Goal: Task Accomplishment & Management: Manage account settings

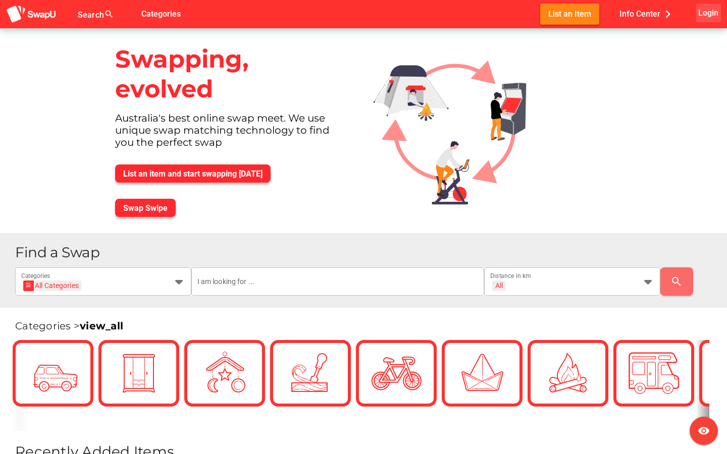
click at [702, 16] on span "Login" at bounding box center [708, 13] width 20 height 14
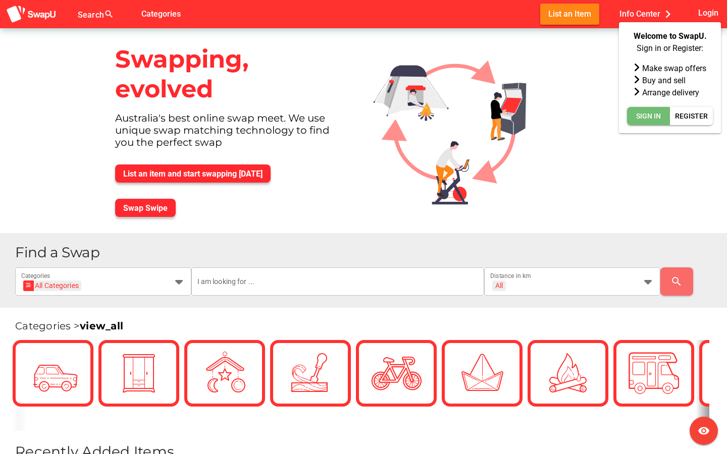
click at [658, 120] on span "Sign In" at bounding box center [648, 116] width 25 height 12
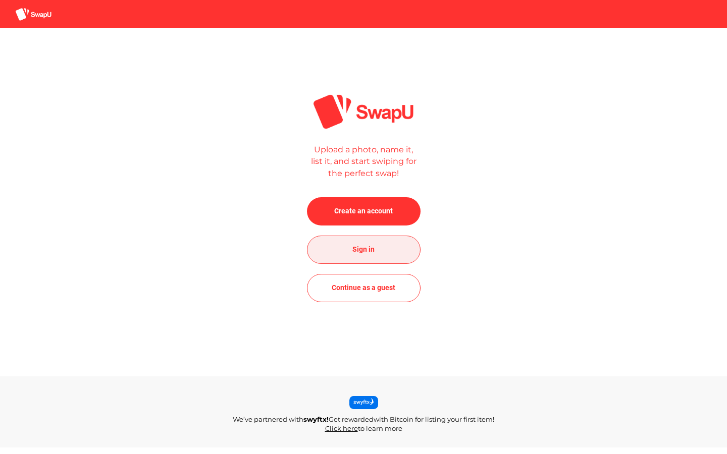
click at [368, 254] on span "Sign in" at bounding box center [363, 249] width 22 height 12
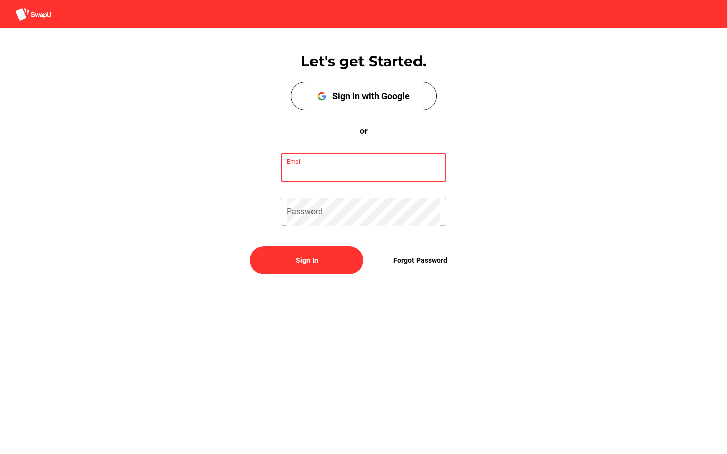
click at [344, 177] on input "Email" at bounding box center [364, 168] width 154 height 28
type input "jasonherrerahu@outlook.com"
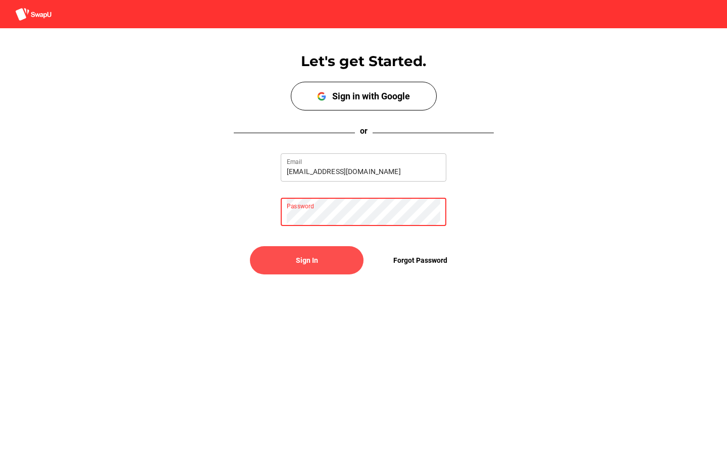
click at [310, 254] on span "Sign In" at bounding box center [307, 260] width 22 height 12
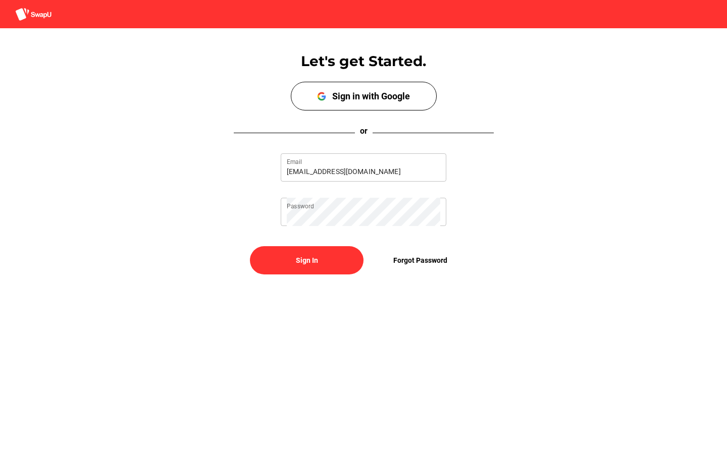
click at [317, 276] on div "Let's get Started. Sign up with Google Sign in with Google or jasonherrerahu@ou…" at bounding box center [363, 160] width 727 height 265
click at [311, 269] on span "Sign In" at bounding box center [306, 260] width 97 height 24
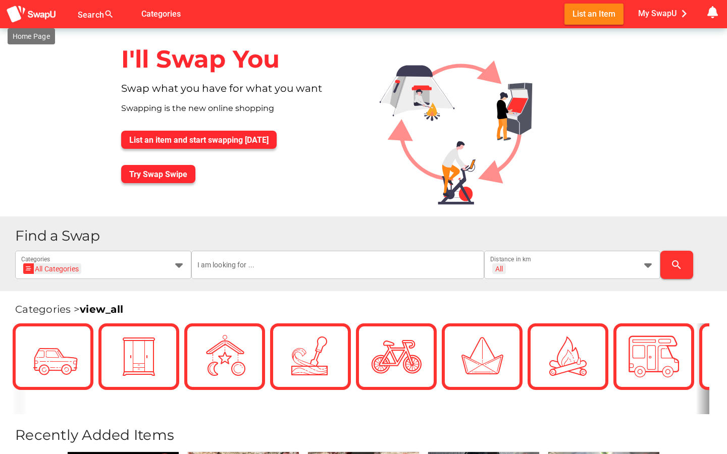
click at [50, 21] on img at bounding box center [31, 14] width 50 height 19
click at [670, 15] on span "My SwapU chevron_right" at bounding box center [665, 13] width 54 height 15
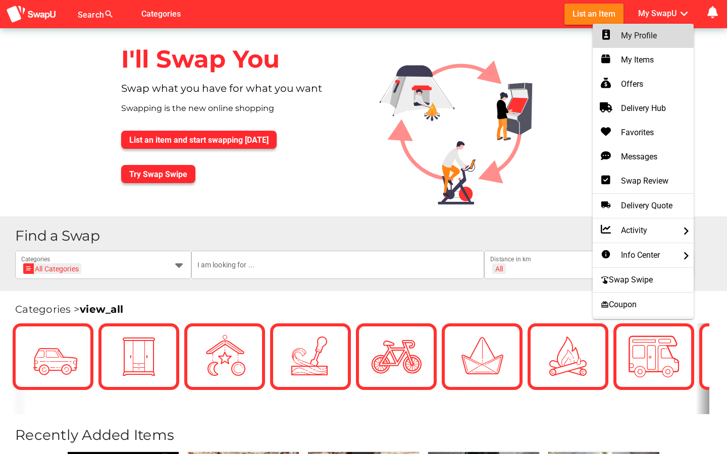
click at [642, 38] on div "My Profile" at bounding box center [643, 36] width 85 height 12
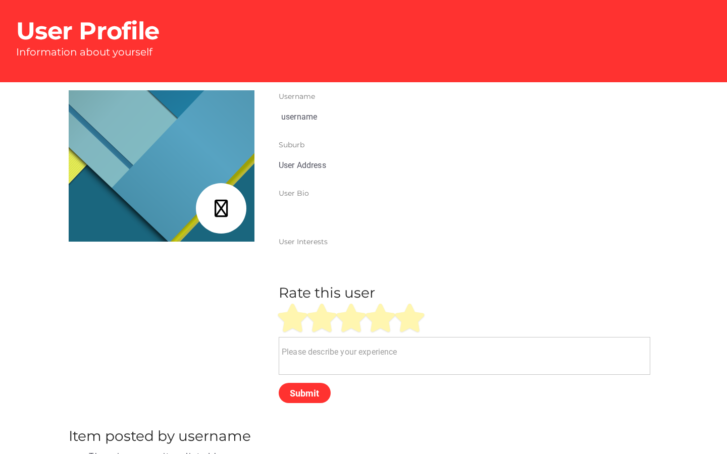
type input "Jason"
type input "[GEOGRAPHIC_DATA], [GEOGRAPHIC_DATA]"
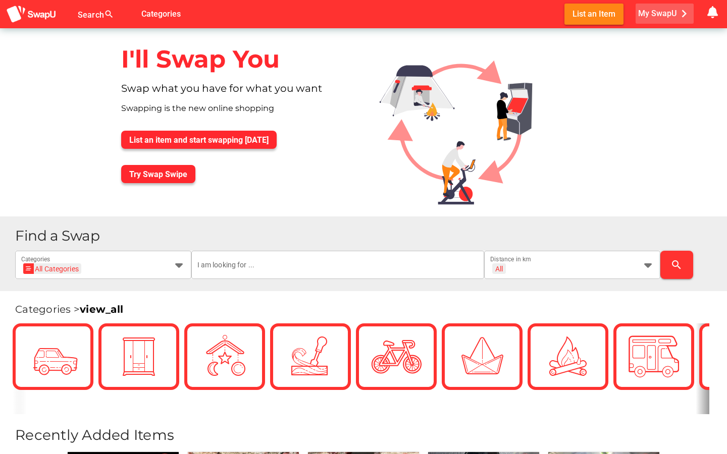
drag, startPoint x: 657, startPoint y: 5, endPoint x: 657, endPoint y: 393, distance: 387.8
click at [657, 5] on button "My SwapU chevron_right" at bounding box center [665, 14] width 58 height 20
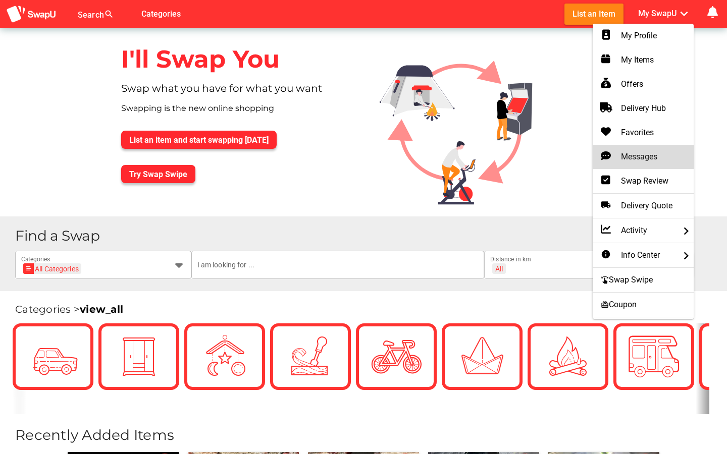
click at [643, 155] on div "Messages" at bounding box center [643, 157] width 85 height 12
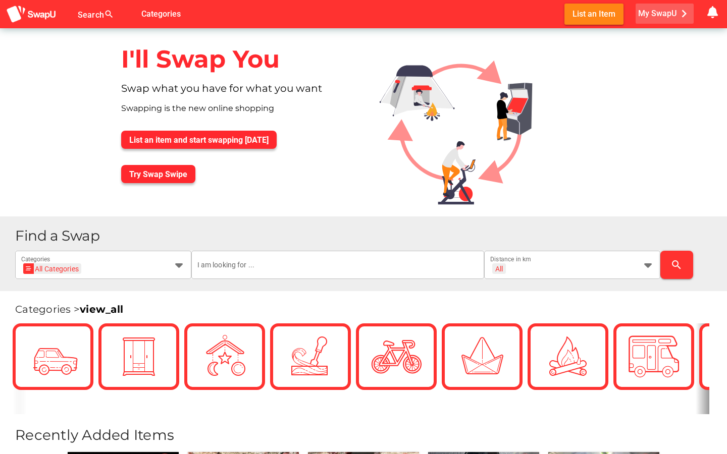
click at [649, 18] on span "My SwapU chevron_right" at bounding box center [665, 13] width 54 height 15
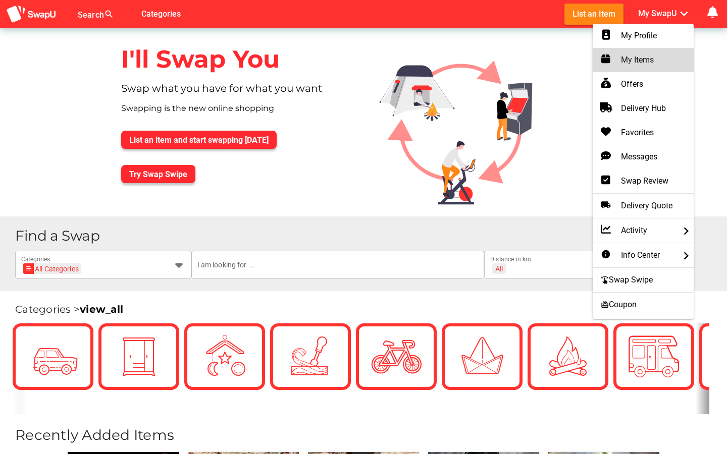
click at [641, 66] on div "My Items" at bounding box center [643, 60] width 85 height 12
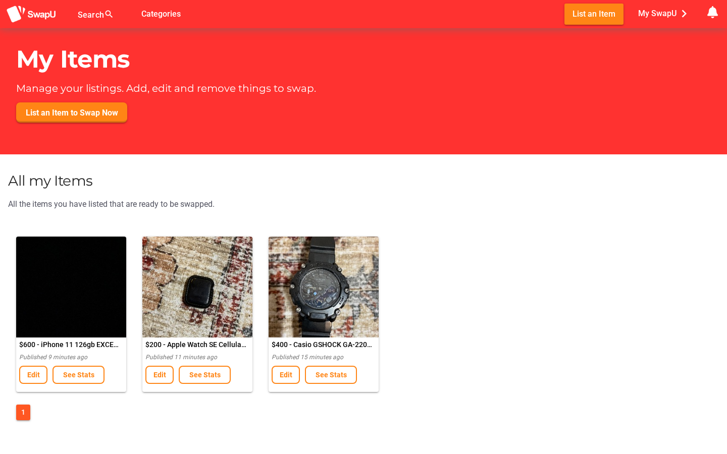
scroll to position [83, 0]
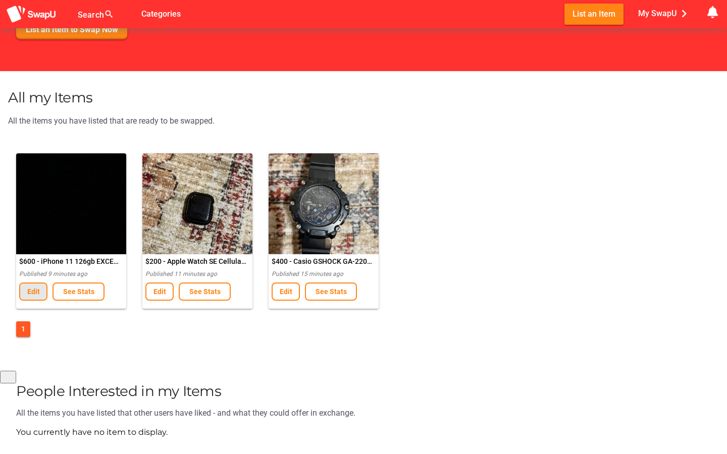
click at [30, 293] on span "Edit" at bounding box center [33, 292] width 13 height 8
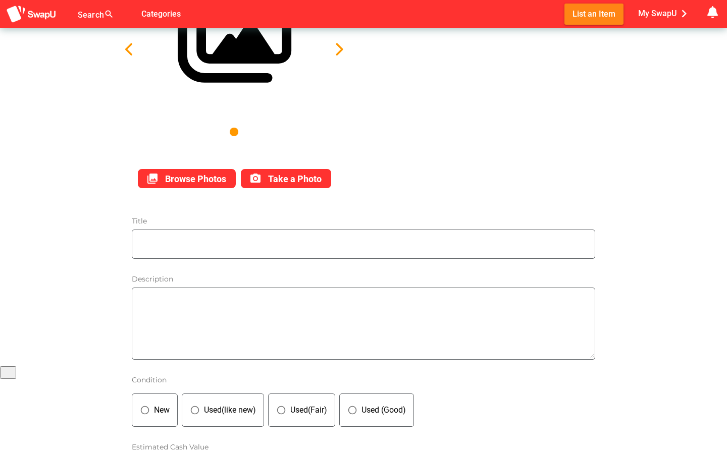
type input "iPhone 11 126gb EXCELLENT CONDITION"
type textarea "- Excellent condition iPhone 11. - 128gb. - Image not attached because that’s t…"
type input "600"
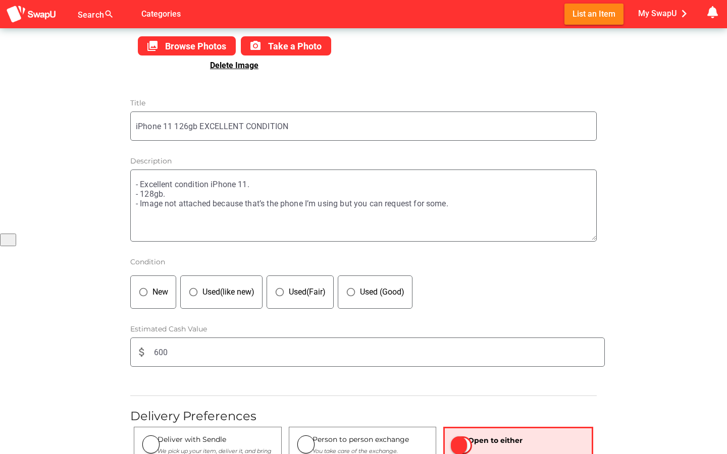
scroll to position [222, 0]
click at [188, 126] on input "iPhone 11 126gb EXCELLENT CONDITION" at bounding box center [366, 125] width 461 height 28
type input "iPhone 11 128gb EXCELLENT CONDITION"
click at [470, 205] on textarea "- Excellent condition iPhone 11. - 128gb. - Image not attached because that’s t…" at bounding box center [366, 204] width 461 height 69
type textarea "- Excellent condition iPhone 11. - 128gb. - Image not attached because that’s t…"
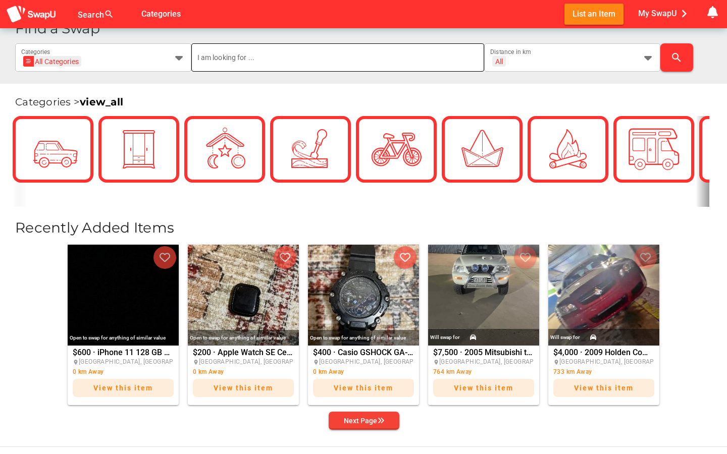
scroll to position [225, 0]
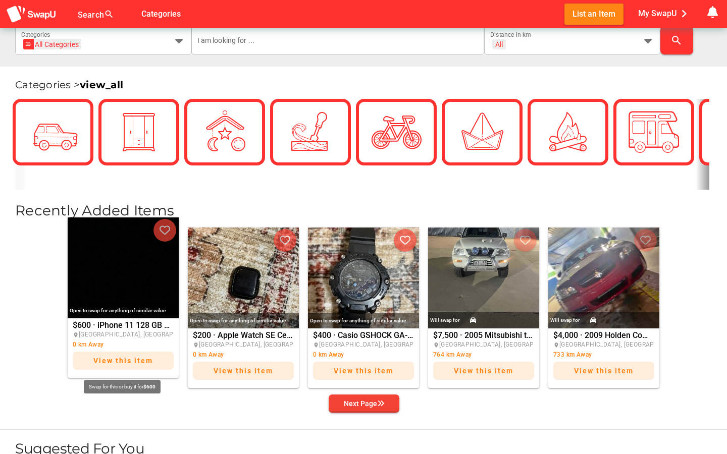
click at [144, 371] on div "View this item" at bounding box center [123, 362] width 101 height 25
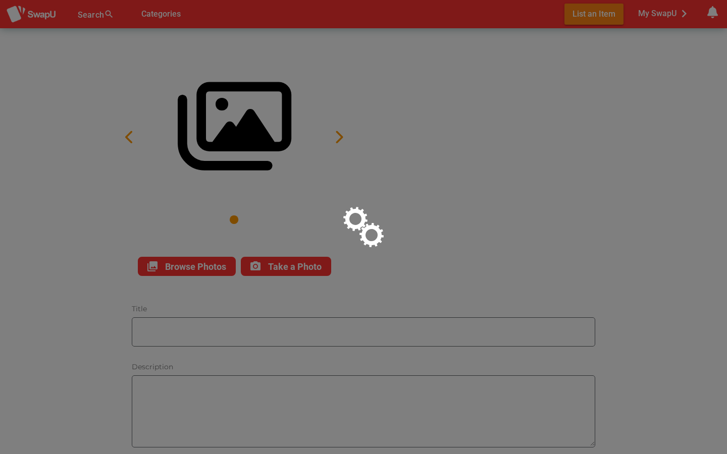
type input "iPhone 11 128 GB EXCELLENT CONDITION"
type textarea "- Excellent condition iPhone 11. - 128 GB. - Image not attached because that’s …"
type input "600"
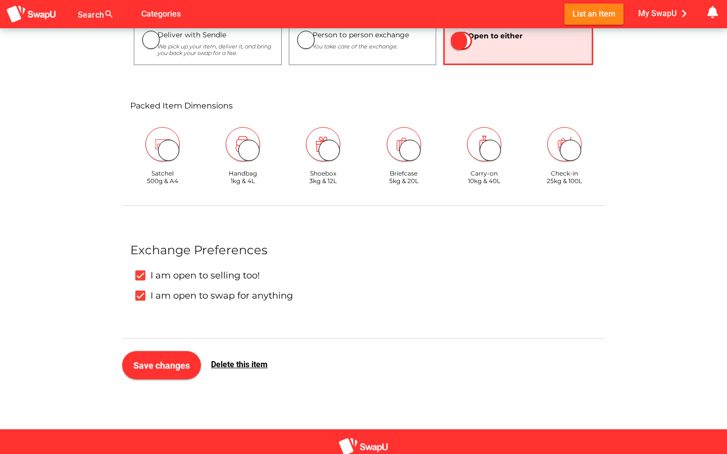
scroll to position [634, 0]
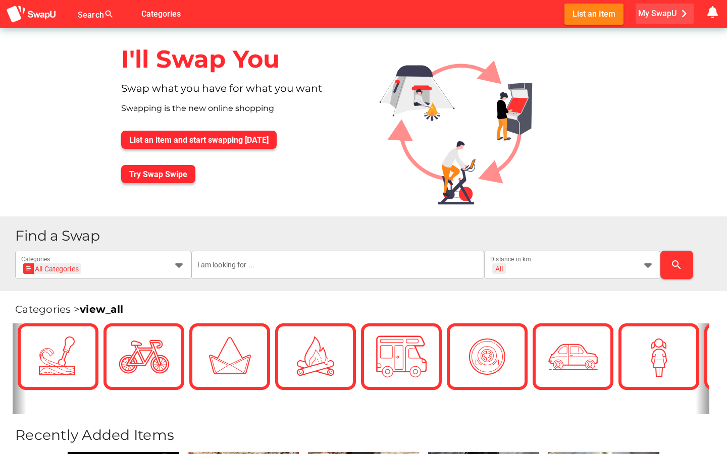
click at [666, 18] on span "My SwapU chevron_right" at bounding box center [665, 13] width 54 height 15
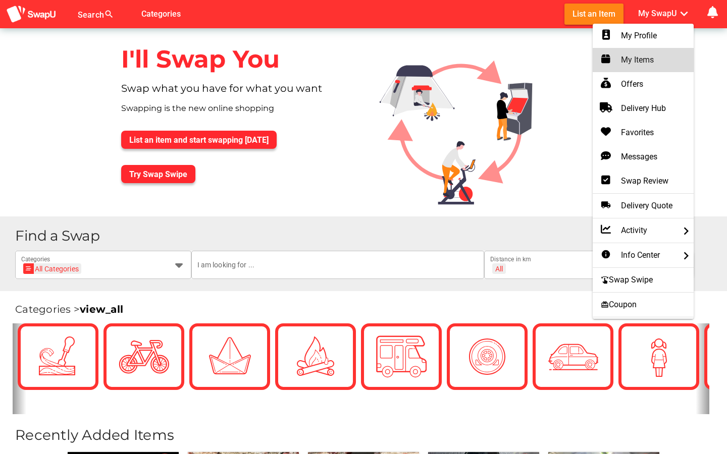
click at [651, 67] on div "My Items" at bounding box center [643, 60] width 85 height 16
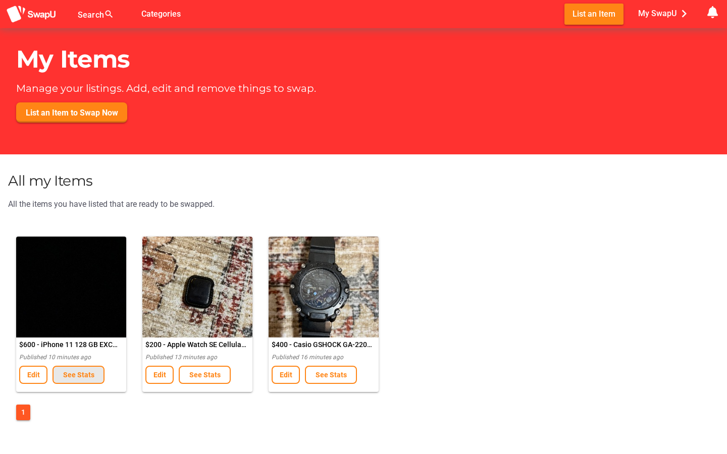
click at [74, 376] on span "See Stats" at bounding box center [78, 375] width 31 height 8
click at [75, 380] on span "See Stats" at bounding box center [79, 375] width 34 height 12
click at [344, 376] on span "See Stats" at bounding box center [331, 375] width 31 height 8
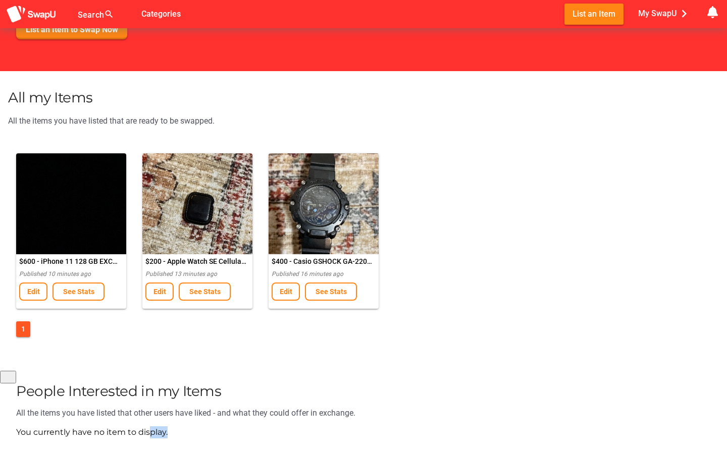
drag, startPoint x: 147, startPoint y: 435, endPoint x: 213, endPoint y: 435, distance: 65.1
click at [213, 435] on div "You currently have no item to display." at bounding box center [363, 437] width 711 height 20
click at [326, 296] on span "See Stats" at bounding box center [331, 292] width 34 height 12
click at [673, 17] on span "My SwapU chevron_right" at bounding box center [665, 13] width 54 height 15
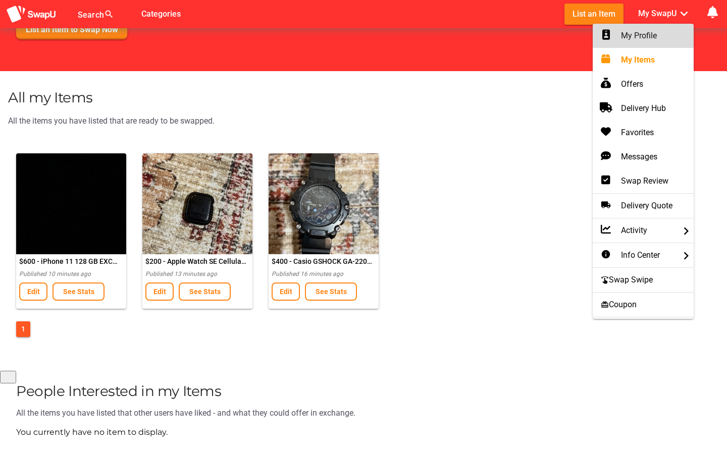
click at [651, 38] on div "My Profile" at bounding box center [643, 36] width 85 height 12
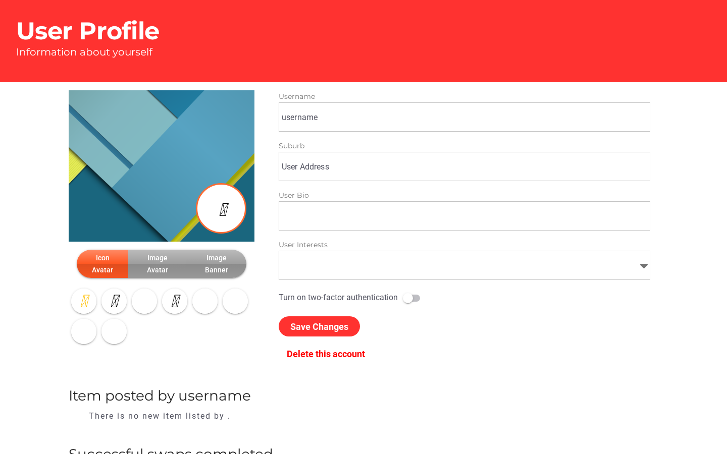
type input "[PERSON_NAME]"
type input "[GEOGRAPHIC_DATA], [GEOGRAPHIC_DATA]"
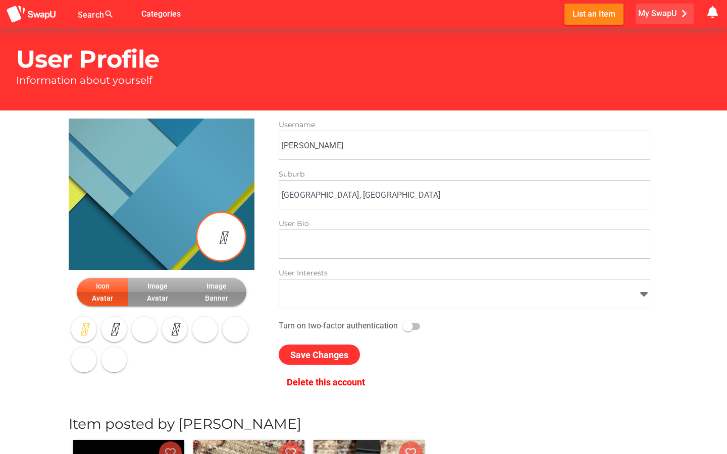
click at [652, 15] on span "My SwapU chevron_right" at bounding box center [665, 13] width 54 height 15
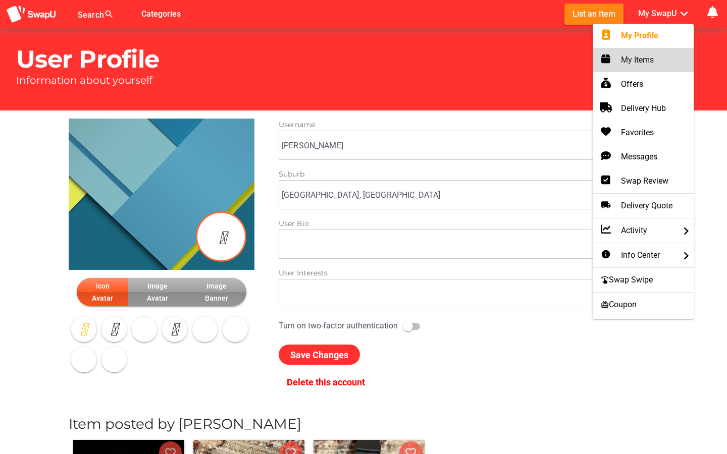
click at [635, 65] on div "My Items" at bounding box center [643, 60] width 85 height 12
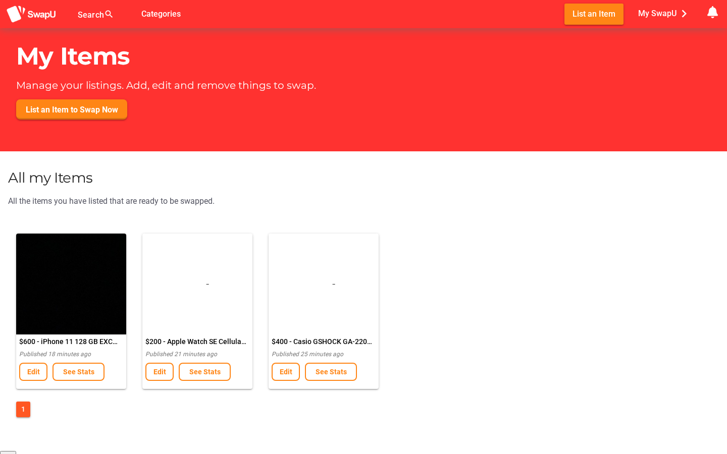
scroll to position [83, 0]
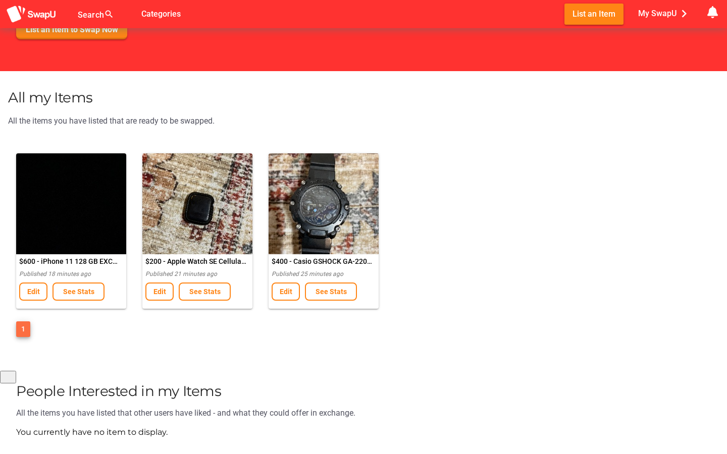
click at [24, 333] on span "1" at bounding box center [23, 329] width 4 height 12
click at [34, 289] on span "Edit" at bounding box center [33, 292] width 13 height 8
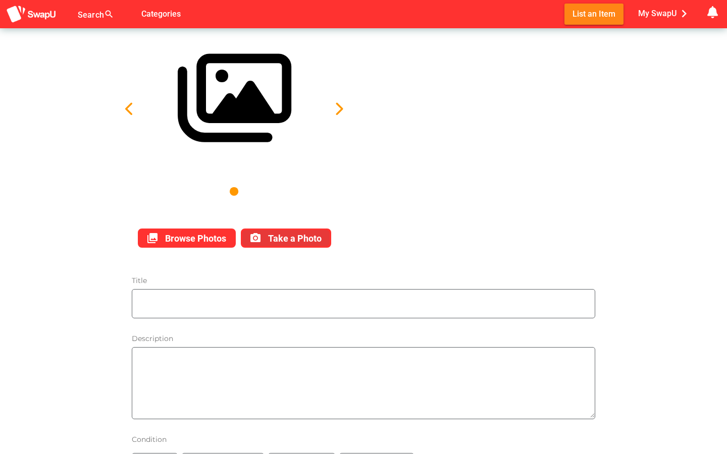
type input "iPhone 11 128 GB EXCELLENT CONDITION"
type textarea "- Excellent condition iPhone 11. - 128 GB. - Image not attached because that’s …"
type input "600"
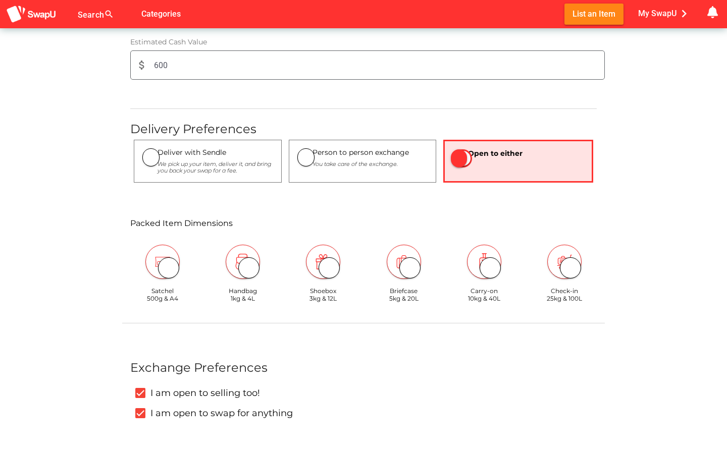
scroll to position [512, 0]
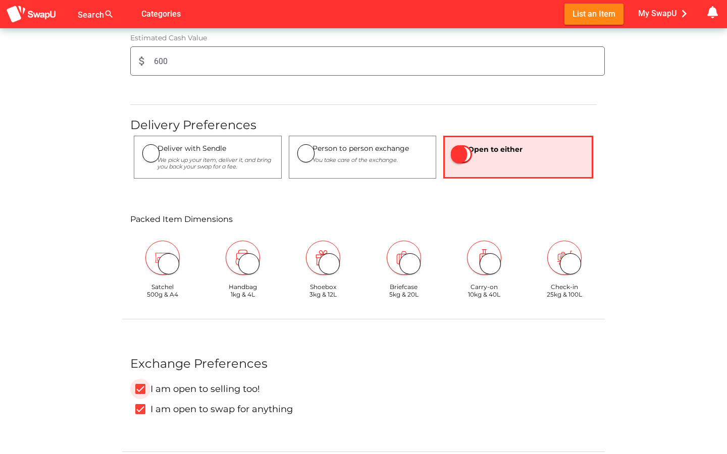
click at [141, 388] on icon "I am open to selling too!" at bounding box center [140, 389] width 7 height 5
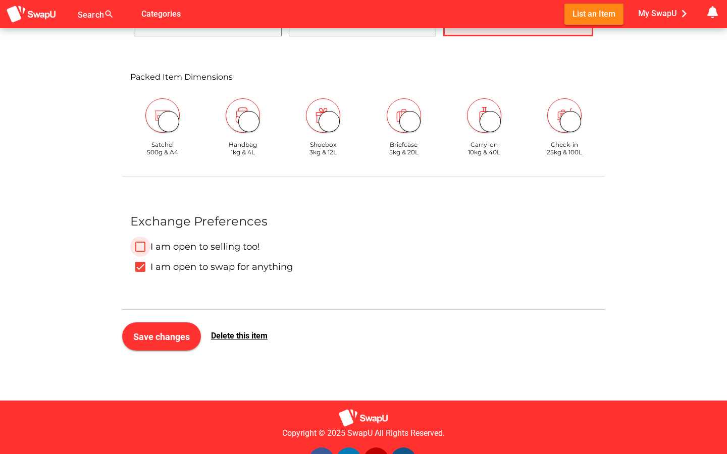
scroll to position [666, 0]
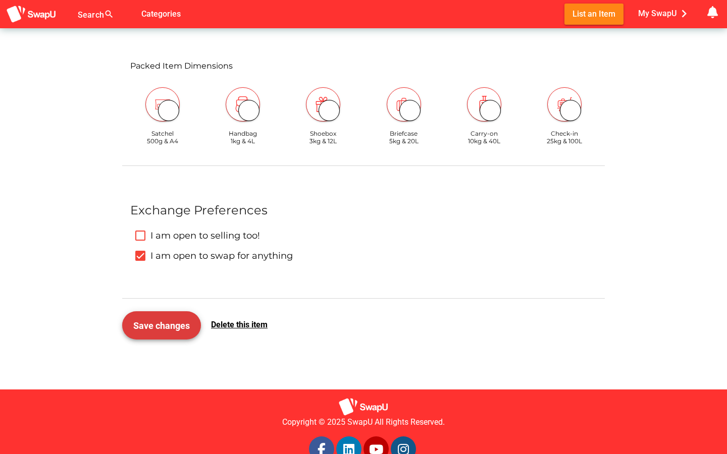
click at [163, 335] on span "Save changes" at bounding box center [161, 326] width 63 height 24
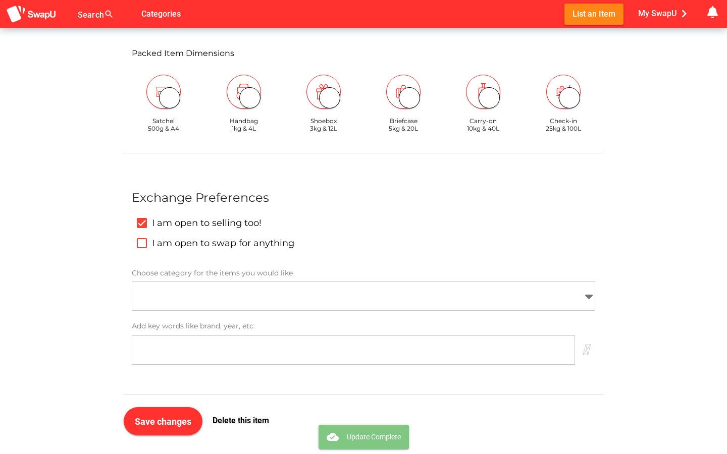
type input "iPhone 11 128 GB EXCELLENT CONDITION"
type textarea "- Excellent condition iPhone 11. - 128 GB. - Image not attached because that’s …"
type input "600"
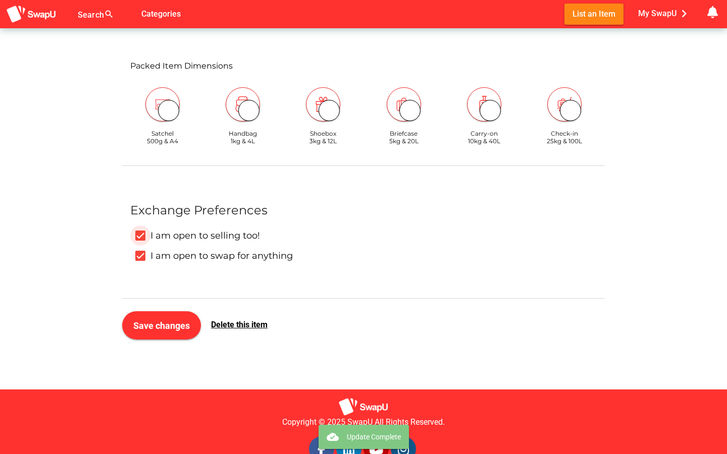
click at [141, 236] on icon "I am open to selling too!" at bounding box center [140, 235] width 7 height 5
click at [158, 333] on span "Save changes" at bounding box center [161, 326] width 63 height 24
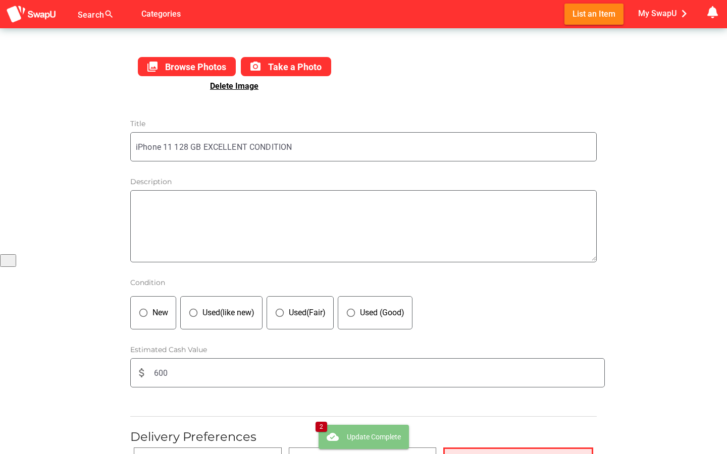
scroll to position [200, 0]
click at [234, 309] on div "Used(like new)" at bounding box center [226, 313] width 56 height 12
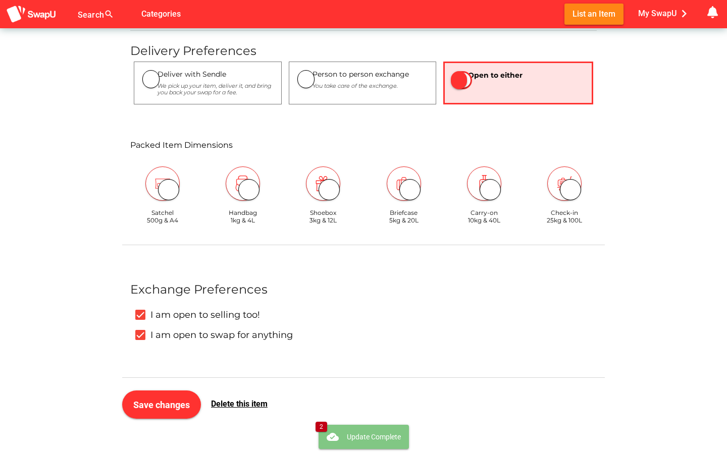
scroll to position [587, 0]
click at [143, 313] on icon "I am open to selling too!" at bounding box center [140, 315] width 8 height 8
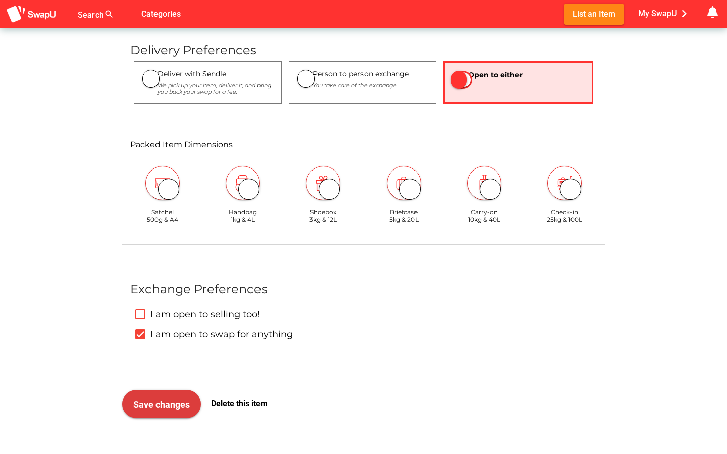
click at [164, 405] on span "Save changes" at bounding box center [161, 404] width 57 height 11
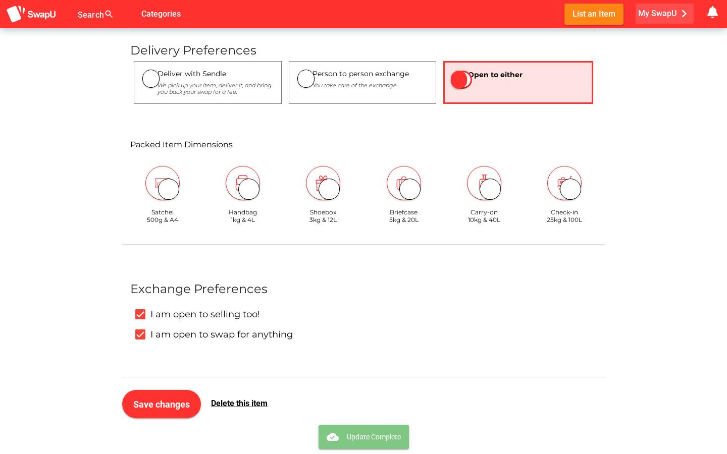
click at [667, 12] on span "My SwapU chevron_right" at bounding box center [665, 13] width 54 height 15
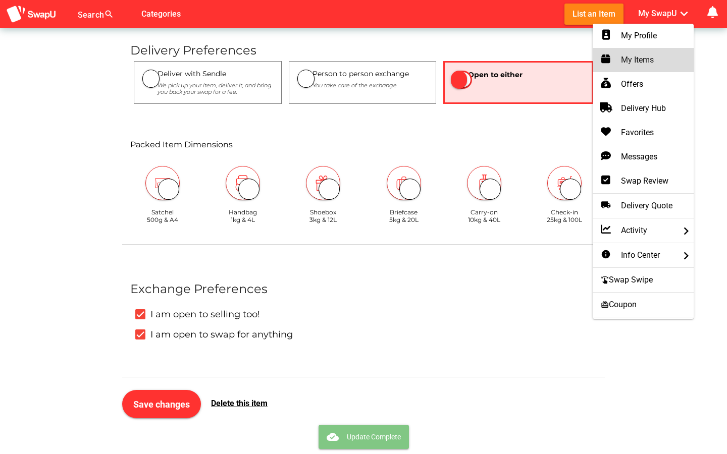
click at [648, 58] on div "My Items" at bounding box center [643, 60] width 85 height 12
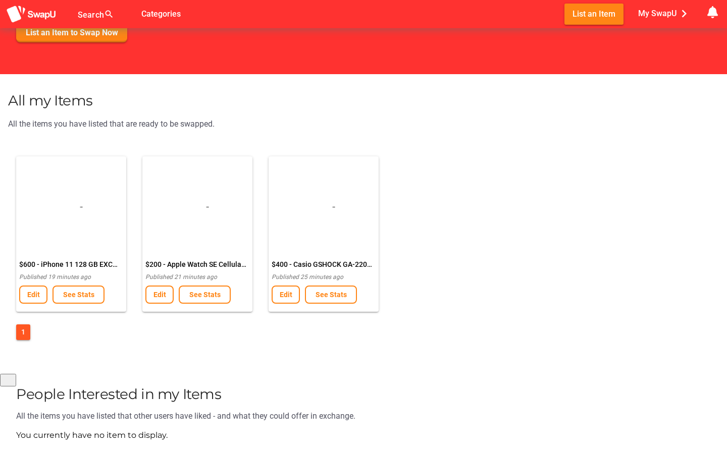
scroll to position [83, 0]
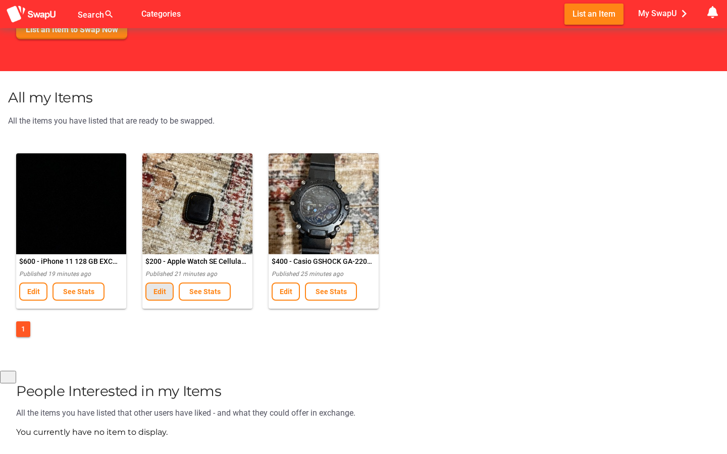
click at [162, 292] on span "Edit" at bounding box center [160, 292] width 13 height 8
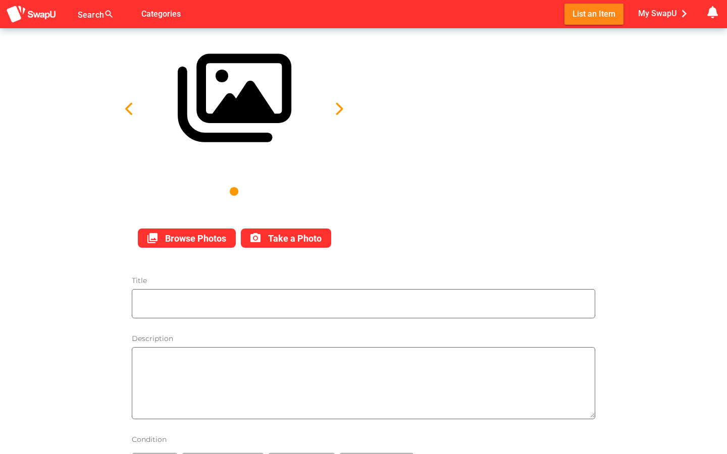
type input "Apple Watch SE Cellular+GPS+WIFI (WITH CASE NO CHARGER NO BAND)"
type textarea "Good condition Apple Watch SE. Minimal scratching to the body and screen. No ch…"
type input "200"
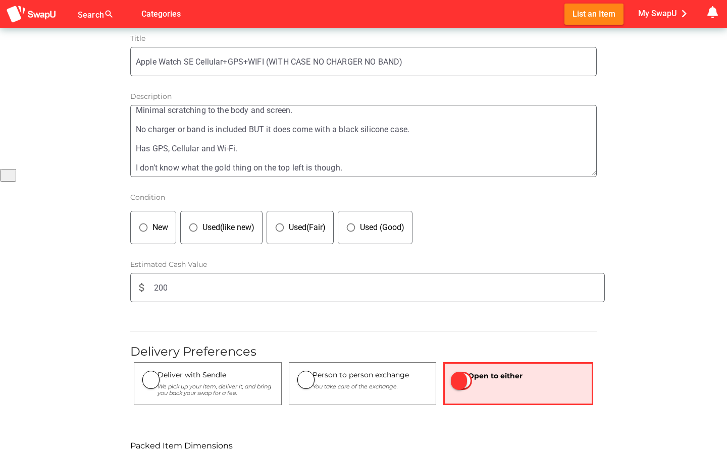
scroll to position [290, 0]
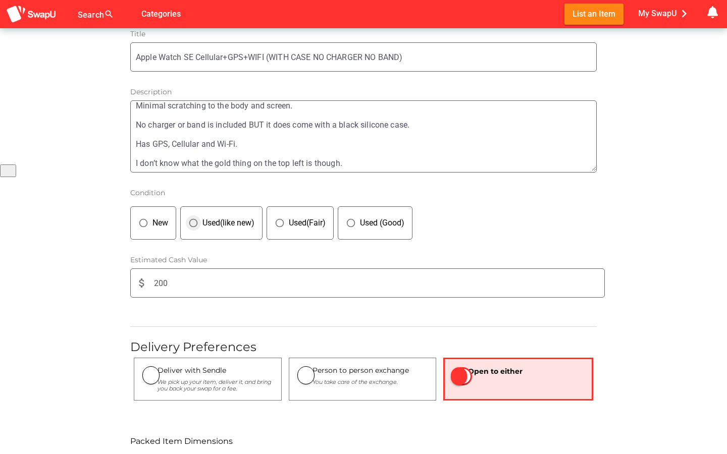
click at [222, 208] on div "panorama_fish_eye Used(like new)" at bounding box center [221, 223] width 82 height 33
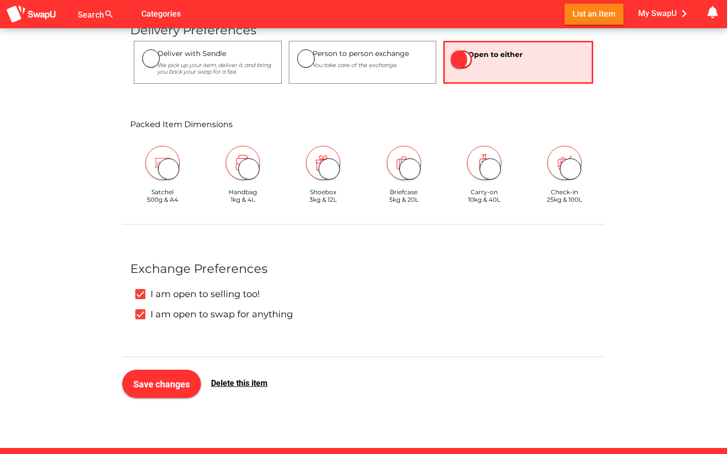
scroll to position [621, 0]
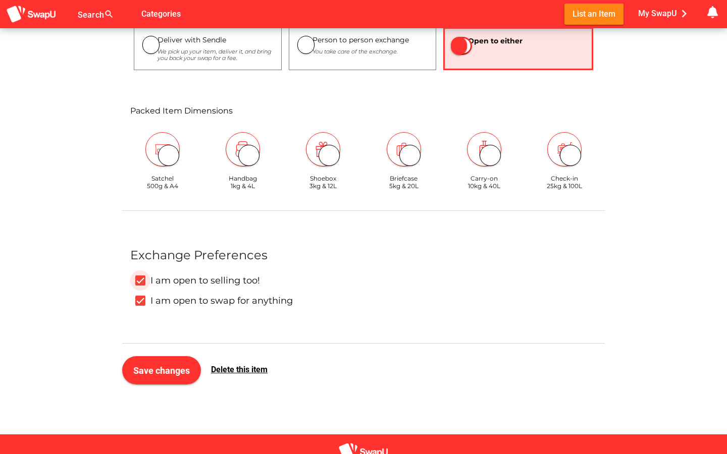
click at [143, 278] on icon "I am open to selling too!" at bounding box center [140, 280] width 7 height 5
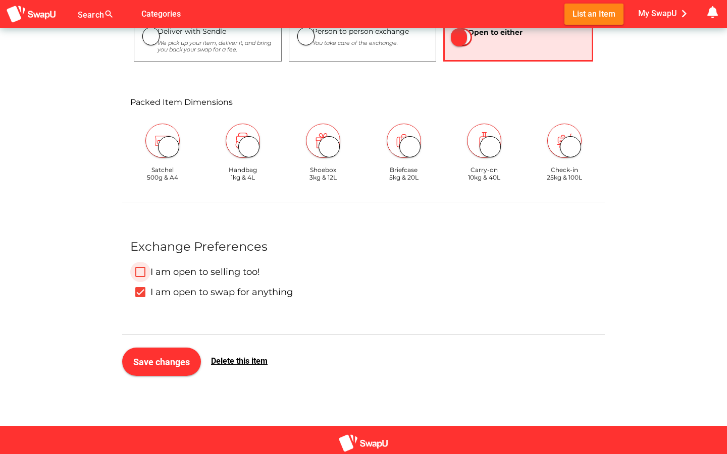
scroll to position [630, 0]
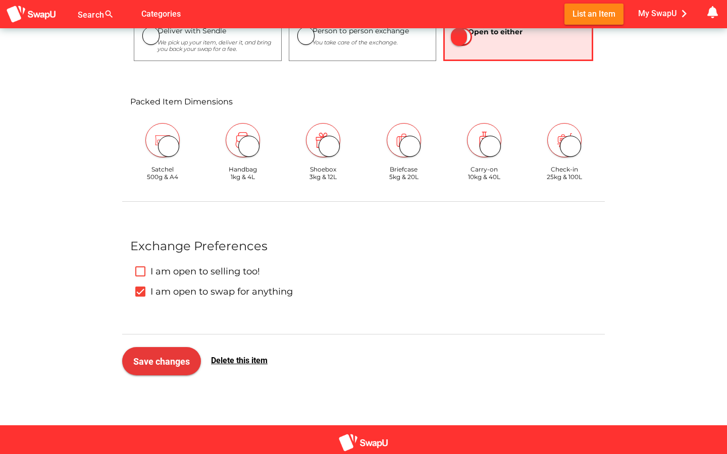
click at [187, 352] on span "Save changes" at bounding box center [161, 361] width 63 height 24
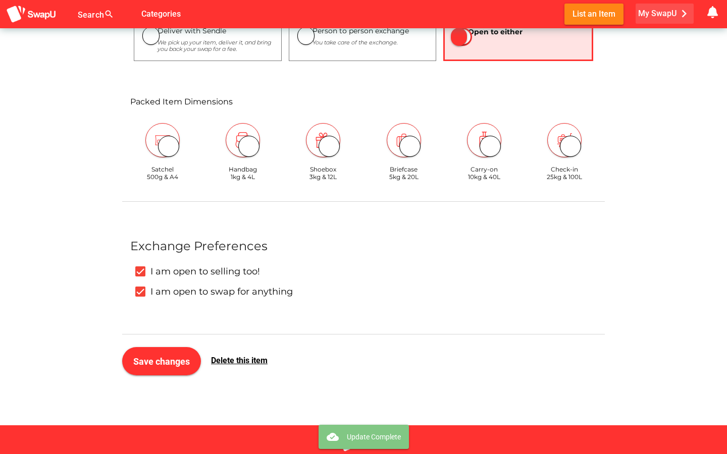
click at [678, 14] on icon "chevron_right" at bounding box center [684, 13] width 15 height 15
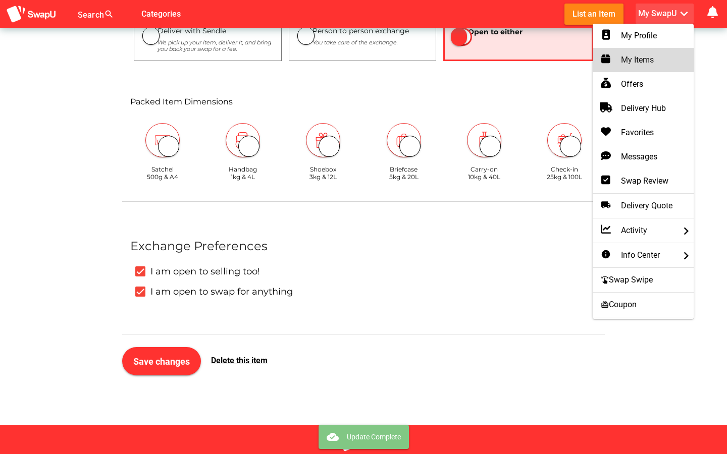
click at [654, 67] on div "My Items" at bounding box center [643, 60] width 85 height 16
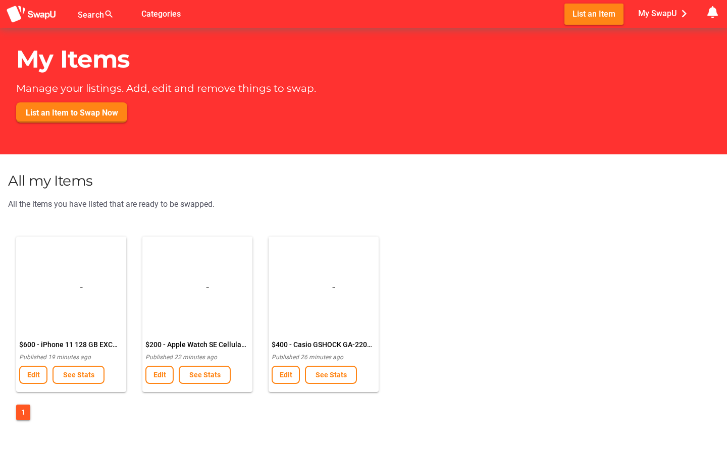
scroll to position [83, 0]
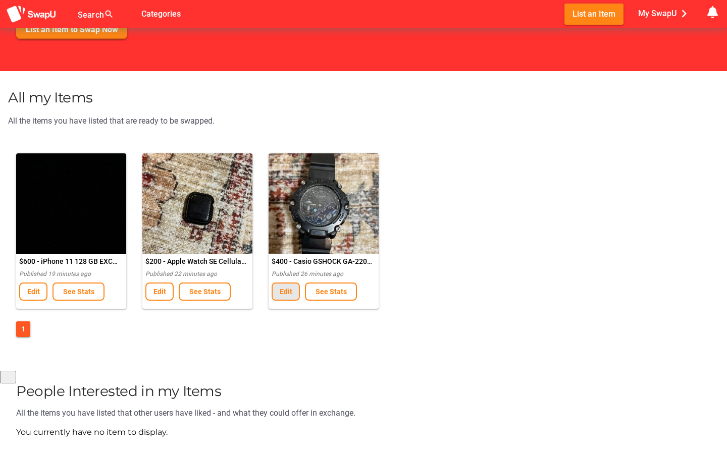
click at [283, 297] on span "Edit" at bounding box center [286, 292] width 10 height 12
click at [23, 332] on span "1" at bounding box center [23, 329] width 4 height 12
click at [71, 297] on span "See Stats" at bounding box center [79, 292] width 34 height 12
click at [206, 297] on span "See Stats" at bounding box center [205, 292] width 34 height 12
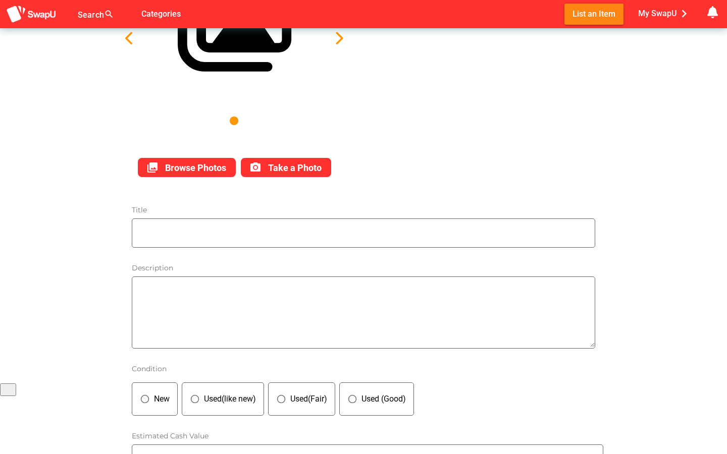
type input "Casio GSHOCK GA-2200BB"
type textarea "GSHOCK exact model can only be bought in [GEOGRAPHIC_DATA] (as far as I know). …"
type input "400"
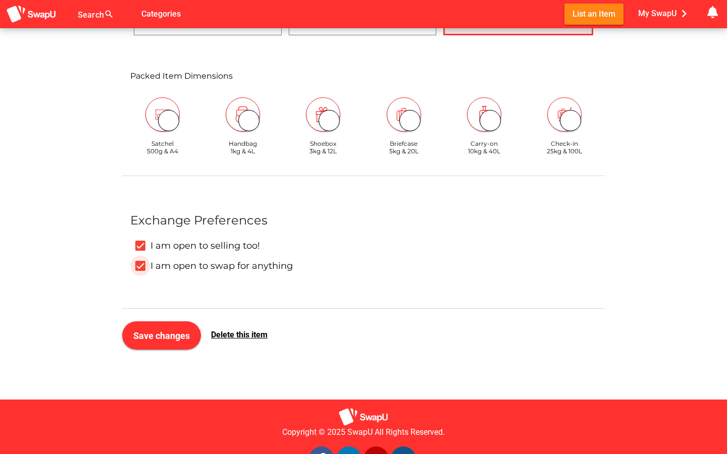
scroll to position [656, 0]
click at [142, 248] on icon "I am open to selling too!" at bounding box center [140, 245] width 8 height 8
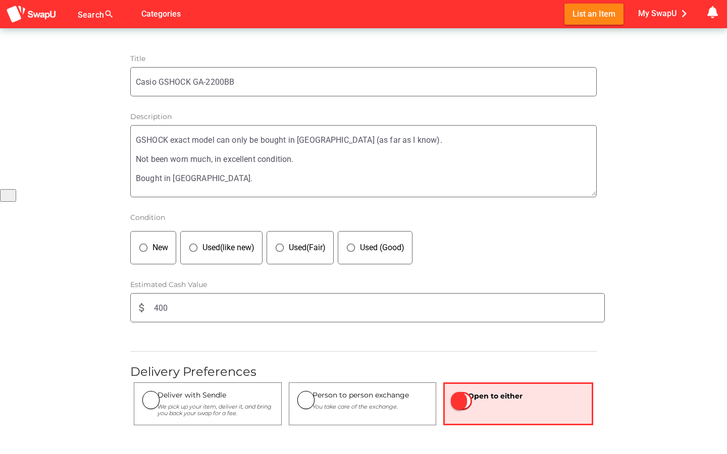
scroll to position [260, 0]
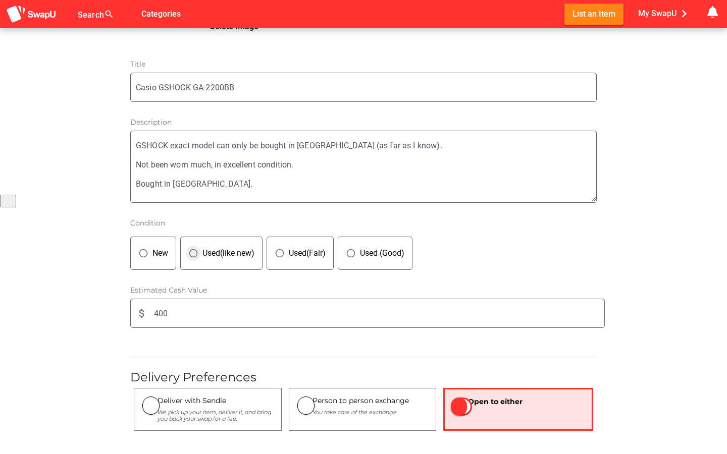
click at [225, 268] on div "panorama_fish_eye Used(like new)" at bounding box center [221, 253] width 82 height 33
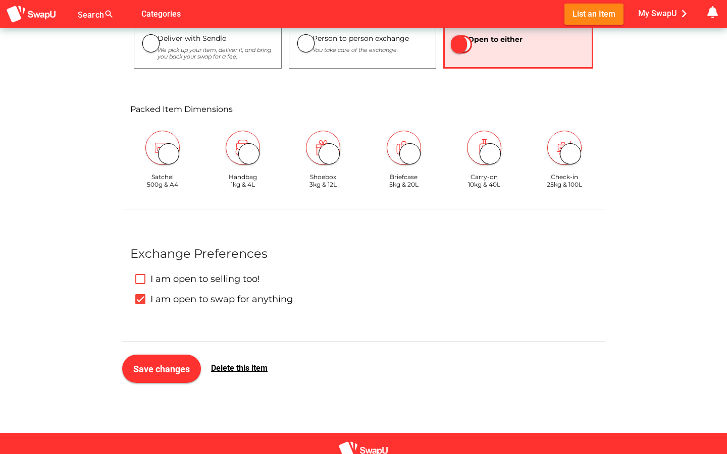
scroll to position [623, 0]
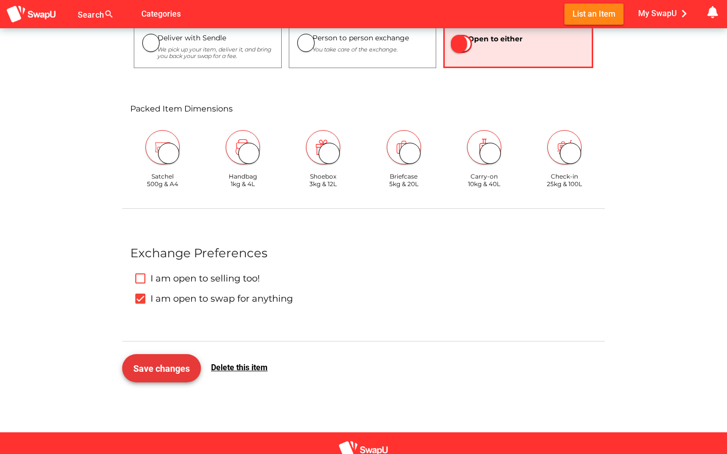
click at [170, 366] on span "Save changes" at bounding box center [161, 369] width 57 height 11
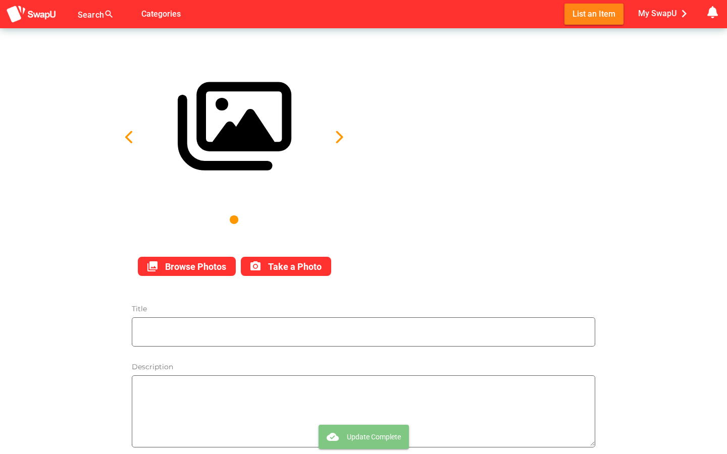
type input "Casio GSHOCK GA-2200BB"
type textarea "GSHOCK exact model can only be bought in [GEOGRAPHIC_DATA] (as far as I know). …"
type input "400"
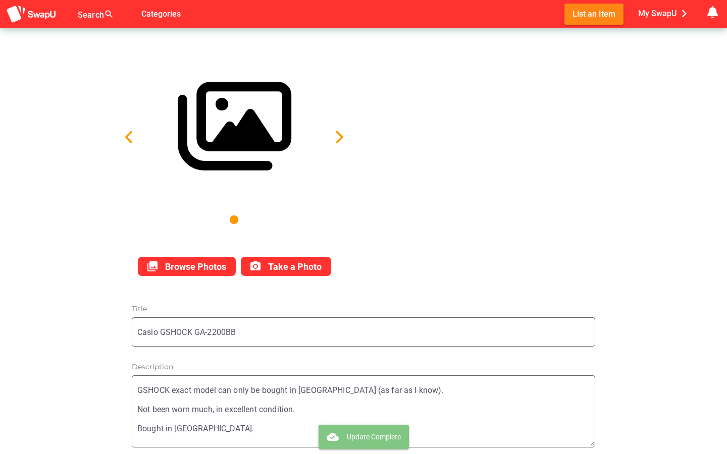
scroll to position [637, 0]
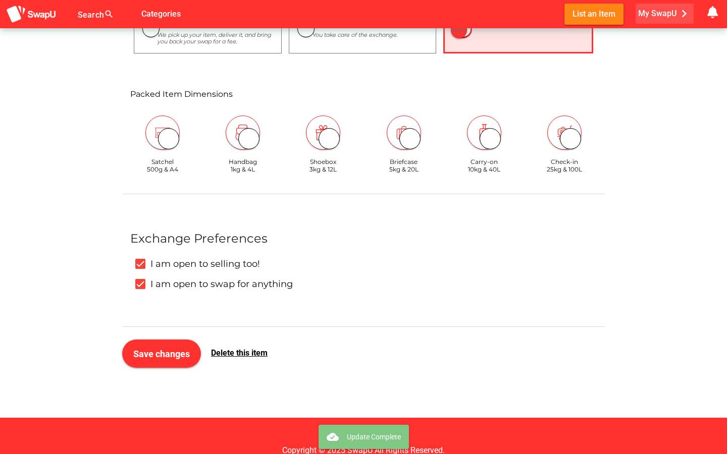
click at [665, 19] on span "My SwapU chevron_right" at bounding box center [665, 13] width 54 height 15
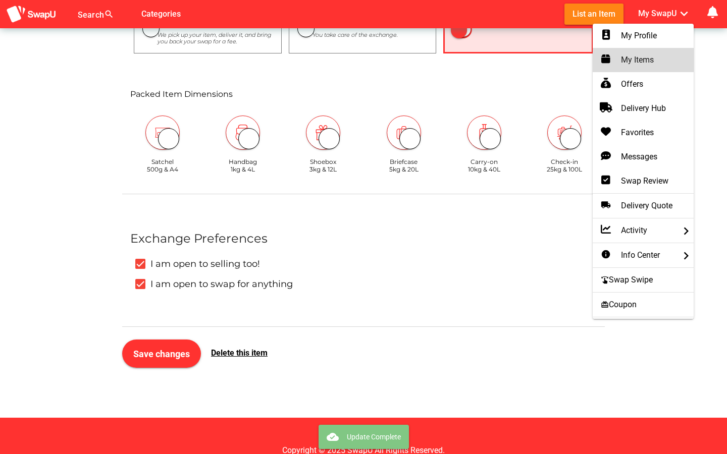
click at [633, 61] on div "My Items" at bounding box center [643, 60] width 85 height 12
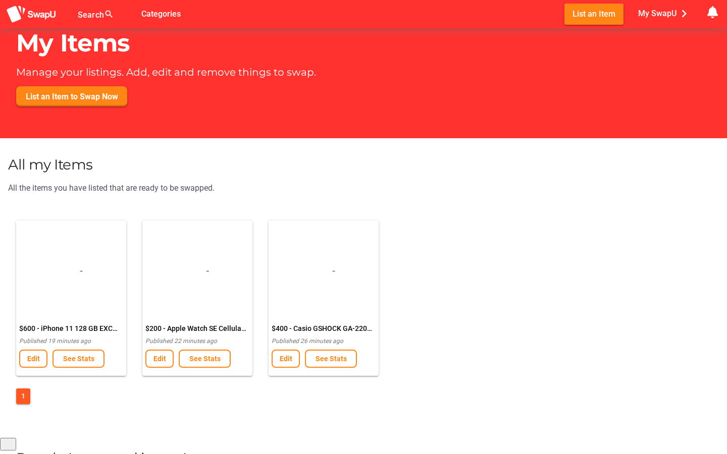
scroll to position [17, 0]
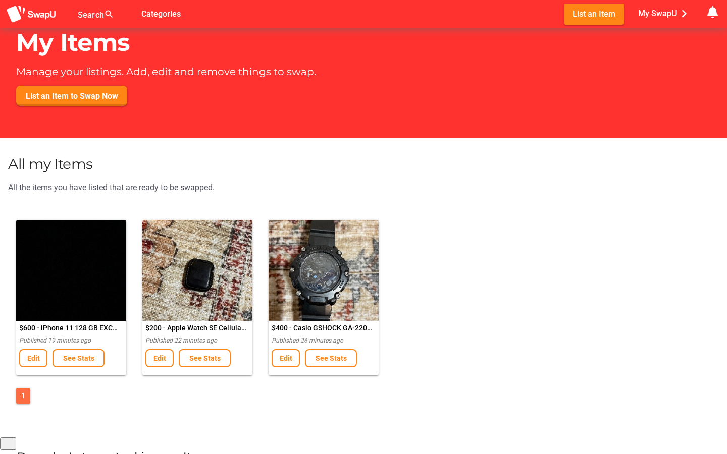
click at [22, 401] on span "1" at bounding box center [23, 396] width 4 height 12
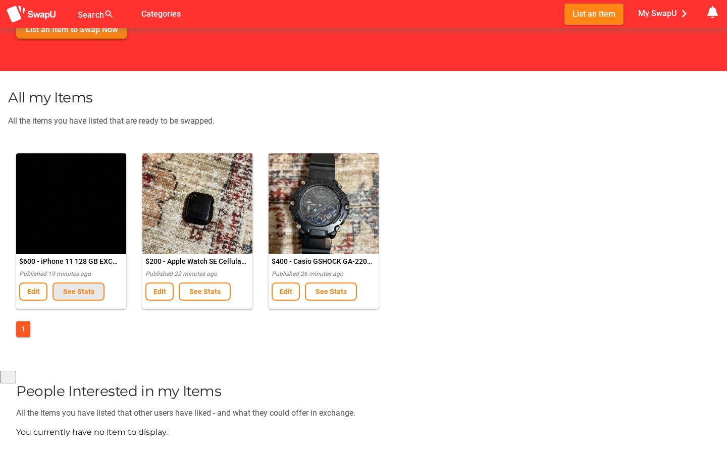
click at [74, 297] on button "See Stats" at bounding box center [79, 292] width 52 height 18
click at [218, 296] on span "See Stats" at bounding box center [205, 292] width 34 height 12
click at [352, 292] on button "See Stats" at bounding box center [331, 292] width 52 height 18
click at [22, 332] on span "1" at bounding box center [23, 329] width 4 height 12
click at [24, 334] on span "1" at bounding box center [23, 329] width 4 height 12
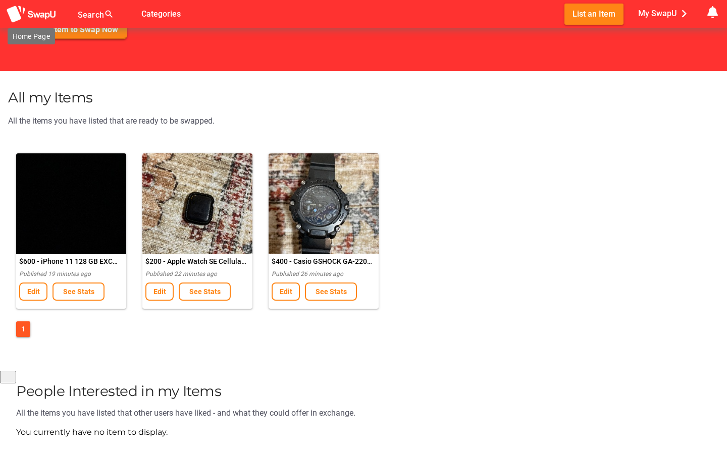
click at [41, 15] on img at bounding box center [31, 14] width 50 height 19
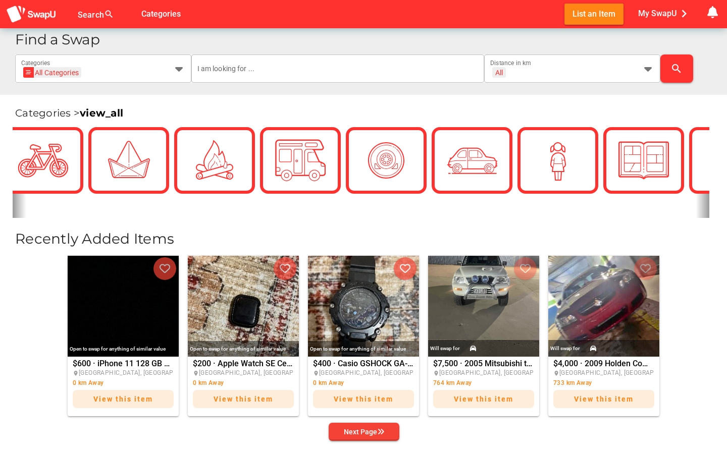
scroll to position [0, 656]
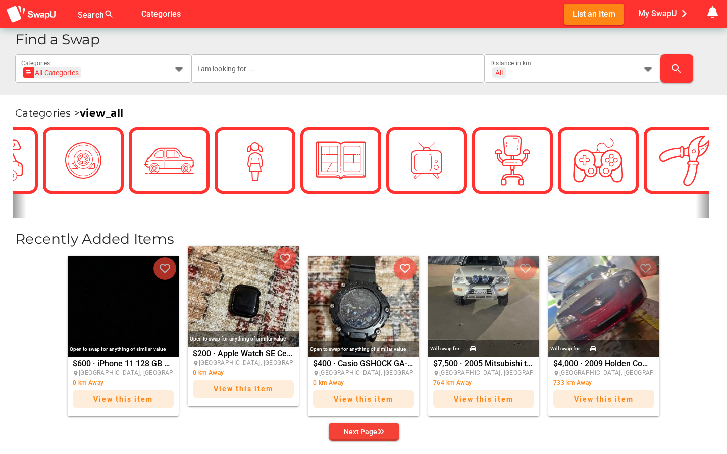
click at [254, 312] on img at bounding box center [243, 296] width 111 height 101
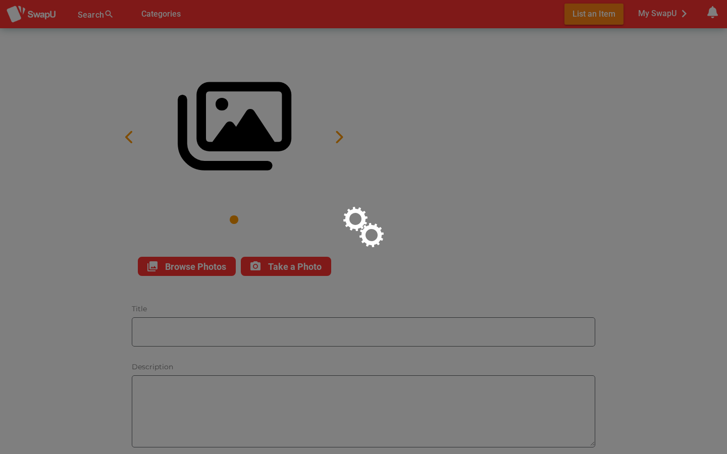
type input "Apple Watch SE Cellular+GPS+WIFI (WITH CASE NO CHARGER NO BAND)"
type textarea "Good condition Apple Watch SE. Minimal scratching to the body and screen. No ch…"
type input "200"
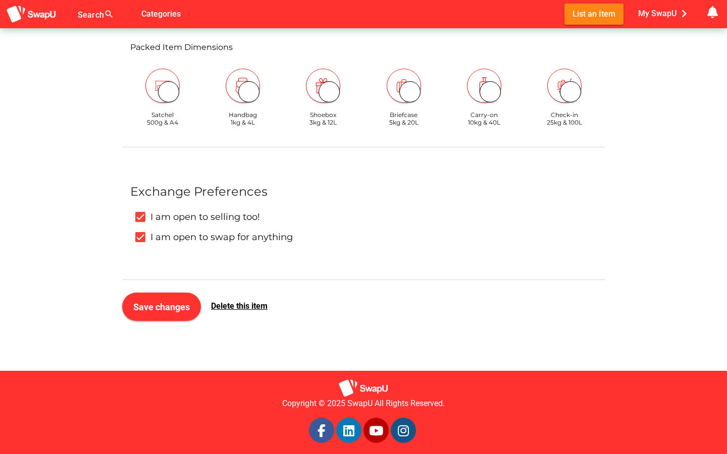
scroll to position [691, 0]
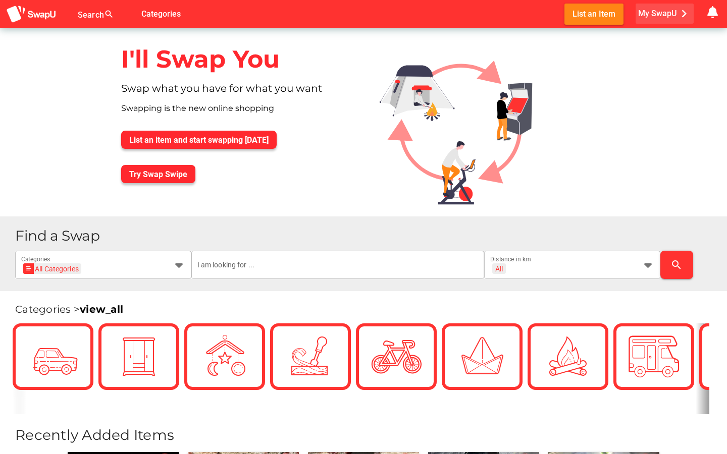
click at [673, 16] on span "My SwapU chevron_right" at bounding box center [665, 13] width 54 height 15
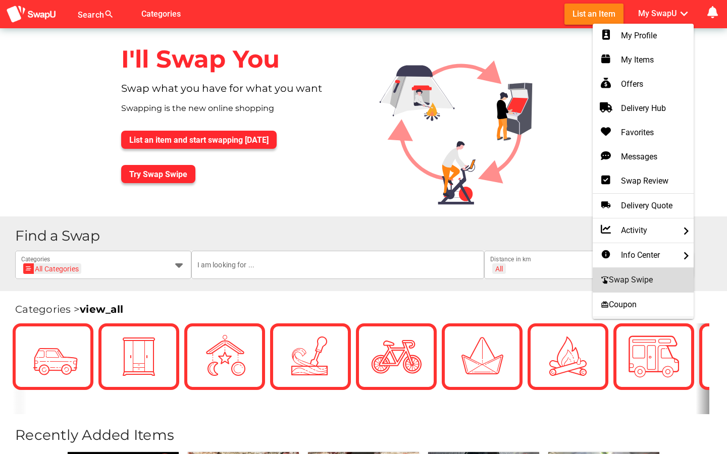
click at [644, 274] on span "swipe Swap Swipe" at bounding box center [627, 280] width 52 height 12
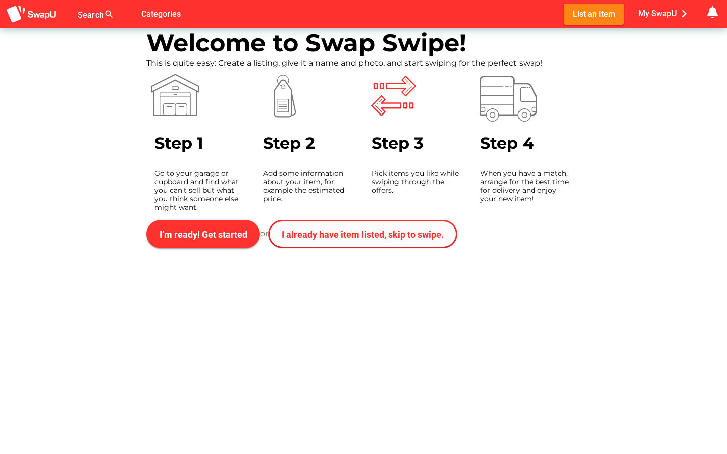
click at [360, 230] on span "I already have item listed, skip to swipe." at bounding box center [363, 234] width 162 height 11
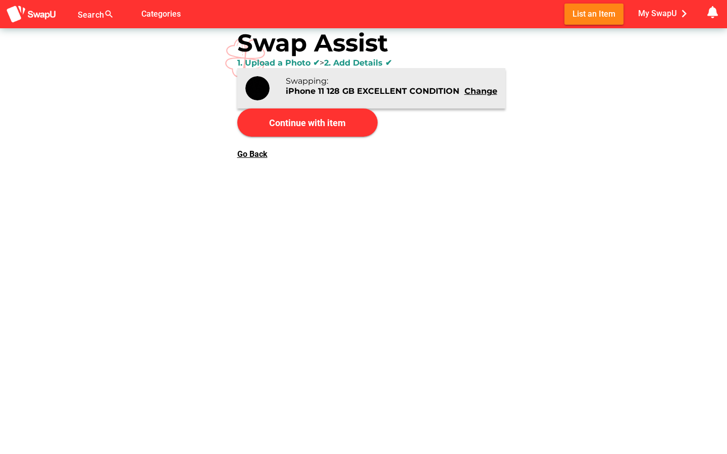
click at [362, 103] on div "Swapping: iPhone 11 128 GB EXCELLENT CONDITION Change" at bounding box center [392, 88] width 228 height 40
click at [357, 125] on span "Continue with item" at bounding box center [307, 123] width 124 height 24
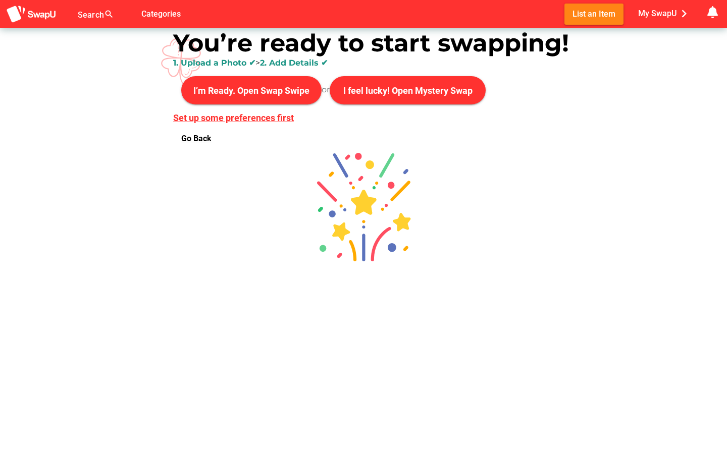
click at [282, 120] on span "Set up some preferences first" at bounding box center [233, 118] width 121 height 11
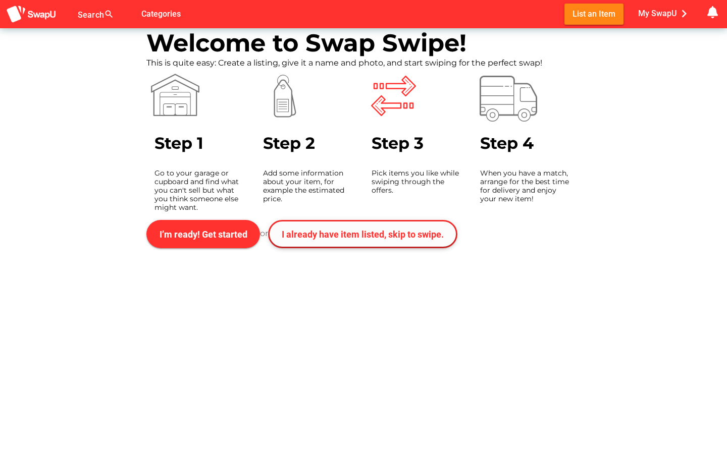
click at [333, 239] on span "I already have item listed, skip to swipe." at bounding box center [363, 234] width 162 height 11
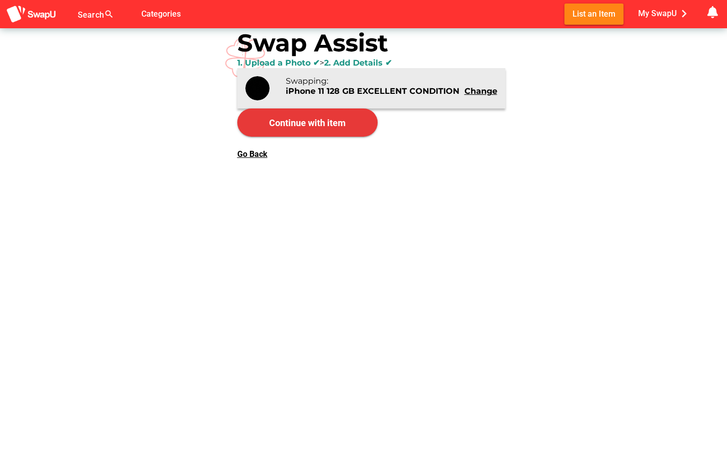
click at [336, 123] on span "Continue with item" at bounding box center [307, 123] width 77 height 11
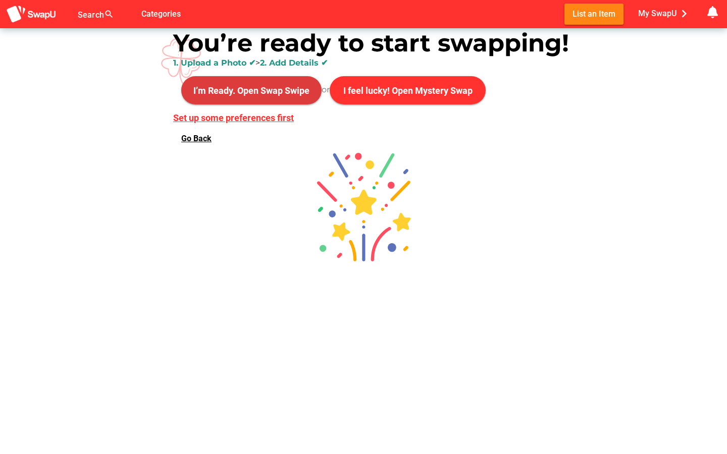
click at [286, 97] on span "I’m Ready. Open Swap Swipe" at bounding box center [251, 90] width 124 height 24
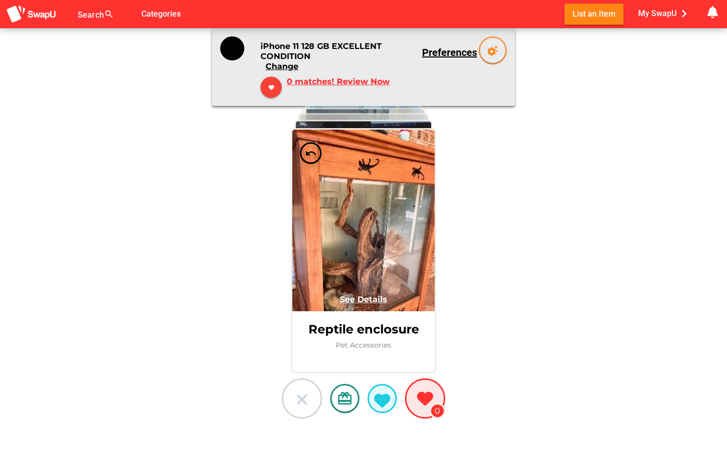
click at [293, 403] on button at bounding box center [302, 399] width 40 height 40
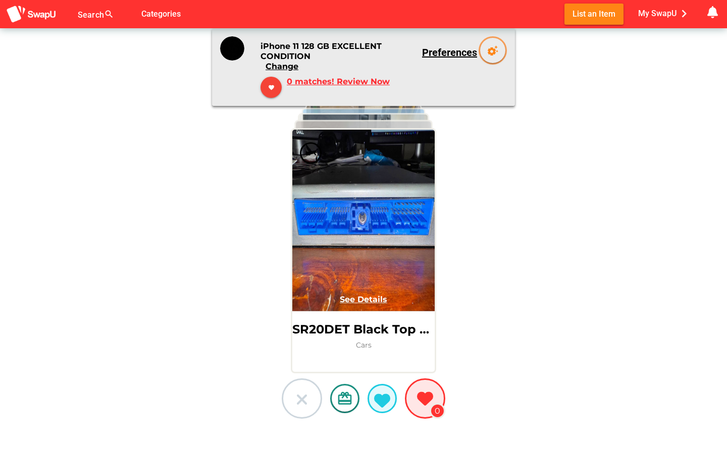
click at [302, 398] on icon at bounding box center [302, 400] width 16 height 16
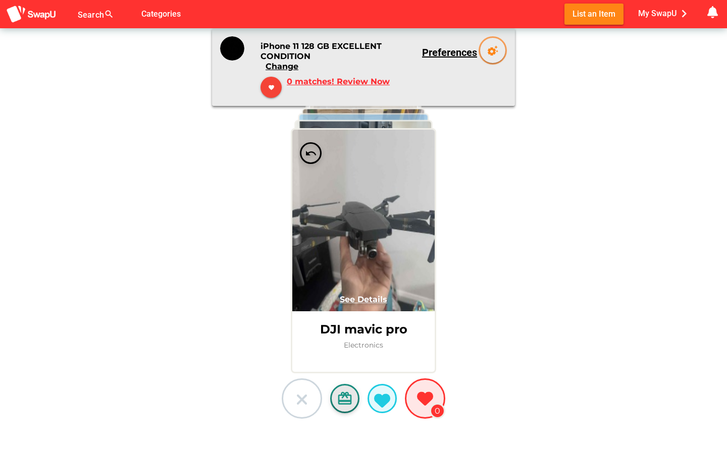
click at [341, 403] on icon "card_giftcard" at bounding box center [345, 399] width 16 height 16
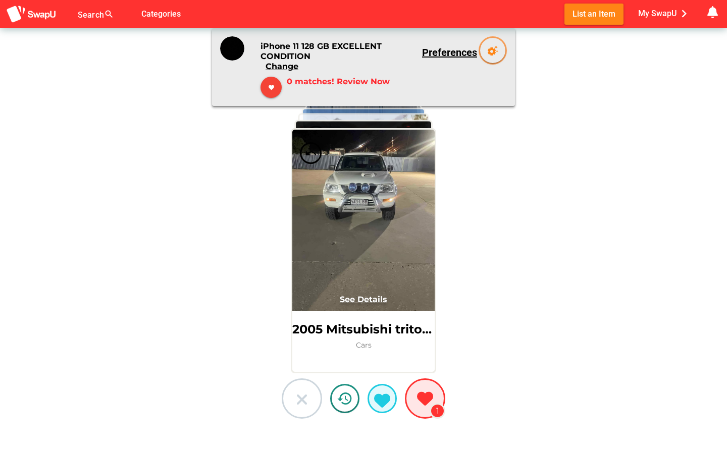
click at [377, 395] on icon at bounding box center [382, 402] width 18 height 18
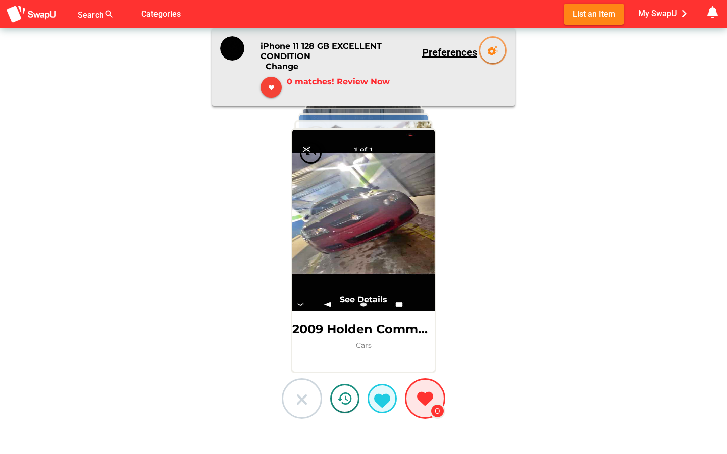
click at [316, 399] on button at bounding box center [302, 399] width 40 height 40
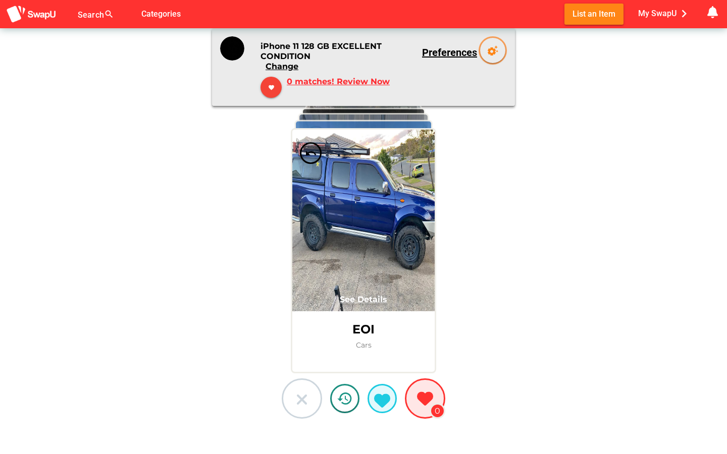
click at [315, 399] on button at bounding box center [302, 399] width 40 height 40
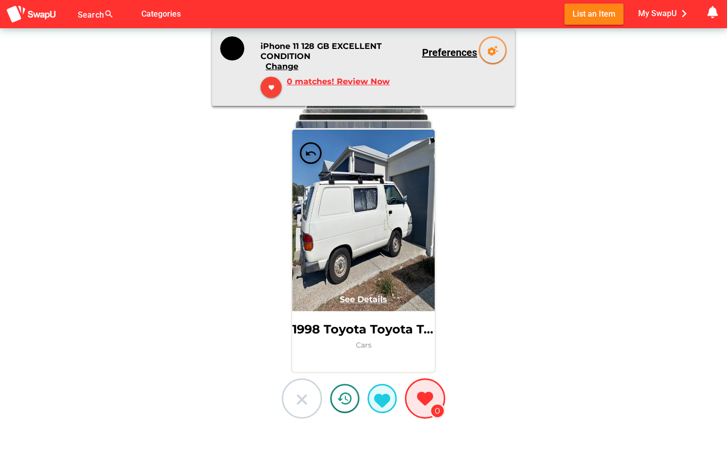
click at [315, 399] on button at bounding box center [302, 399] width 40 height 40
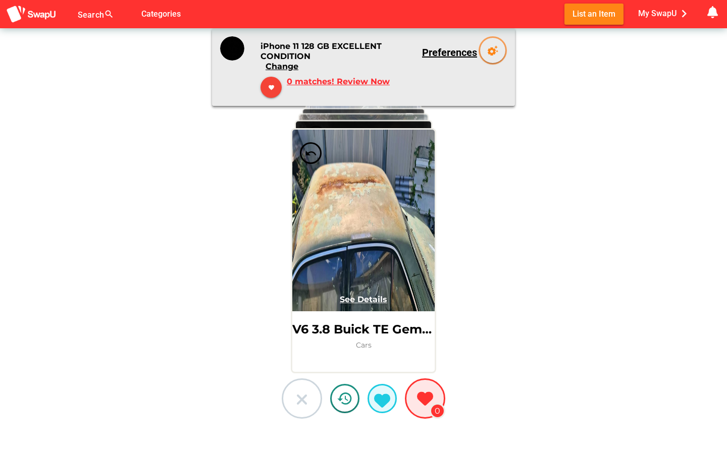
click at [315, 399] on button at bounding box center [302, 399] width 40 height 40
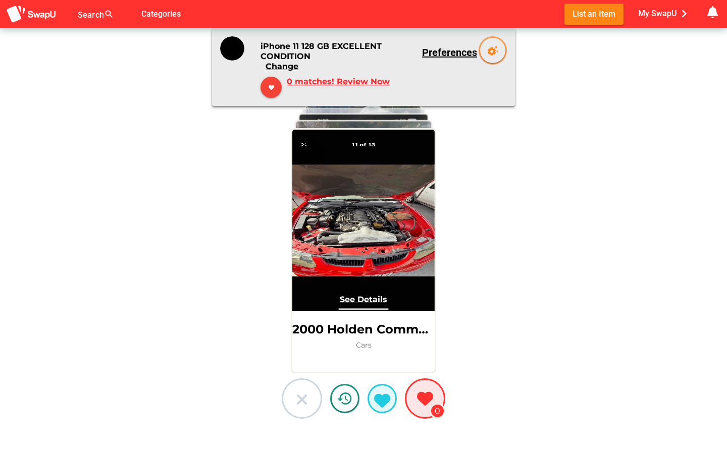
click at [315, 399] on button at bounding box center [302, 399] width 40 height 40
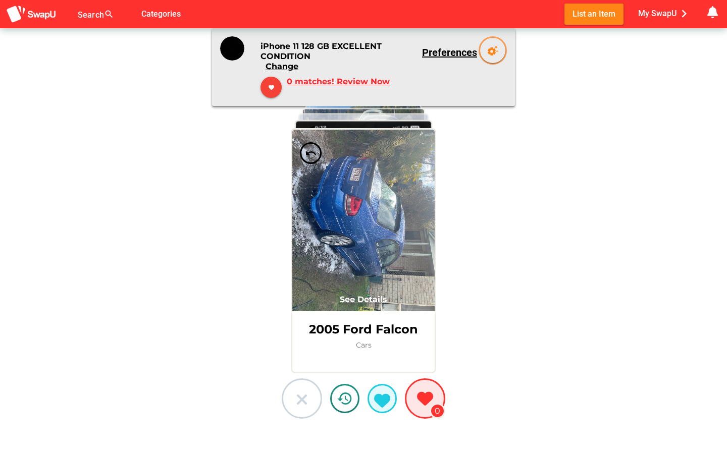
click at [315, 399] on button at bounding box center [302, 399] width 40 height 40
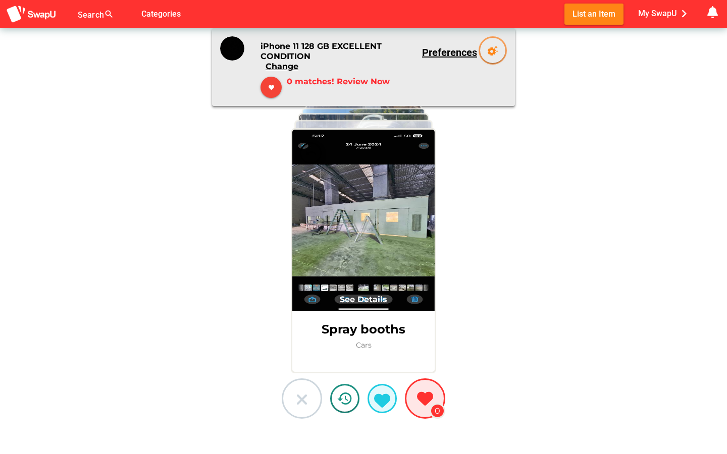
click at [315, 399] on button at bounding box center [302, 399] width 40 height 40
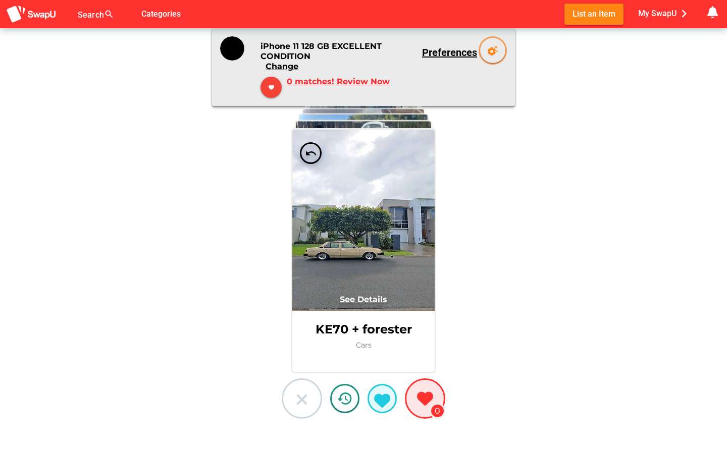
click at [315, 399] on button at bounding box center [302, 399] width 40 height 40
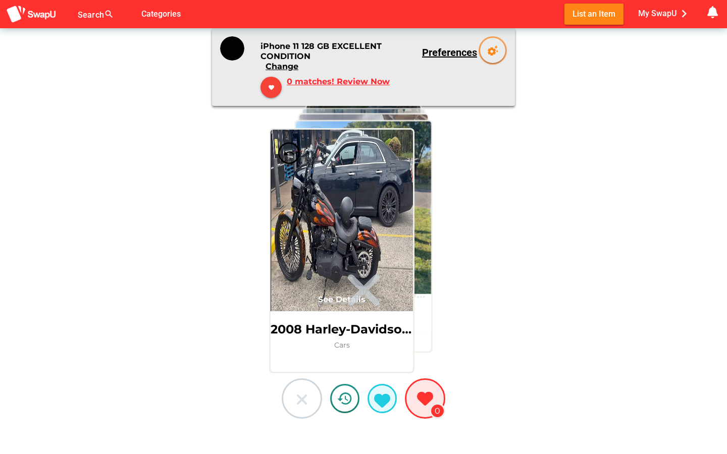
drag, startPoint x: 368, startPoint y: 285, endPoint x: 164, endPoint y: 327, distance: 207.7
click at [269, 327] on div "undo See Details 2008 Harley-Davidson Street Bob Cars" at bounding box center [341, 250] width 145 height 245
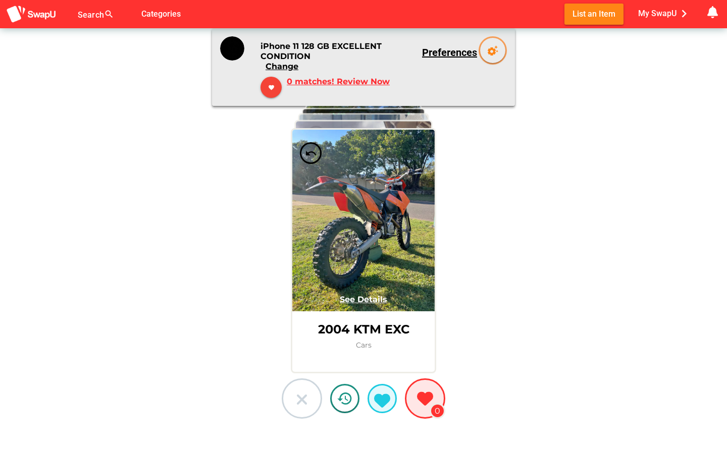
click at [299, 403] on icon at bounding box center [302, 400] width 16 height 16
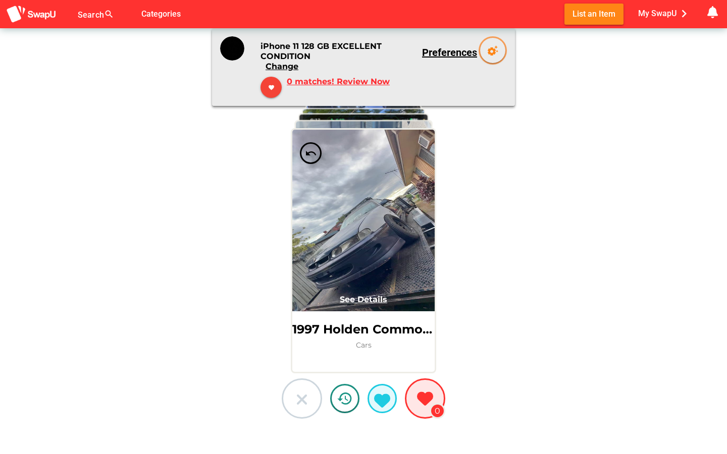
click at [299, 403] on icon at bounding box center [302, 400] width 16 height 16
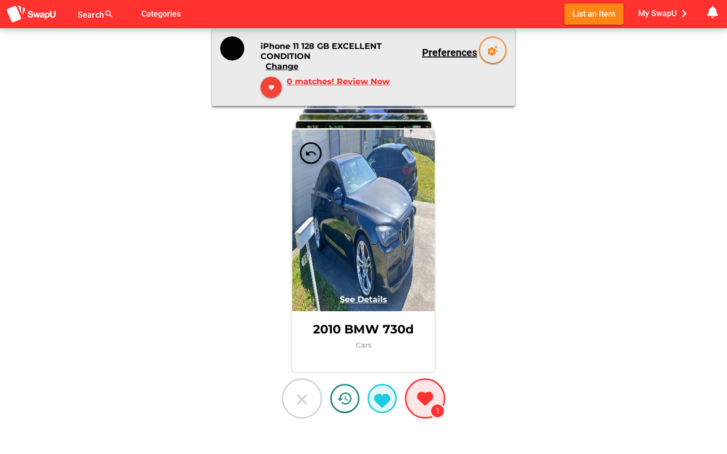
click at [299, 403] on icon at bounding box center [302, 400] width 16 height 16
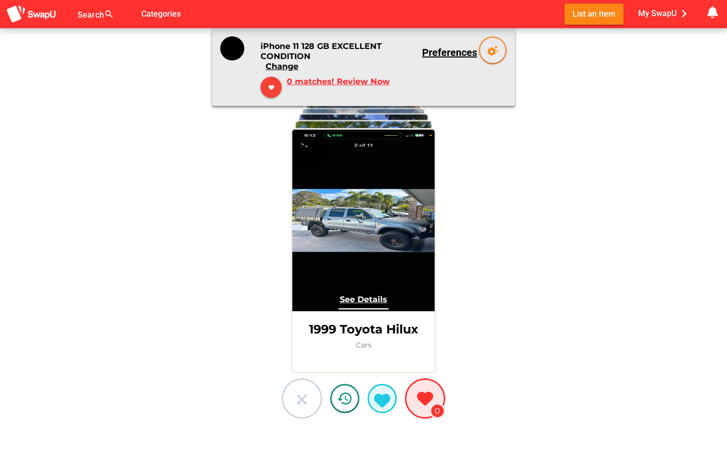
click at [299, 403] on icon at bounding box center [302, 400] width 16 height 16
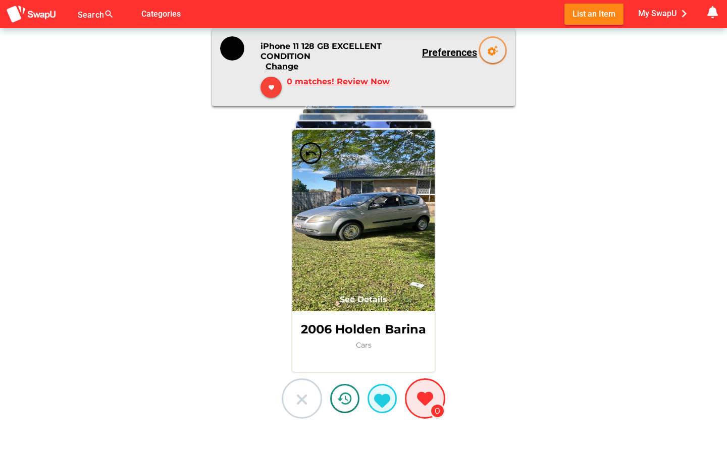
click at [299, 403] on icon at bounding box center [302, 400] width 16 height 16
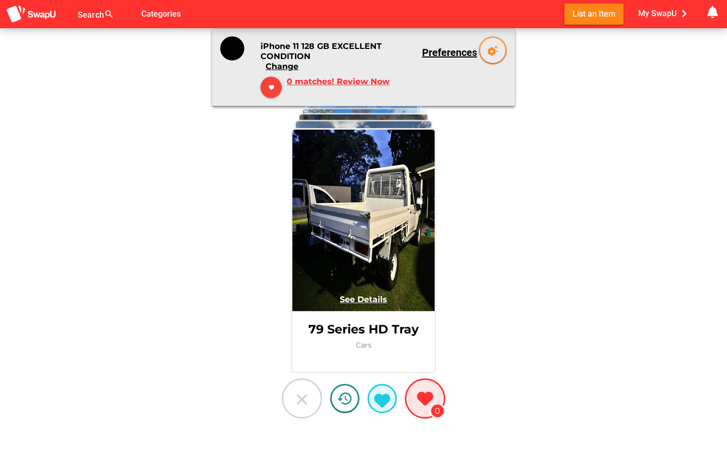
click at [299, 403] on icon at bounding box center [302, 400] width 16 height 16
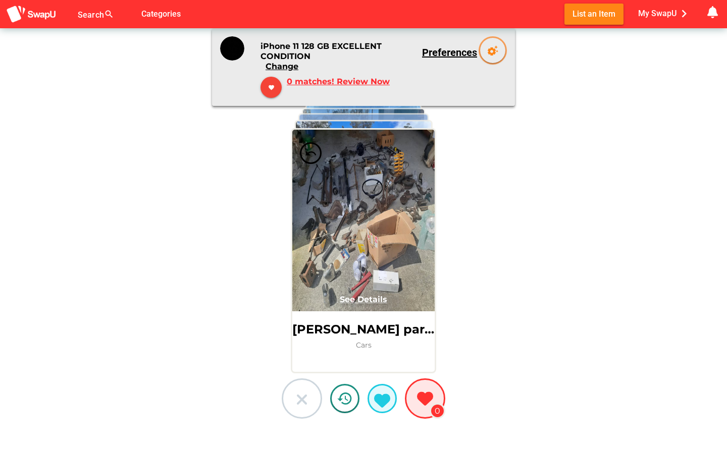
click at [299, 403] on icon at bounding box center [302, 400] width 16 height 16
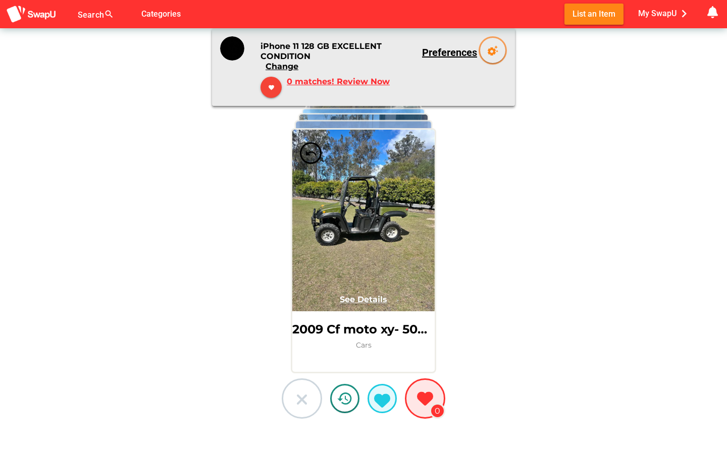
click at [299, 403] on icon at bounding box center [302, 400] width 16 height 16
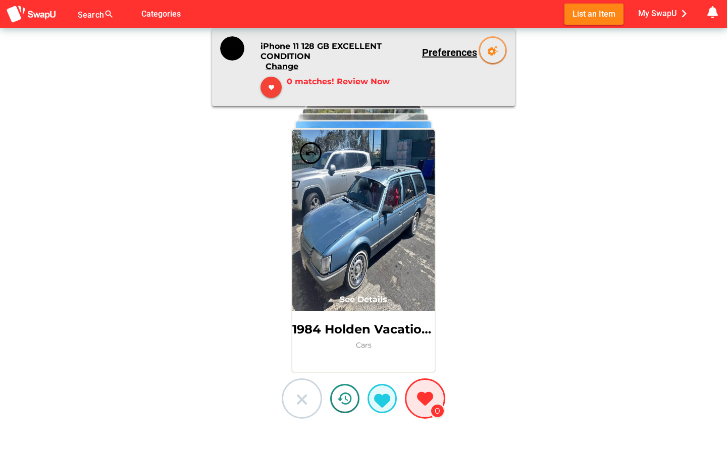
click at [299, 403] on icon at bounding box center [302, 400] width 16 height 16
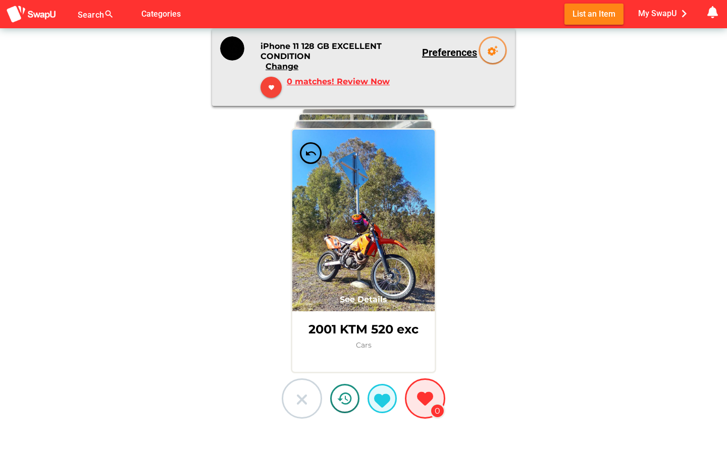
click at [299, 403] on icon at bounding box center [302, 400] width 16 height 16
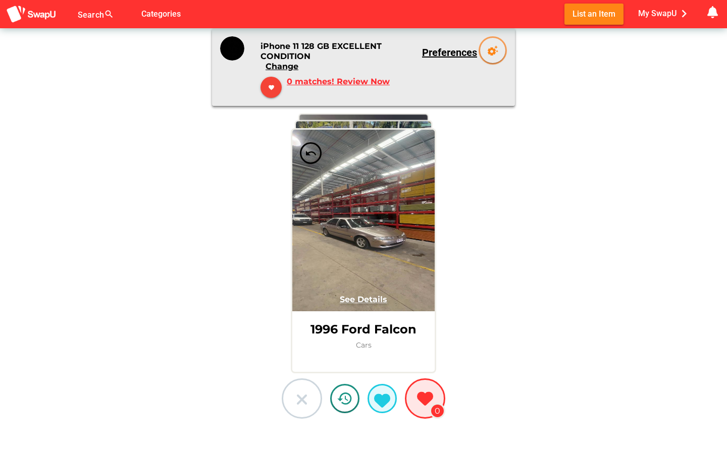
click at [299, 403] on icon at bounding box center [302, 400] width 16 height 16
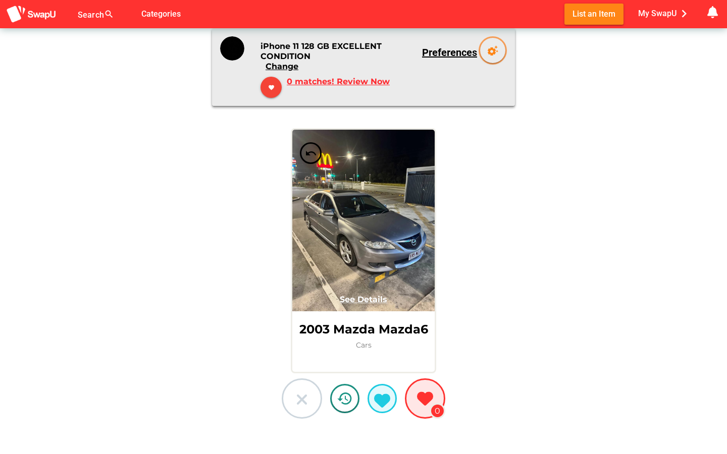
click at [299, 403] on icon at bounding box center [302, 400] width 16 height 16
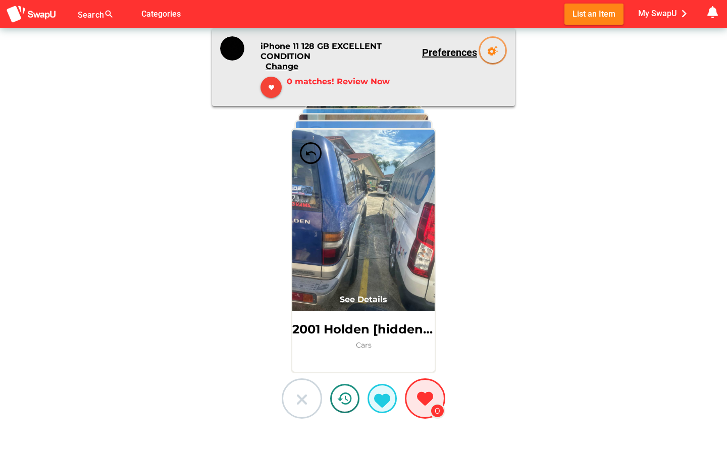
click at [299, 403] on icon at bounding box center [302, 400] width 16 height 16
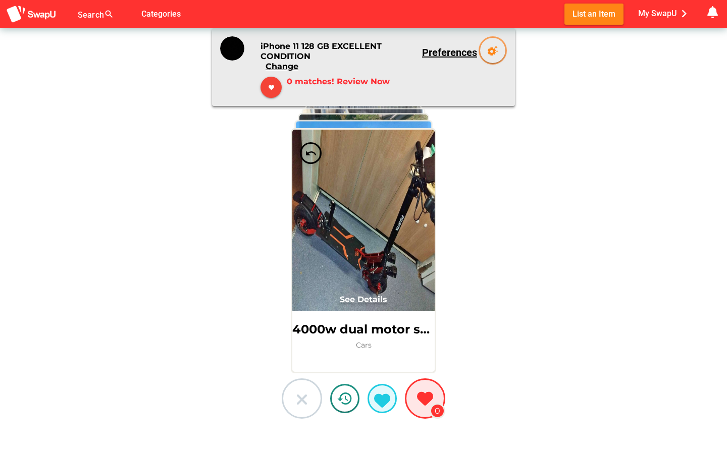
click at [299, 403] on icon at bounding box center [302, 400] width 16 height 16
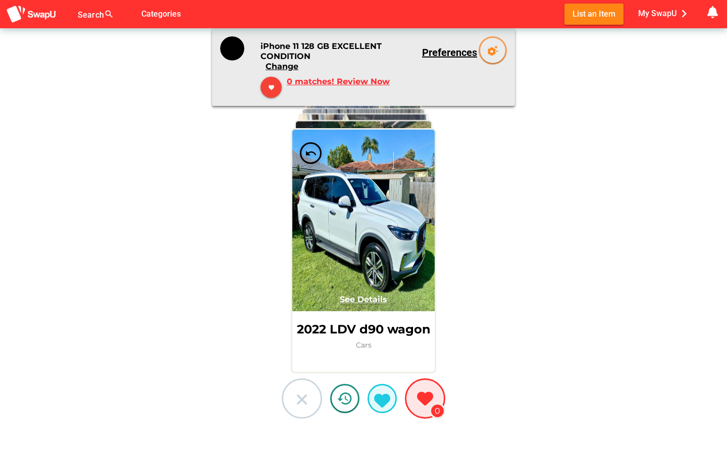
click at [299, 403] on icon at bounding box center [302, 400] width 16 height 16
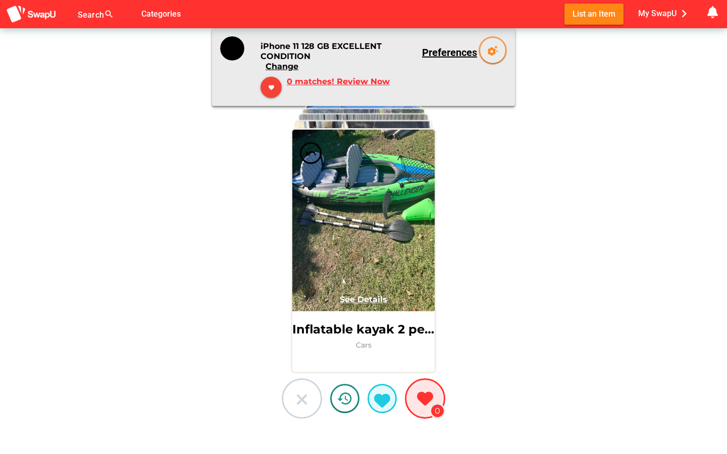
click at [299, 403] on icon at bounding box center [302, 400] width 16 height 16
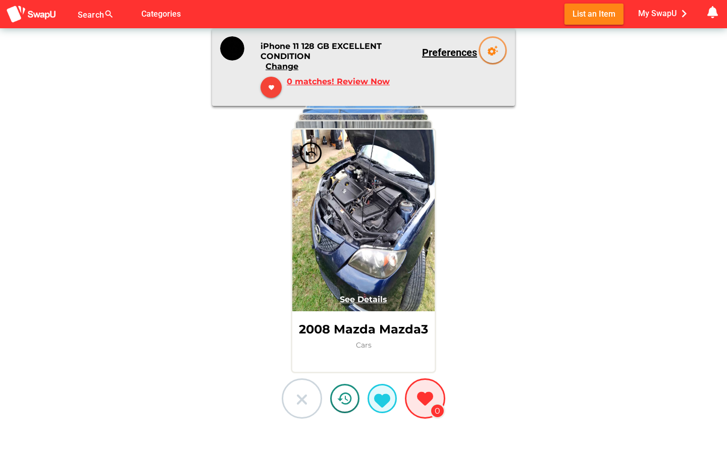
click at [299, 403] on icon at bounding box center [302, 400] width 16 height 16
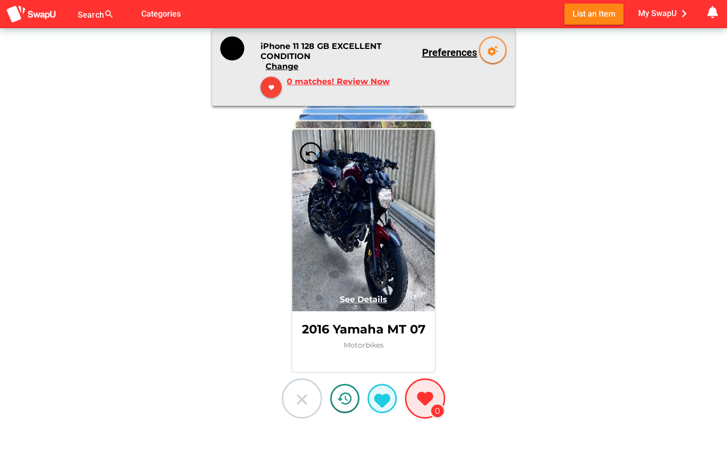
click at [299, 403] on icon at bounding box center [302, 400] width 16 height 16
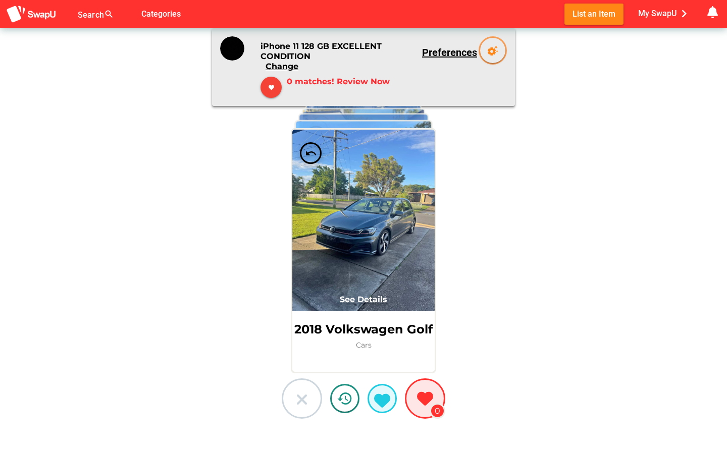
click at [299, 403] on icon at bounding box center [302, 400] width 16 height 16
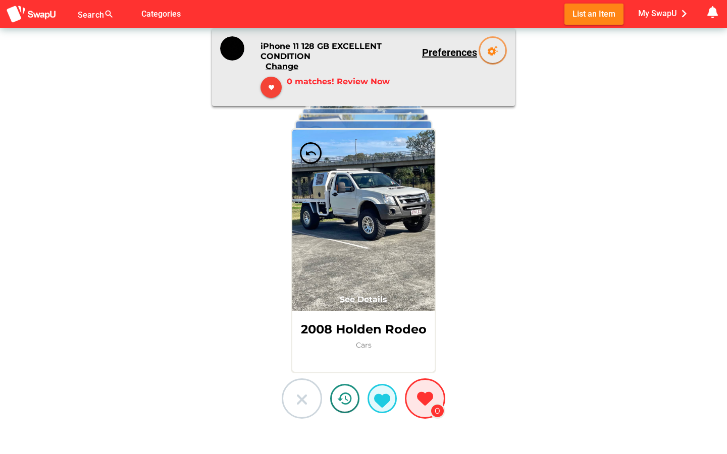
click at [299, 403] on icon at bounding box center [302, 400] width 16 height 16
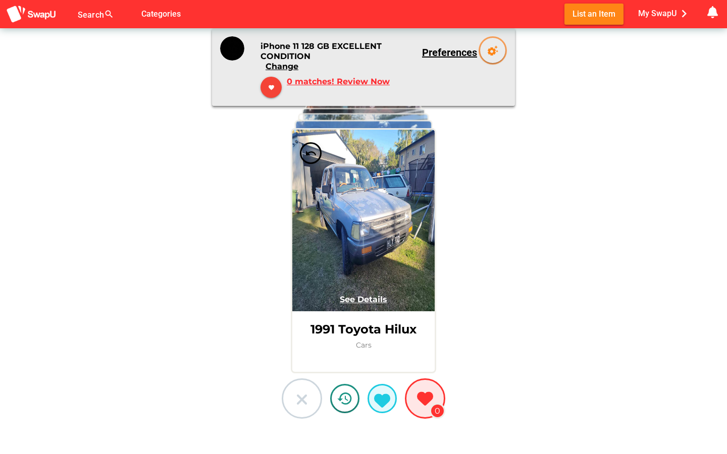
click at [299, 403] on icon at bounding box center [302, 400] width 16 height 16
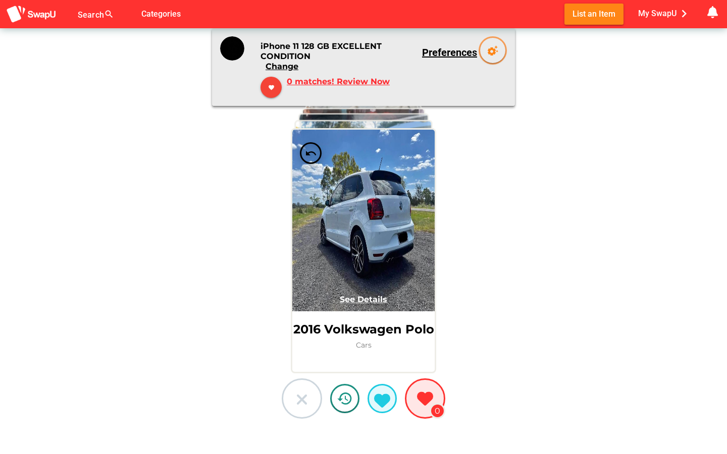
click at [299, 403] on icon at bounding box center [302, 400] width 16 height 16
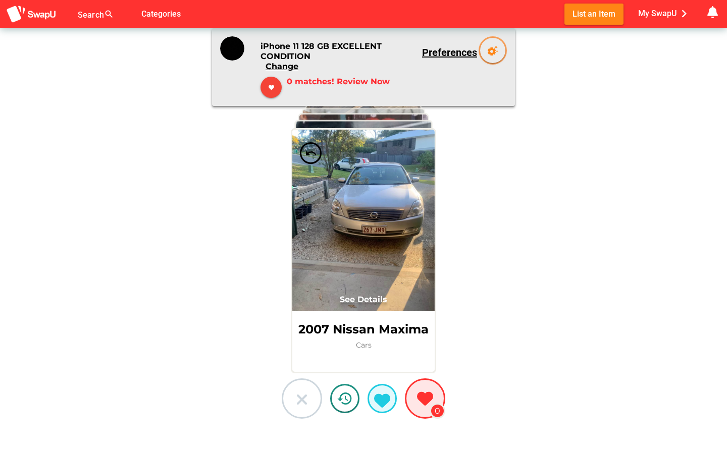
click at [299, 403] on icon at bounding box center [302, 400] width 16 height 16
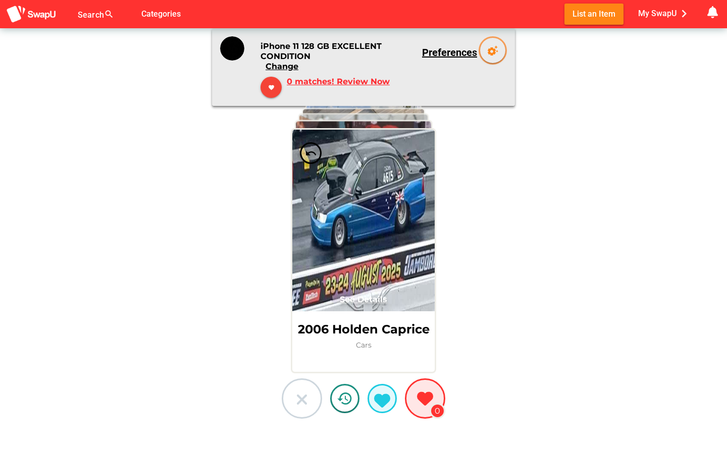
click at [299, 403] on icon at bounding box center [302, 400] width 16 height 16
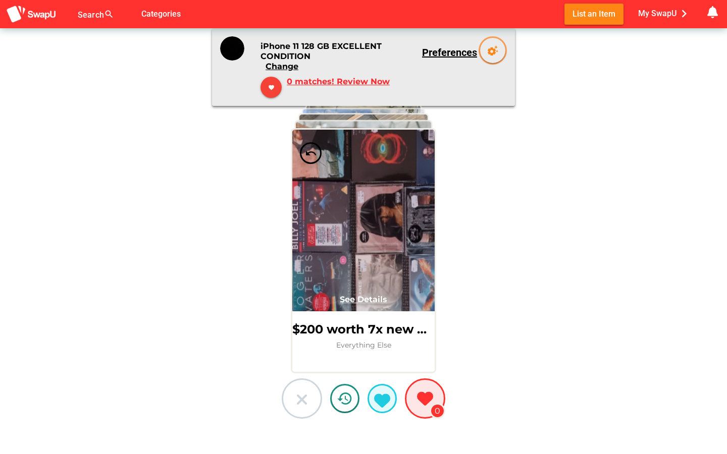
click at [299, 403] on icon at bounding box center [302, 400] width 16 height 16
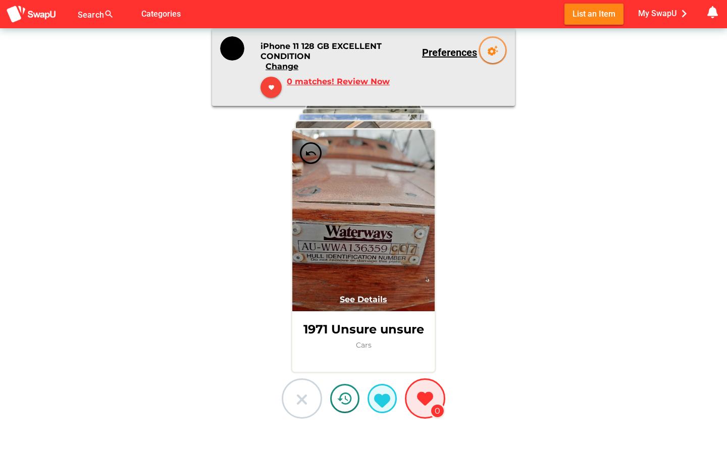
click at [299, 403] on icon at bounding box center [302, 400] width 16 height 16
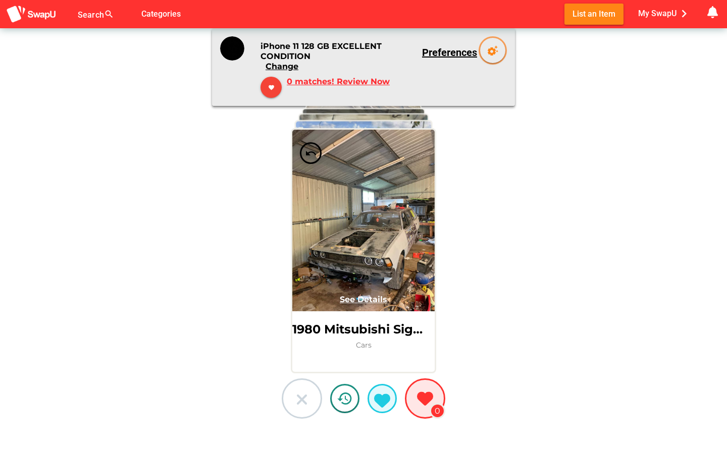
click at [299, 403] on icon at bounding box center [302, 400] width 16 height 16
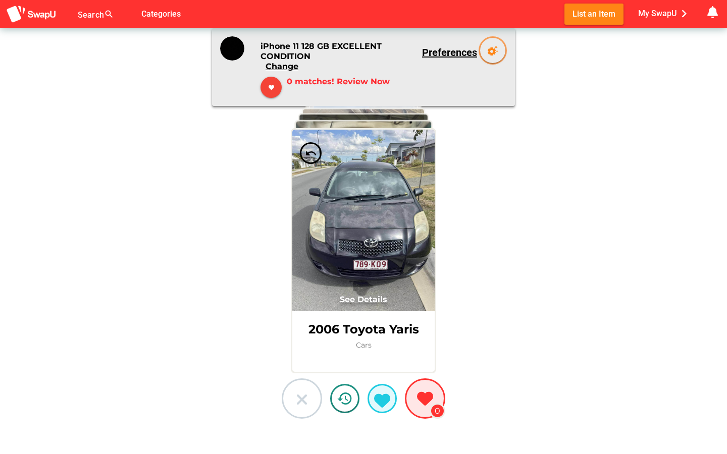
click at [299, 403] on icon at bounding box center [302, 400] width 16 height 16
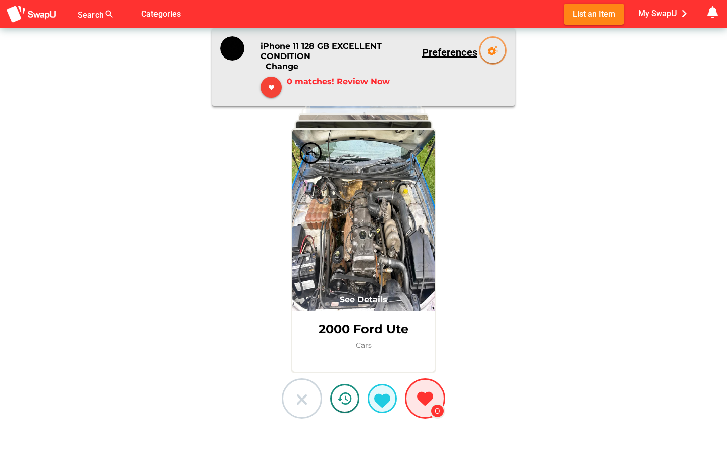
click at [299, 403] on icon at bounding box center [302, 400] width 16 height 16
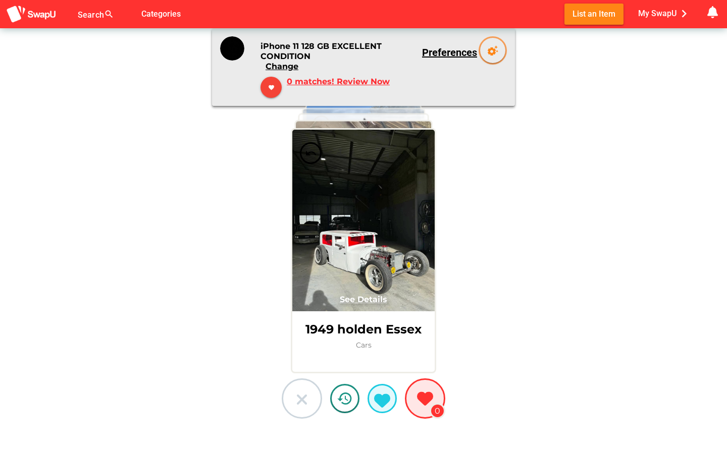
click at [299, 403] on icon at bounding box center [302, 400] width 16 height 16
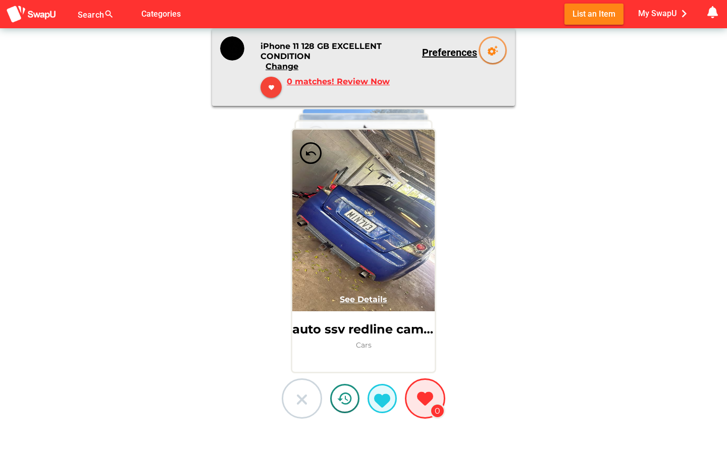
click at [299, 403] on icon at bounding box center [302, 400] width 16 height 16
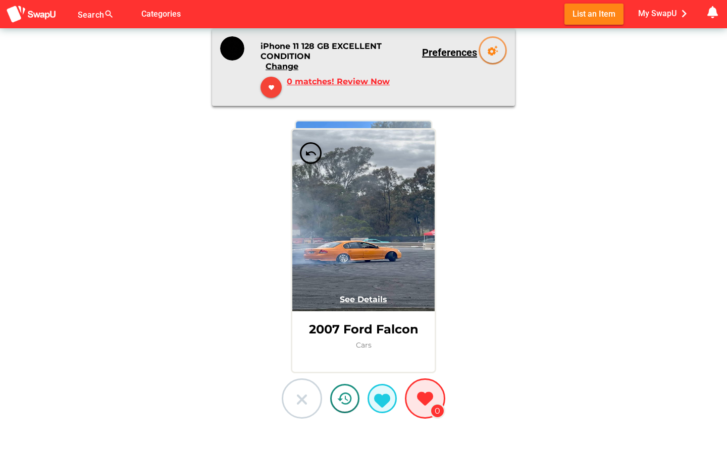
click at [299, 403] on icon at bounding box center [302, 400] width 16 height 16
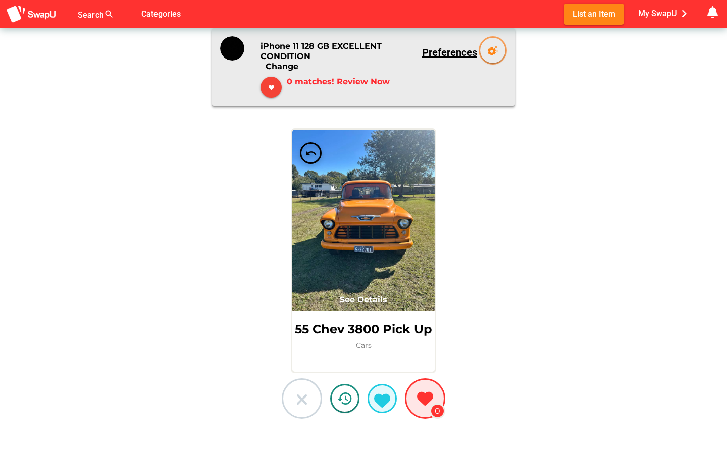
click at [299, 403] on icon at bounding box center [302, 400] width 16 height 16
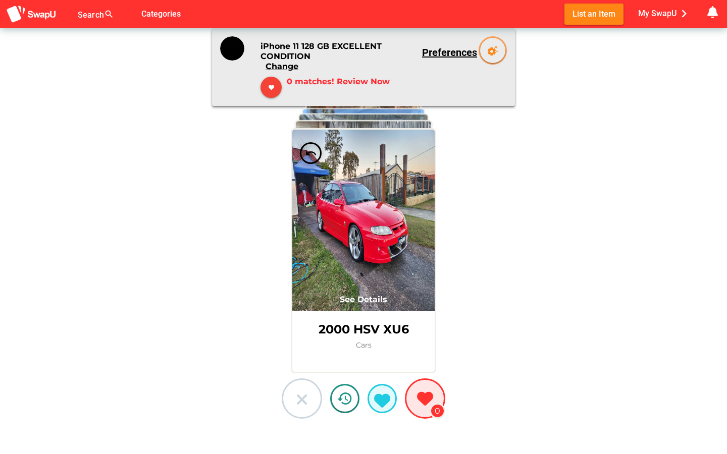
click at [299, 403] on icon at bounding box center [302, 400] width 16 height 16
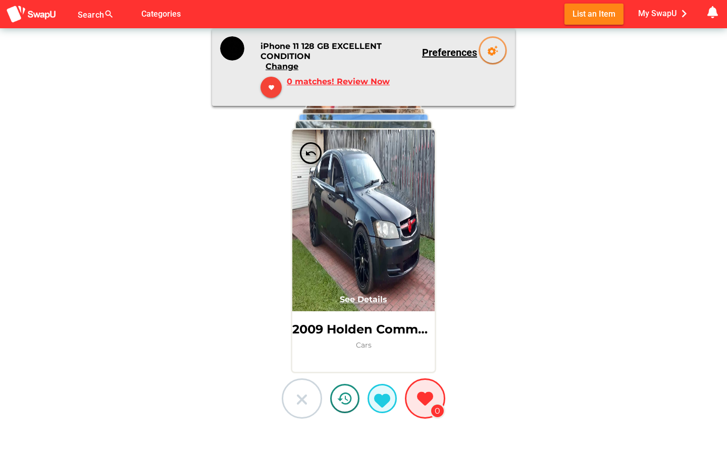
click at [299, 403] on icon at bounding box center [302, 400] width 16 height 16
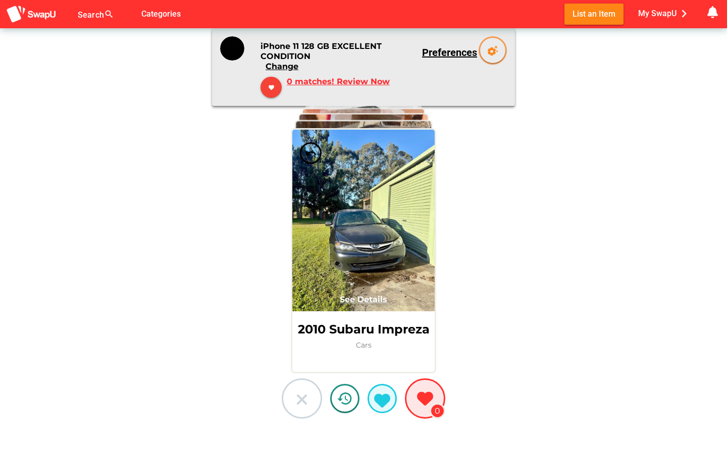
click at [299, 403] on icon at bounding box center [302, 400] width 16 height 16
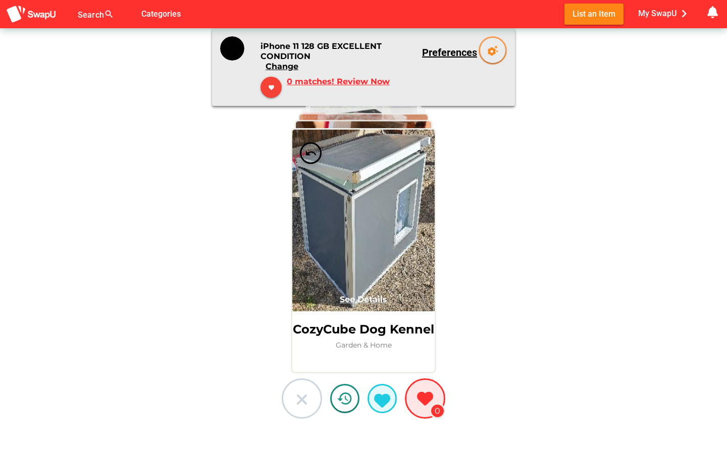
click at [299, 403] on icon at bounding box center [302, 400] width 16 height 16
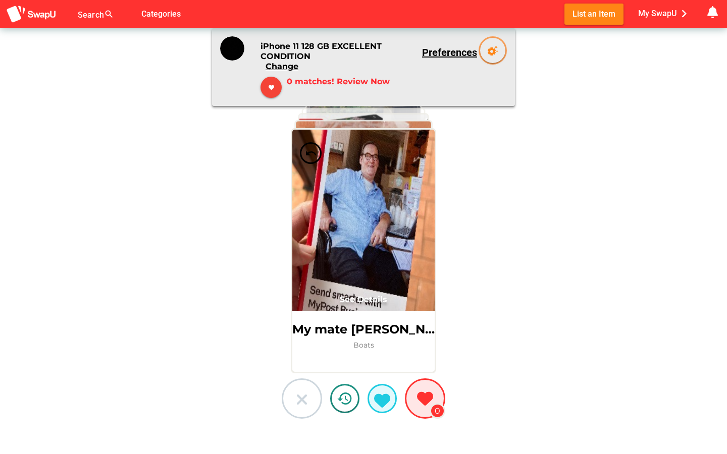
click at [299, 403] on icon at bounding box center [302, 400] width 16 height 16
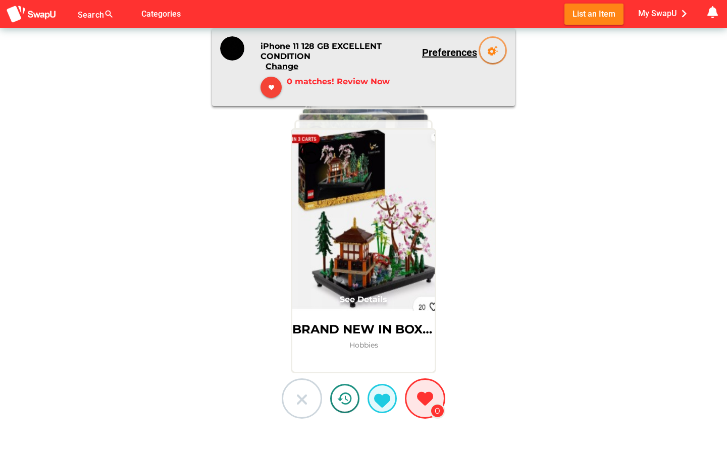
click at [299, 403] on icon at bounding box center [302, 400] width 16 height 16
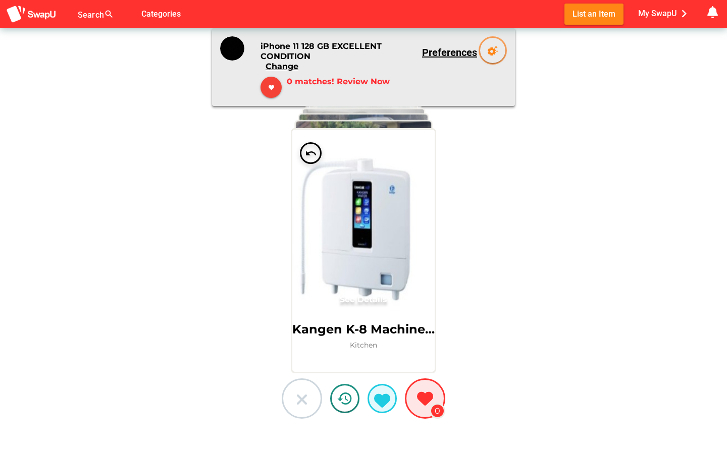
click at [299, 403] on icon at bounding box center [302, 400] width 16 height 16
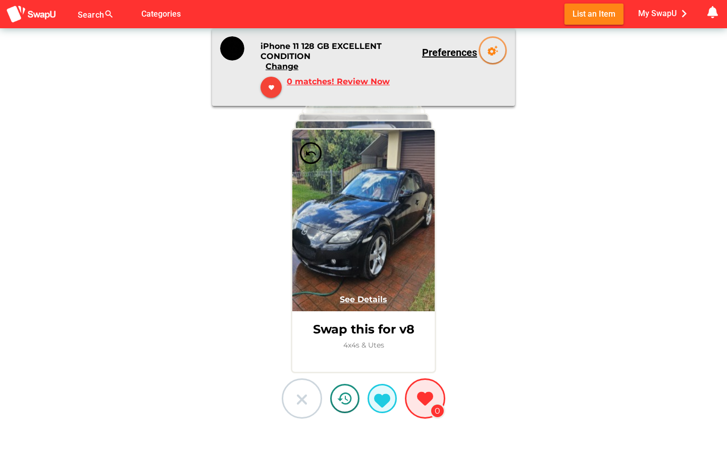
click at [299, 403] on icon at bounding box center [302, 400] width 16 height 16
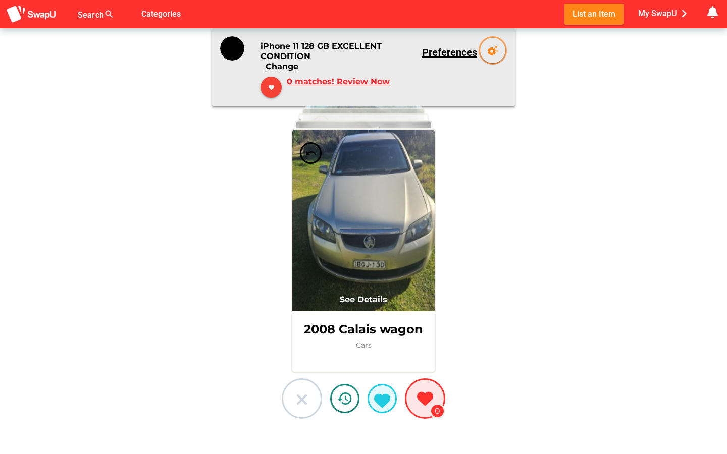
click at [299, 403] on icon at bounding box center [302, 400] width 16 height 16
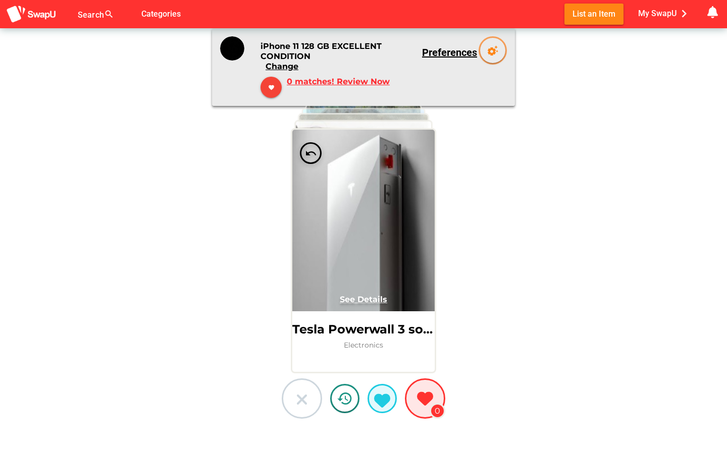
click at [299, 403] on icon at bounding box center [302, 400] width 16 height 16
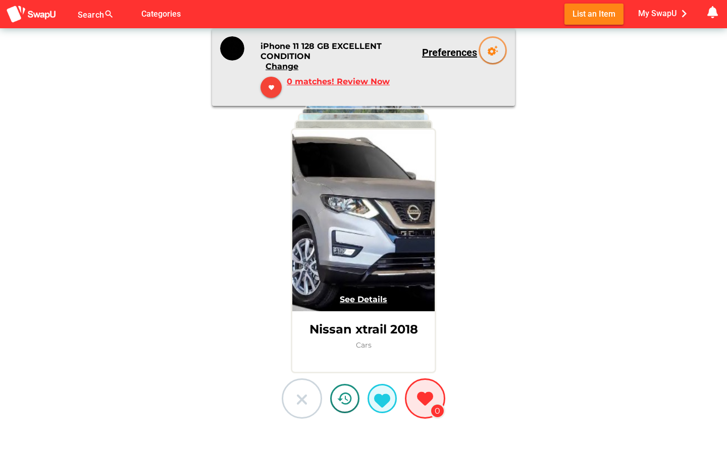
click at [299, 403] on icon at bounding box center [302, 400] width 16 height 16
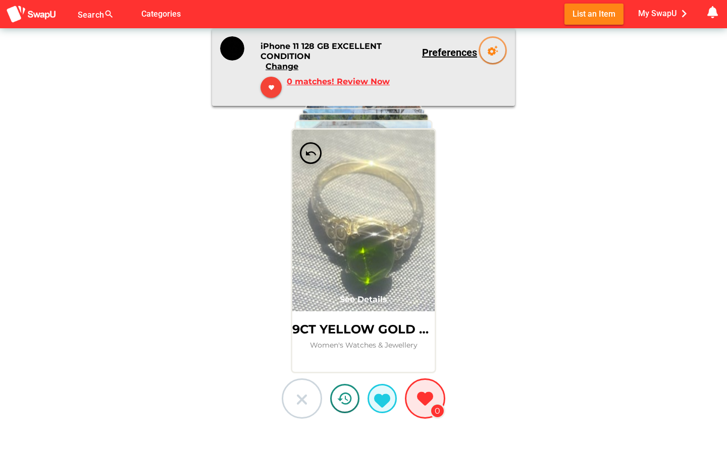
click at [299, 403] on icon at bounding box center [302, 400] width 16 height 16
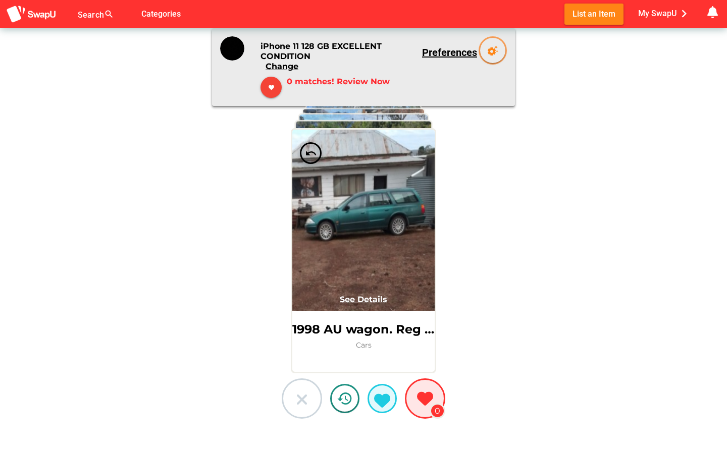
click at [299, 403] on icon at bounding box center [302, 400] width 16 height 16
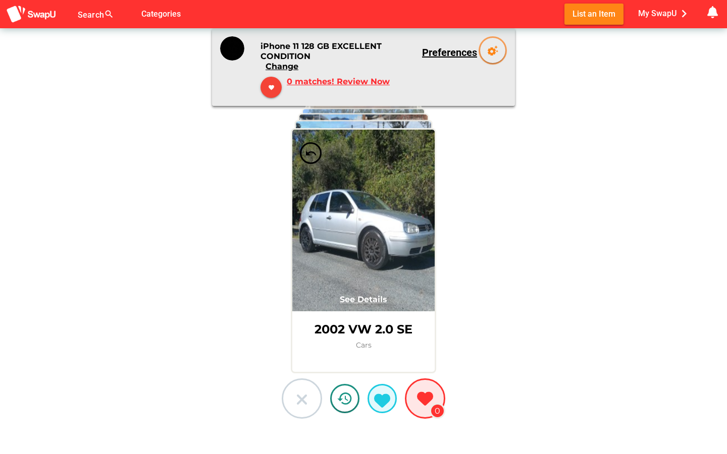
click at [299, 403] on icon at bounding box center [302, 400] width 16 height 16
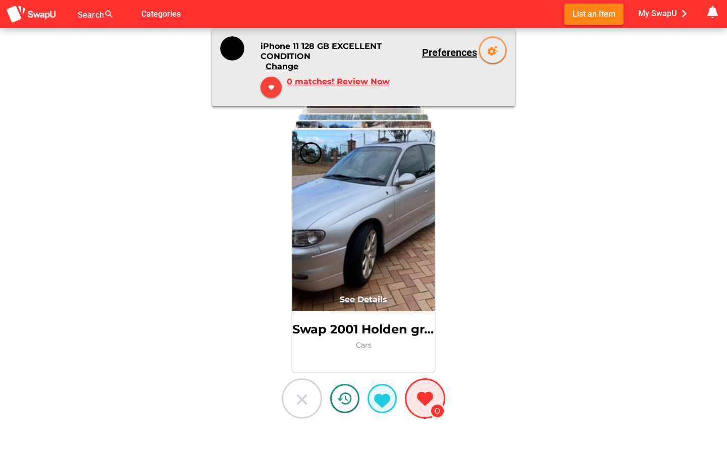
click at [299, 403] on icon at bounding box center [302, 400] width 16 height 16
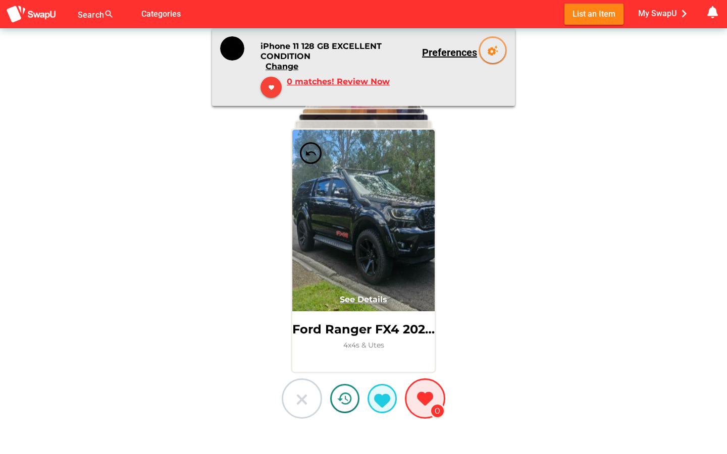
click at [299, 403] on icon at bounding box center [302, 400] width 16 height 16
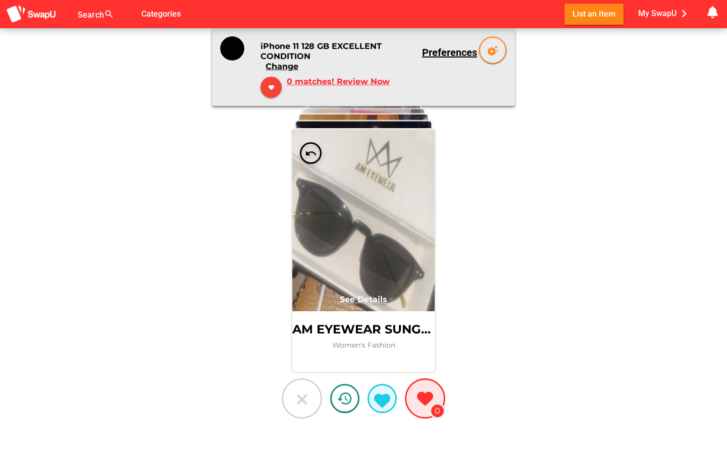
click at [299, 403] on icon at bounding box center [302, 400] width 16 height 16
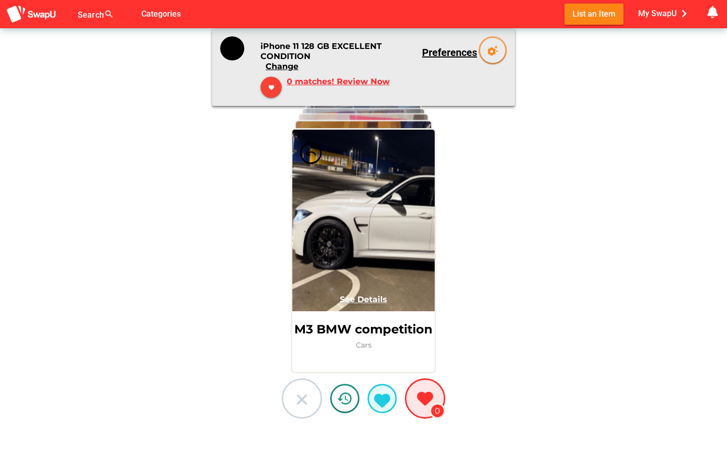
click at [314, 394] on button at bounding box center [302, 399] width 40 height 40
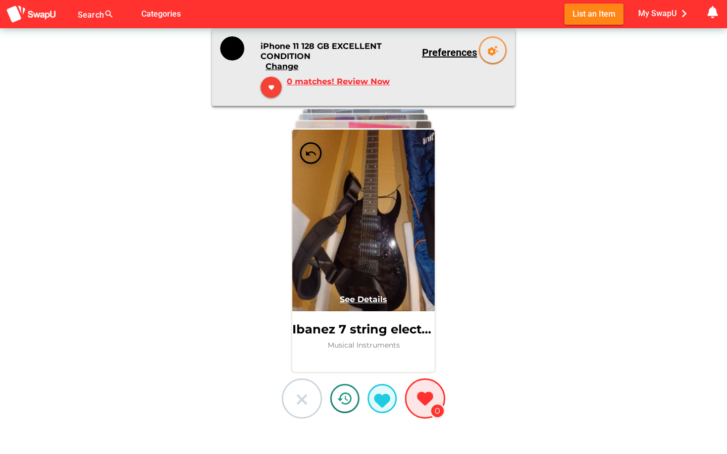
click at [314, 394] on button at bounding box center [302, 399] width 40 height 40
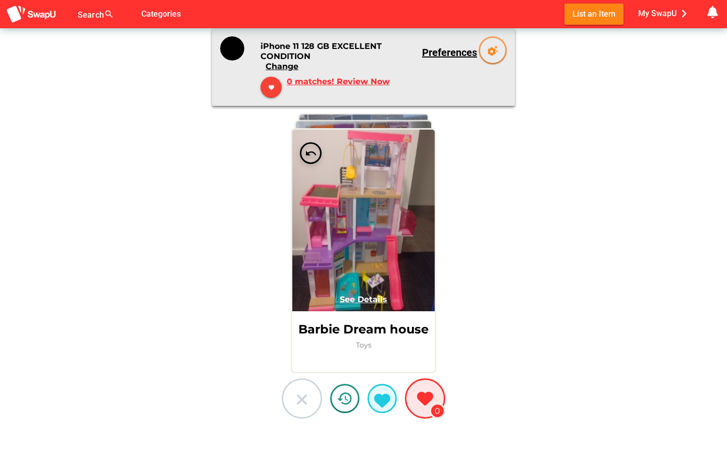
click at [314, 394] on button at bounding box center [302, 399] width 40 height 40
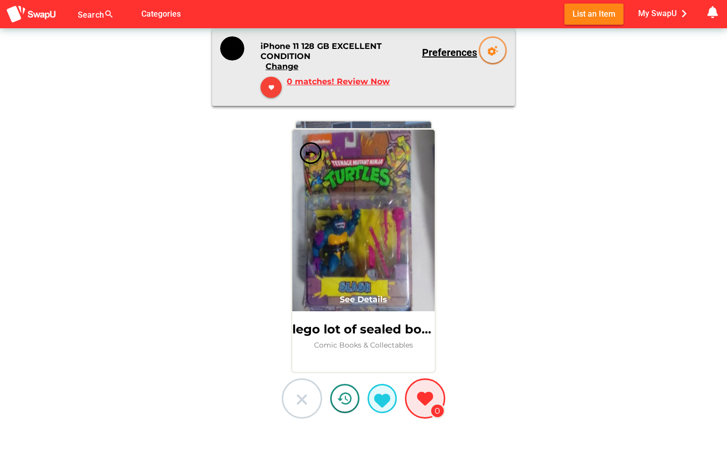
click at [314, 394] on button at bounding box center [302, 399] width 40 height 40
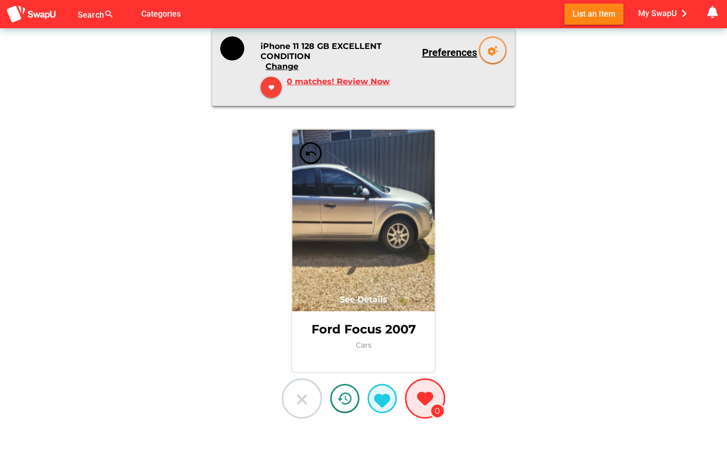
click at [314, 394] on button at bounding box center [302, 399] width 40 height 40
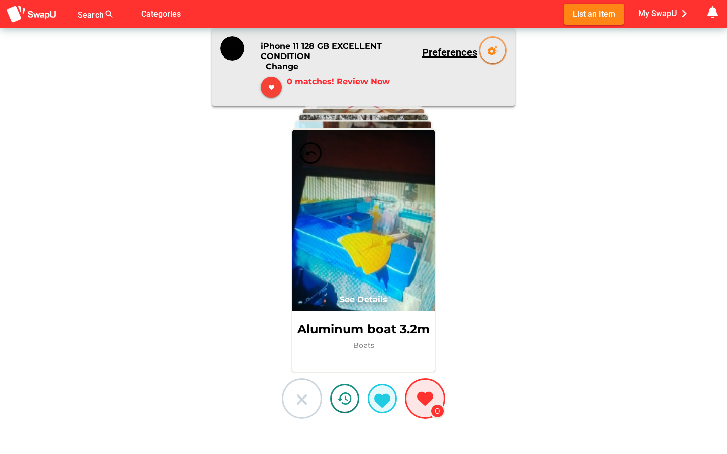
click at [314, 394] on button at bounding box center [302, 399] width 40 height 40
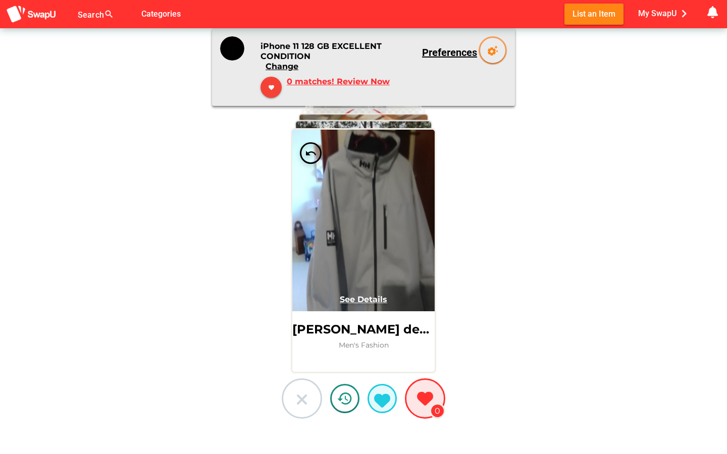
click at [314, 394] on button at bounding box center [302, 399] width 40 height 40
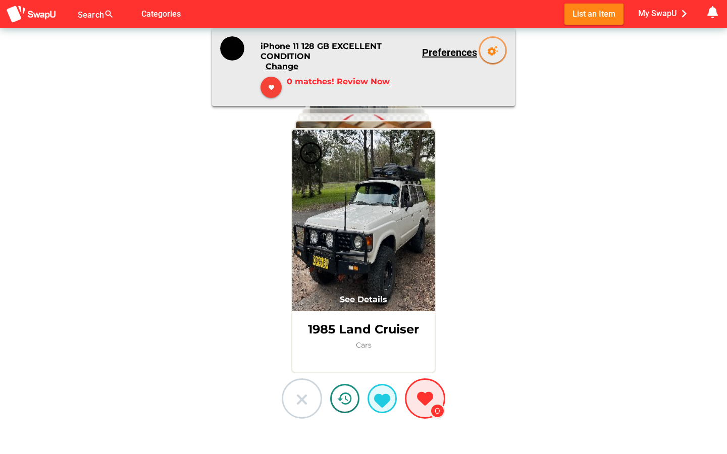
click at [314, 394] on button at bounding box center [302, 399] width 40 height 40
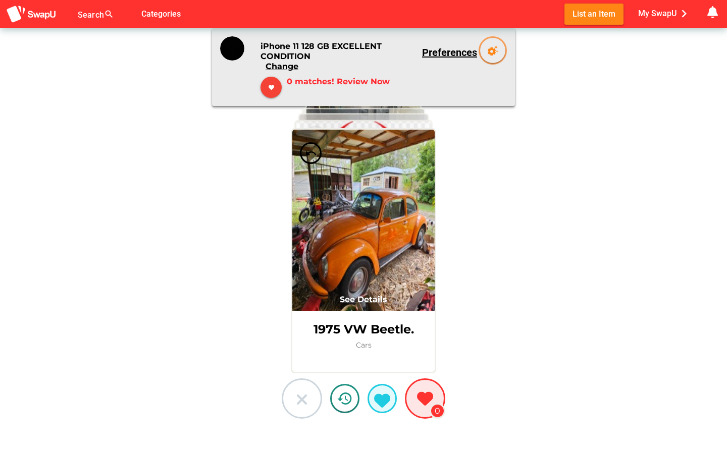
click at [314, 394] on button at bounding box center [302, 399] width 40 height 40
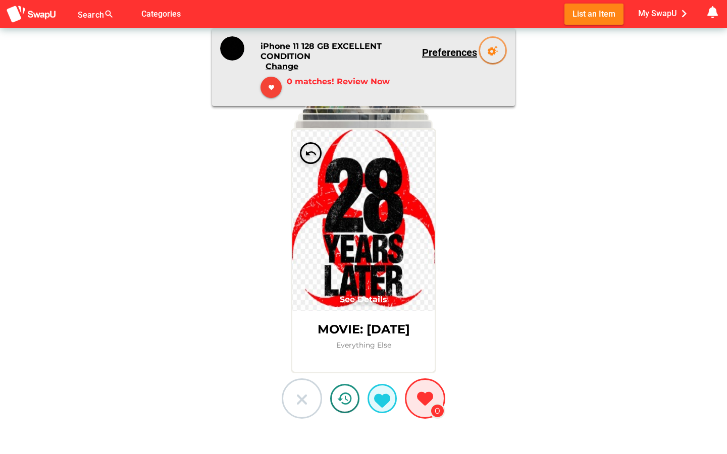
click at [314, 394] on button at bounding box center [302, 399] width 40 height 40
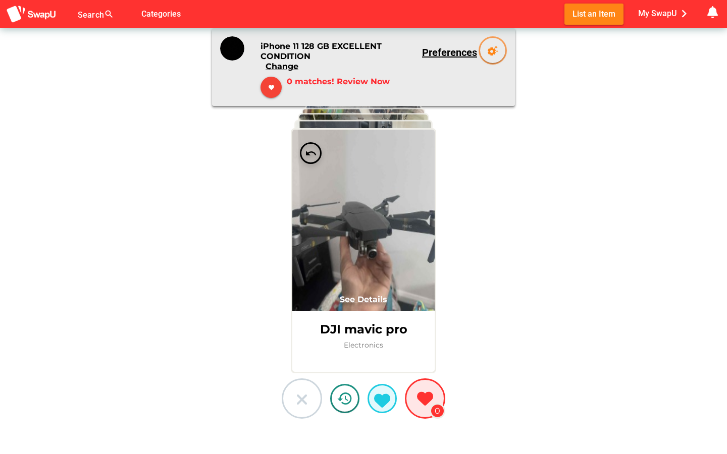
click at [314, 394] on button at bounding box center [302, 399] width 40 height 40
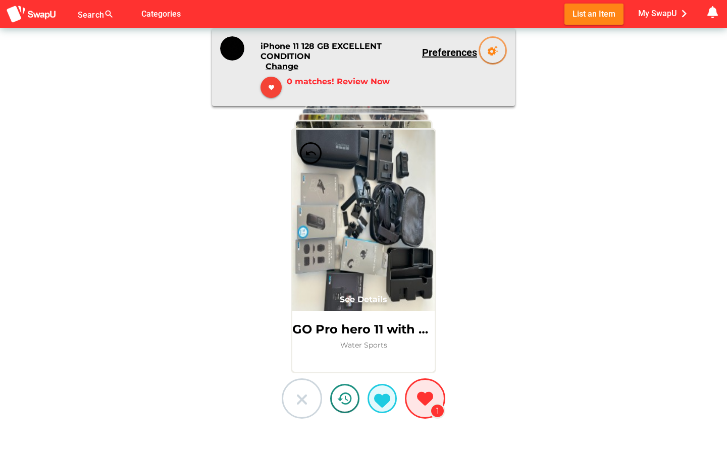
click at [314, 394] on button at bounding box center [302, 399] width 40 height 40
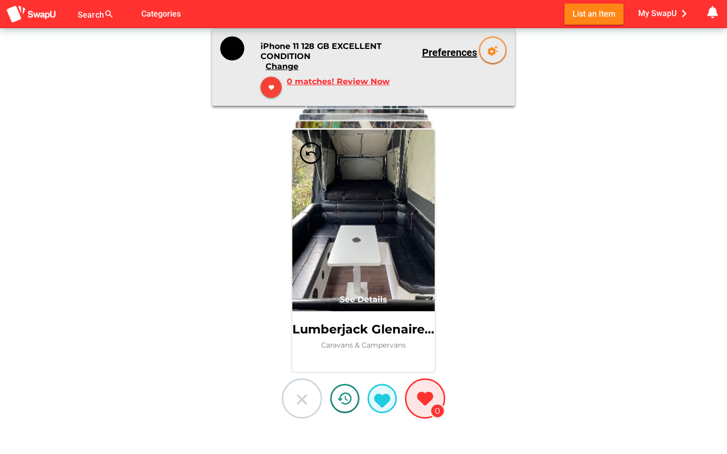
click at [314, 394] on button at bounding box center [302, 399] width 40 height 40
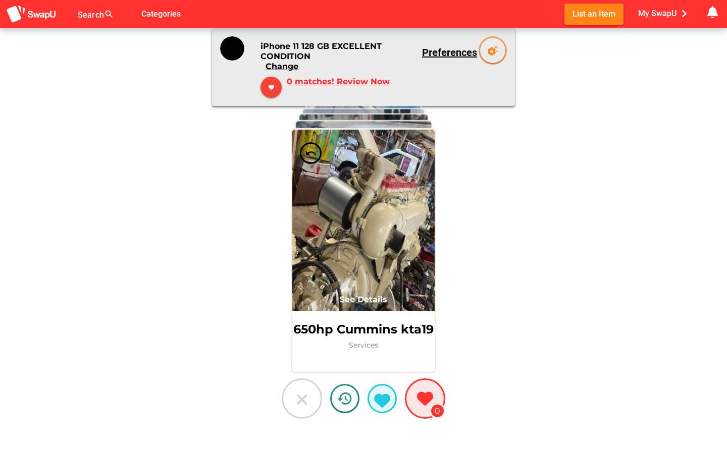
click at [314, 394] on button at bounding box center [302, 399] width 40 height 40
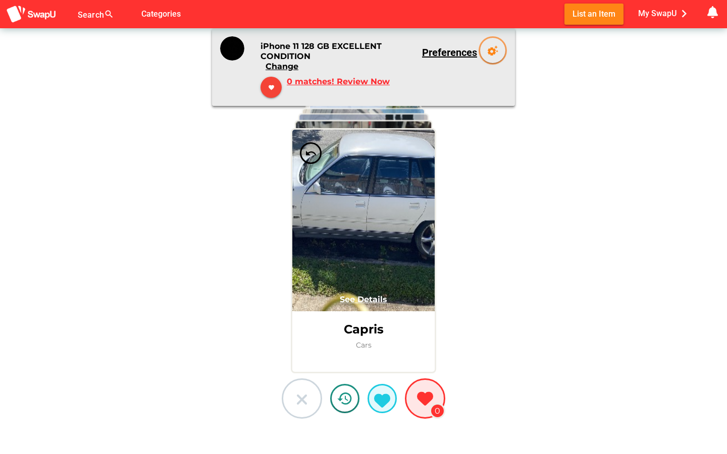
click at [314, 394] on button at bounding box center [302, 399] width 40 height 40
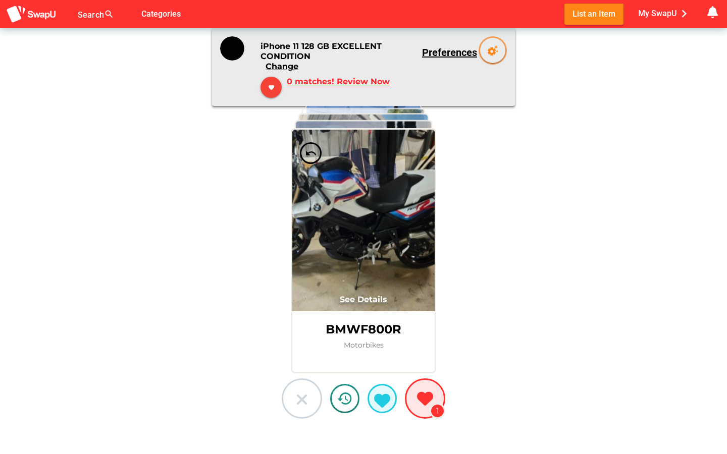
click at [314, 394] on button at bounding box center [302, 399] width 40 height 40
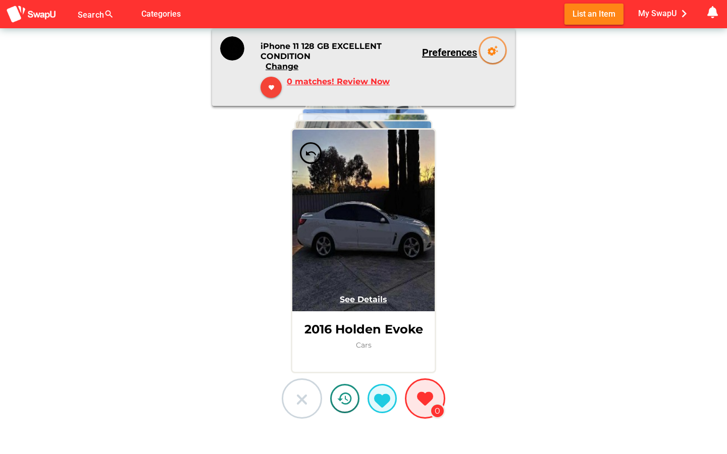
click at [314, 394] on button at bounding box center [302, 399] width 40 height 40
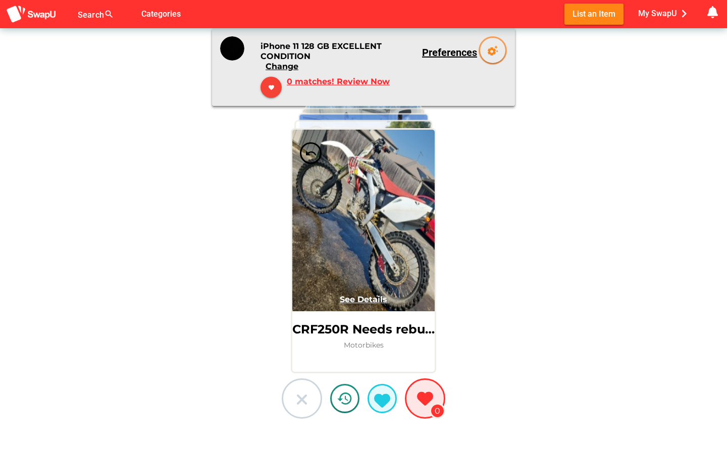
click at [314, 394] on button at bounding box center [302, 399] width 40 height 40
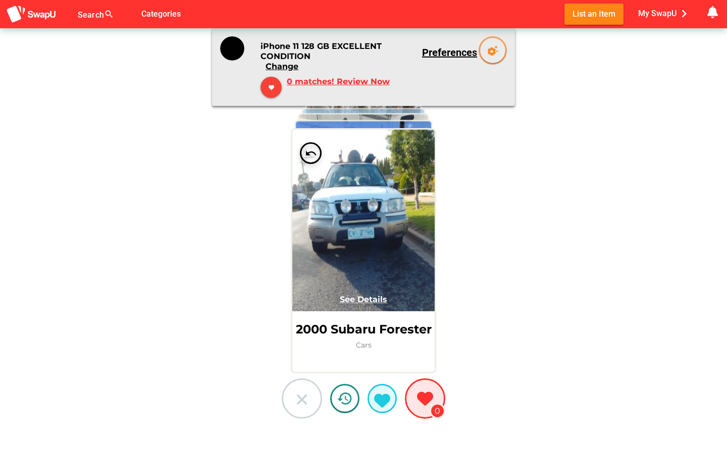
click at [314, 394] on button at bounding box center [302, 399] width 40 height 40
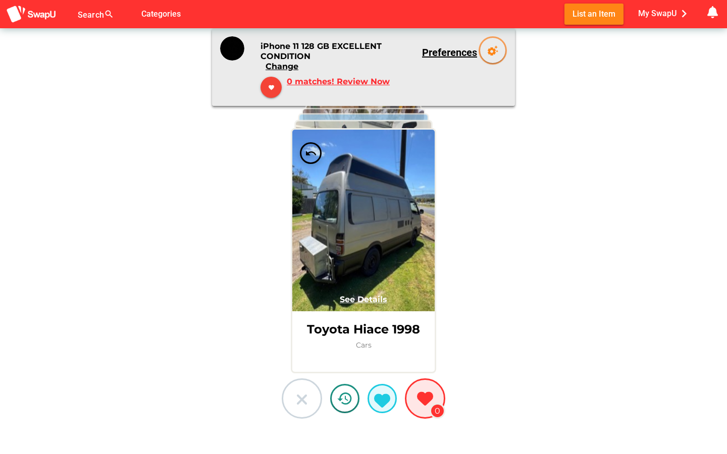
click at [314, 394] on button at bounding box center [302, 399] width 40 height 40
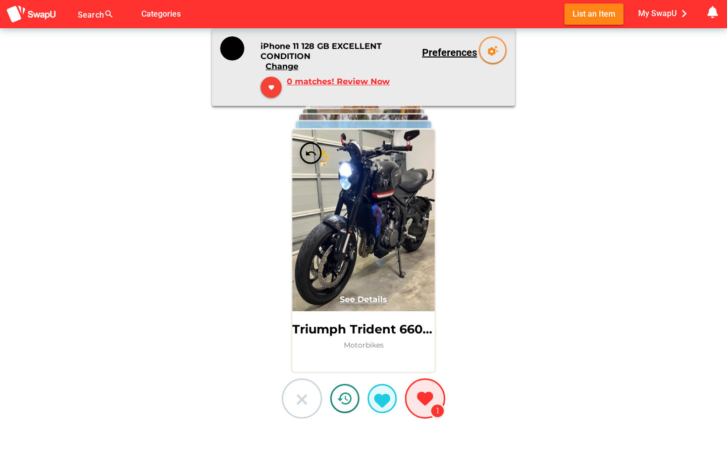
click at [314, 394] on button at bounding box center [302, 399] width 40 height 40
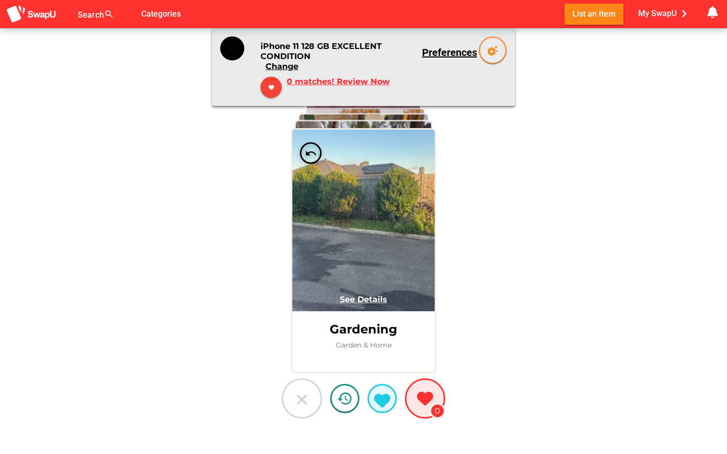
click at [314, 394] on button at bounding box center [302, 399] width 40 height 40
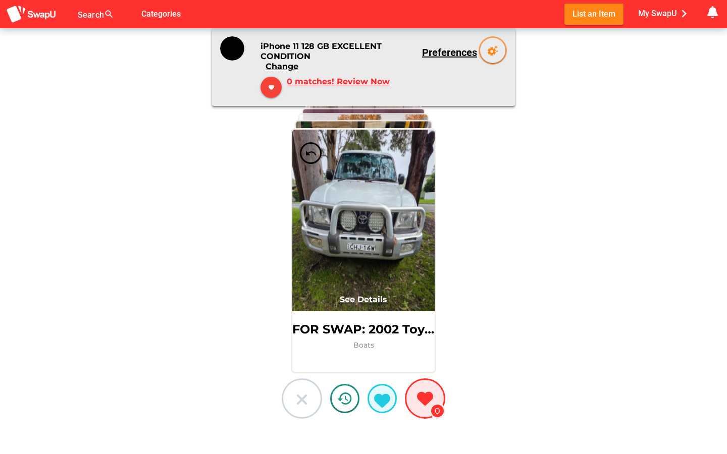
click at [314, 394] on button at bounding box center [302, 399] width 40 height 40
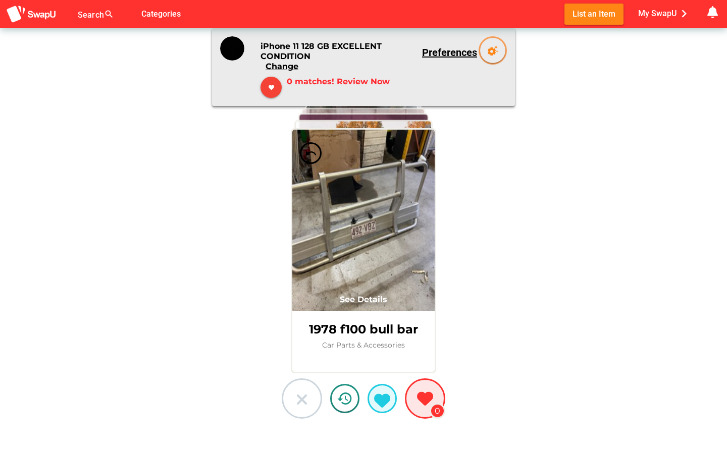
click at [314, 394] on button at bounding box center [302, 399] width 40 height 40
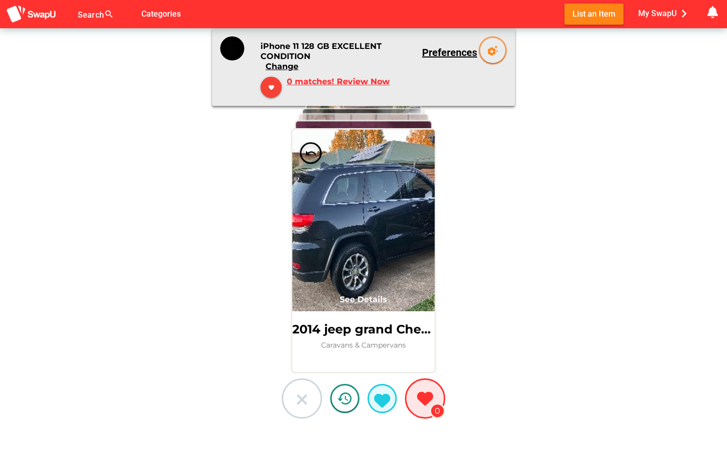
click at [314, 394] on button at bounding box center [302, 399] width 40 height 40
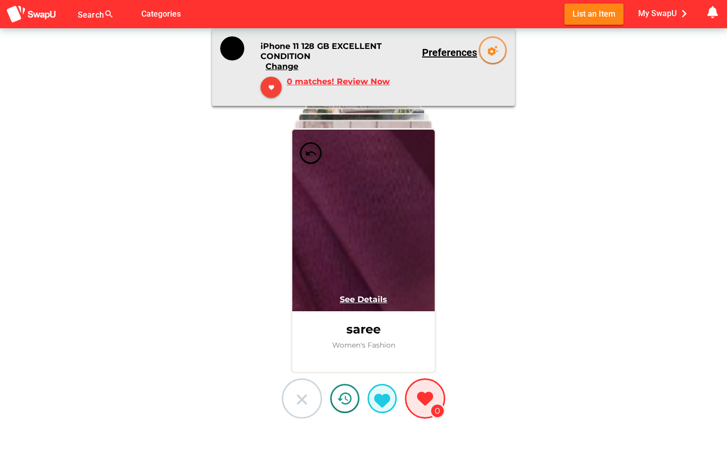
click at [314, 394] on button at bounding box center [302, 399] width 40 height 40
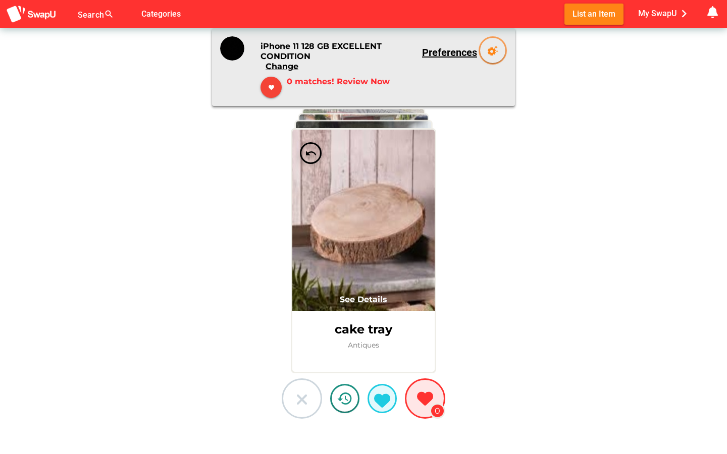
click at [314, 394] on button at bounding box center [302, 399] width 40 height 40
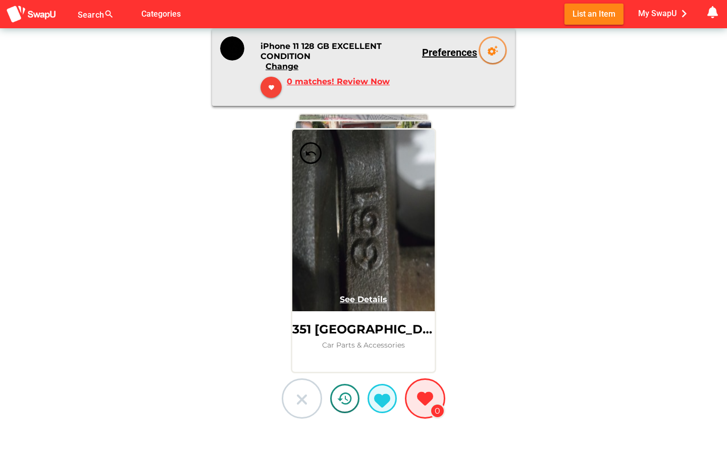
click at [314, 394] on button at bounding box center [302, 399] width 40 height 40
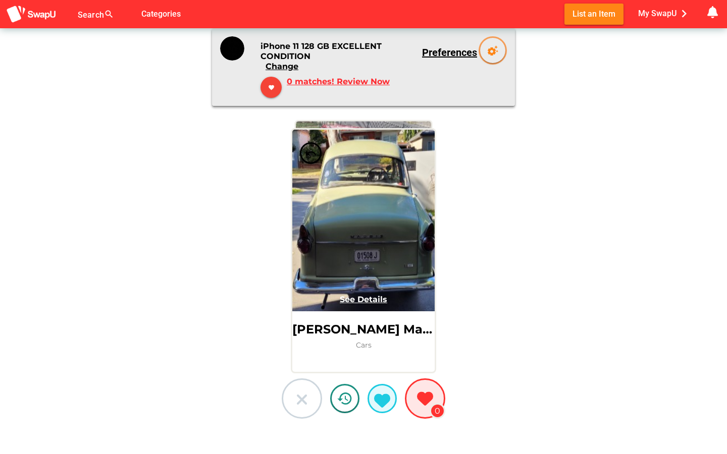
click at [314, 394] on button at bounding box center [302, 399] width 40 height 40
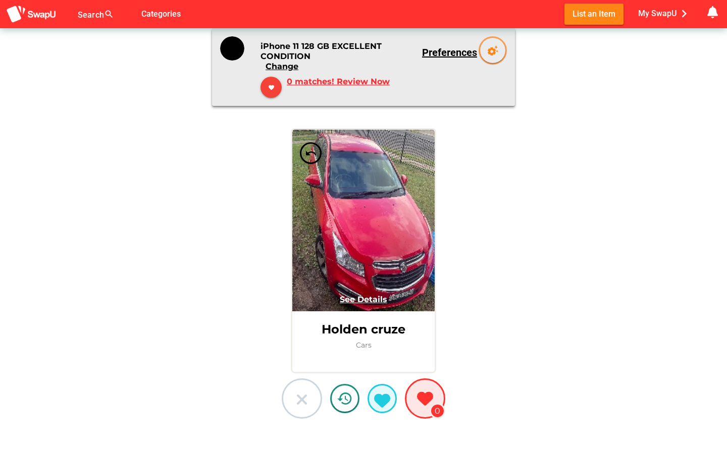
click at [314, 394] on button at bounding box center [302, 399] width 40 height 40
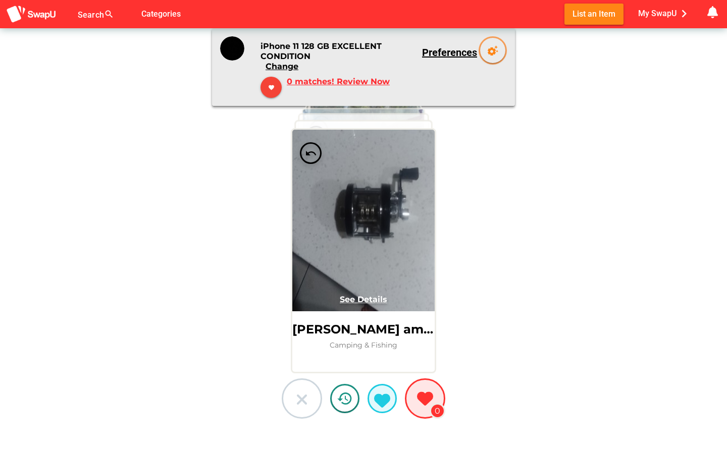
click at [314, 394] on button at bounding box center [302, 399] width 40 height 40
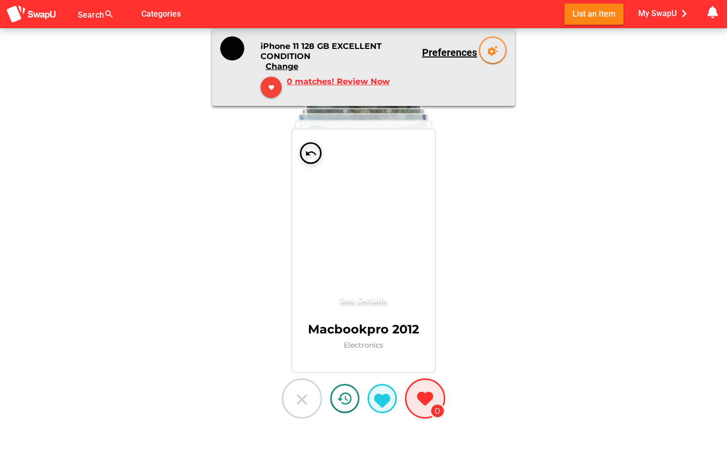
click at [305, 397] on icon at bounding box center [302, 400] width 16 height 16
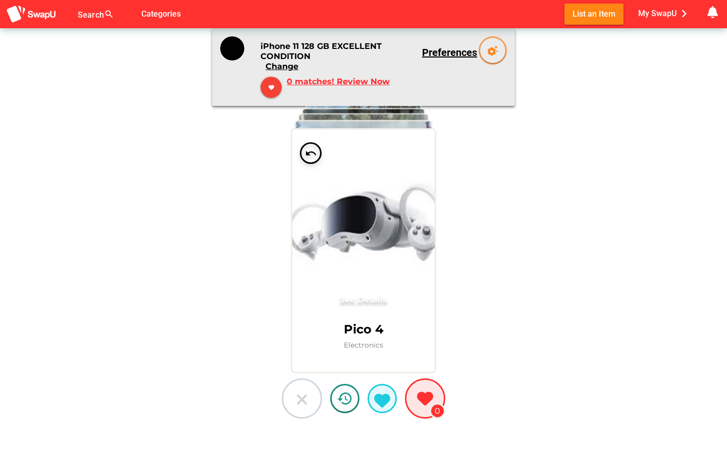
click at [305, 397] on icon at bounding box center [302, 400] width 16 height 16
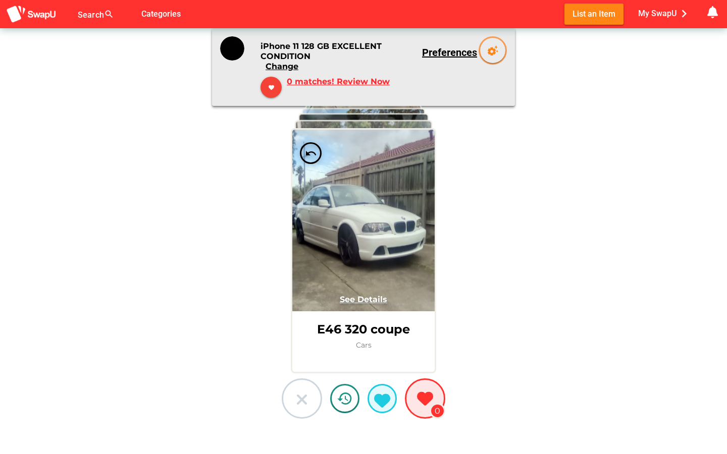
click at [305, 397] on icon at bounding box center [302, 400] width 16 height 16
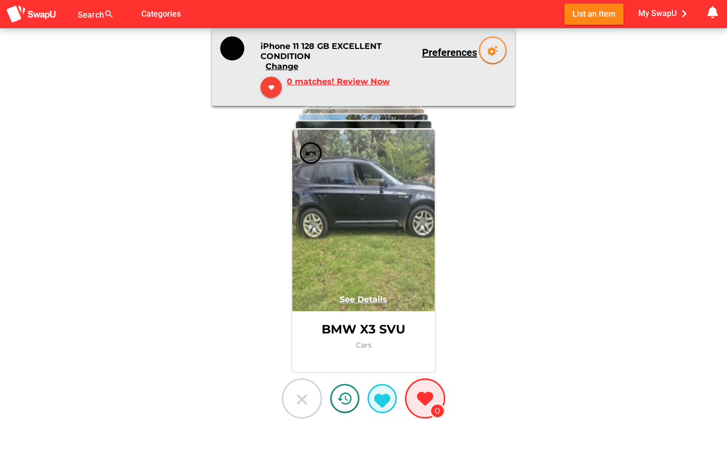
click at [305, 397] on icon at bounding box center [302, 400] width 16 height 16
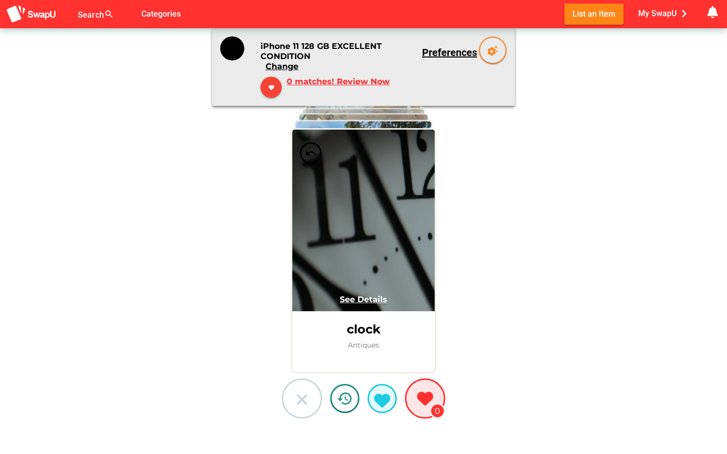
click at [305, 397] on icon at bounding box center [302, 400] width 16 height 16
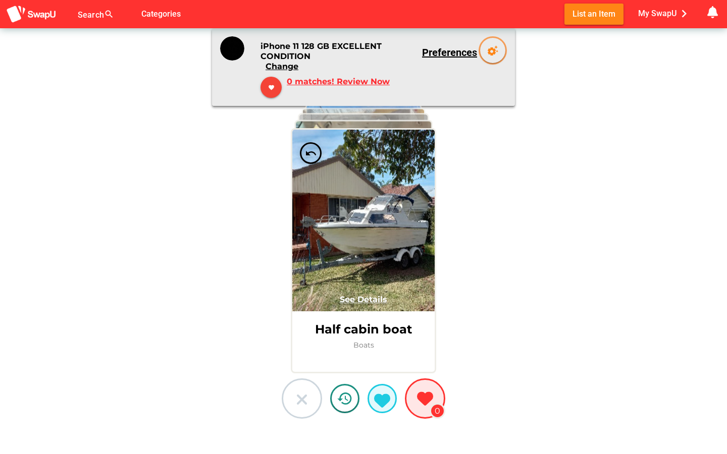
click at [305, 397] on icon at bounding box center [302, 400] width 16 height 16
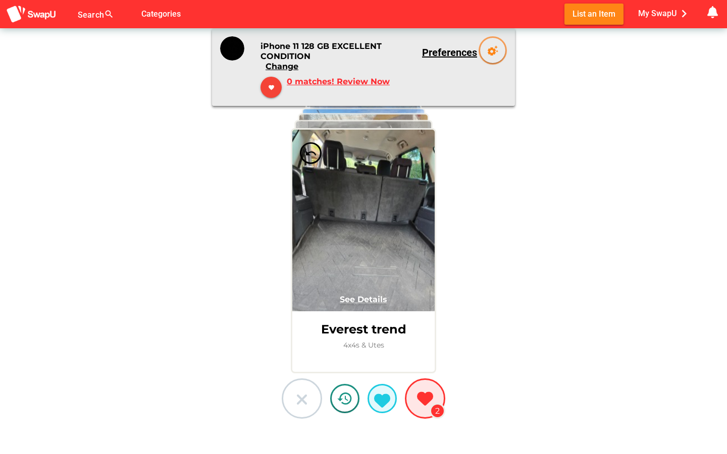
click at [305, 397] on icon at bounding box center [302, 400] width 16 height 16
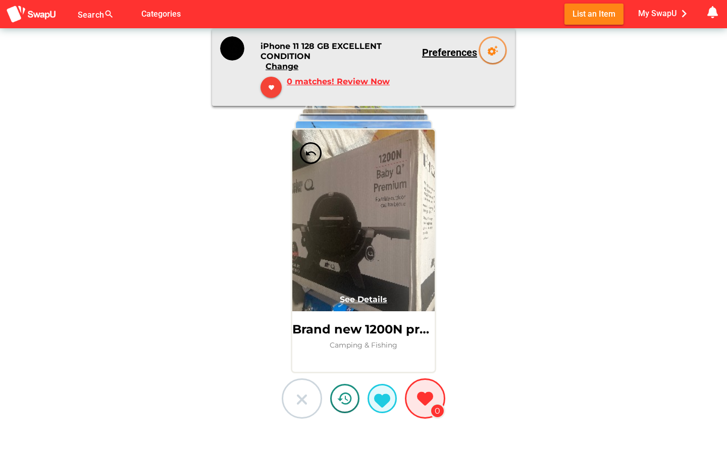
click at [305, 397] on icon at bounding box center [302, 400] width 16 height 16
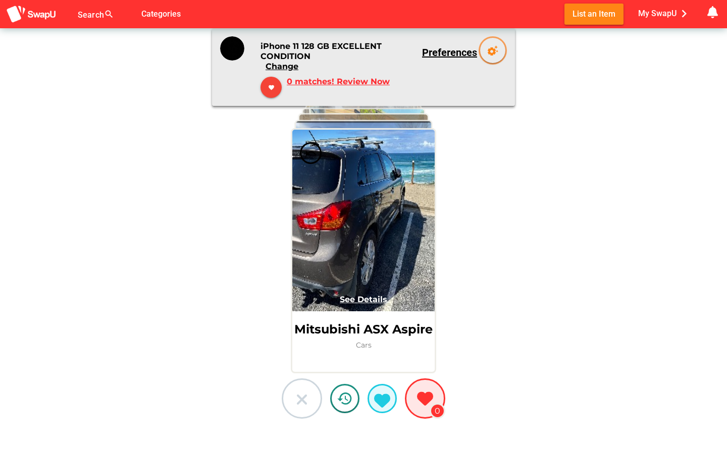
click at [305, 397] on icon at bounding box center [302, 400] width 16 height 16
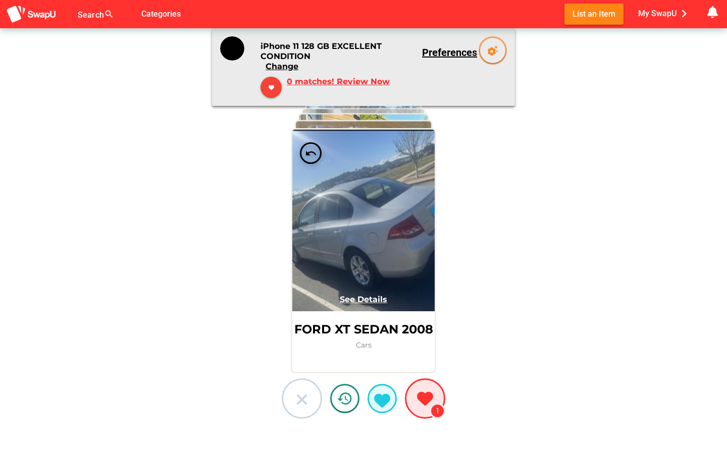
click at [305, 397] on icon at bounding box center [302, 400] width 16 height 16
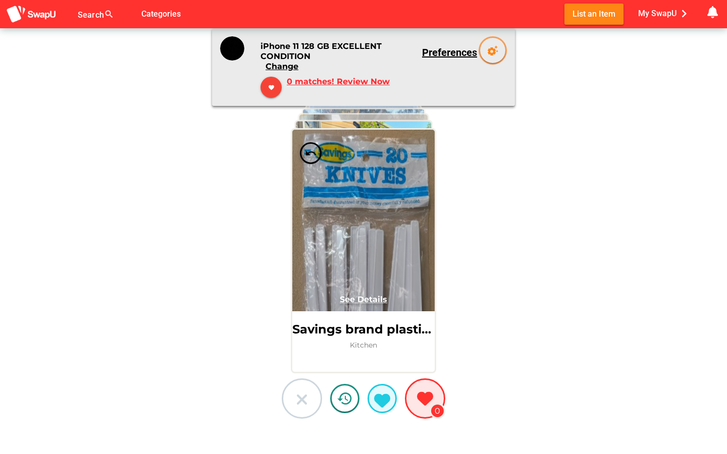
click at [305, 397] on icon at bounding box center [302, 400] width 16 height 16
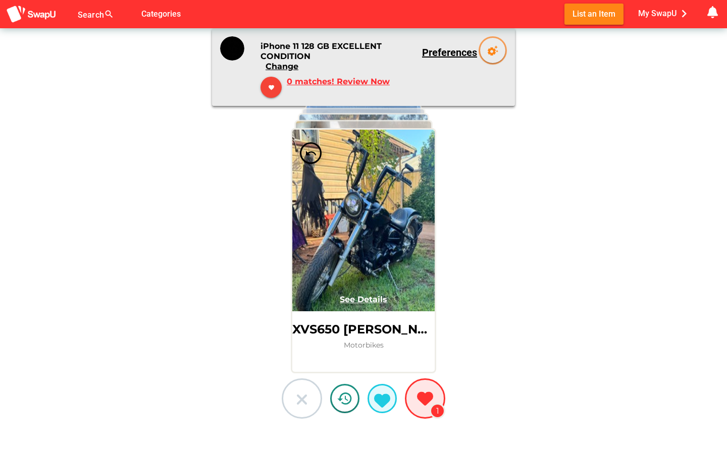
click at [305, 397] on icon at bounding box center [302, 400] width 16 height 16
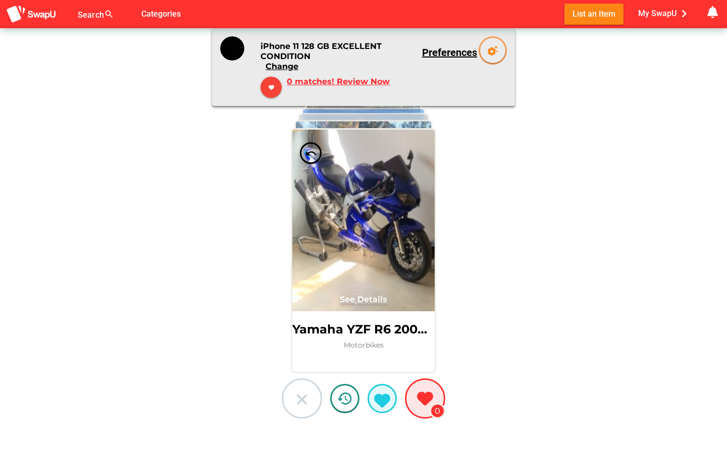
click at [305, 397] on icon at bounding box center [302, 400] width 16 height 16
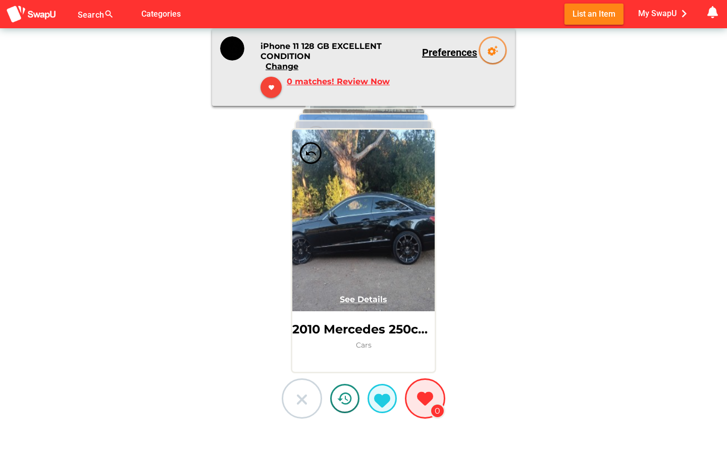
click at [305, 397] on icon at bounding box center [302, 400] width 16 height 16
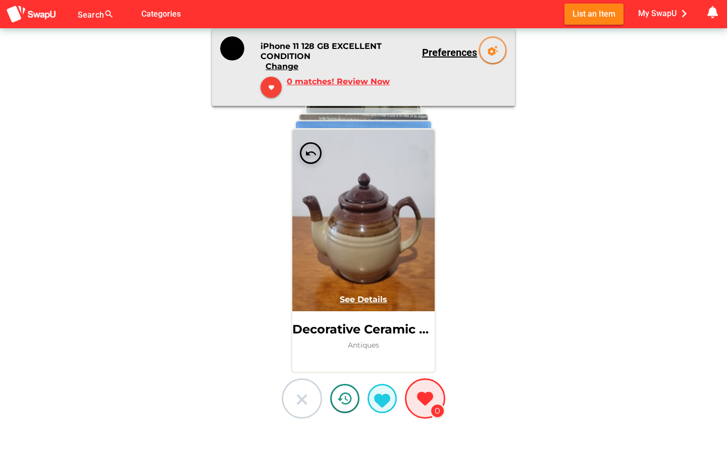
click at [305, 397] on icon at bounding box center [302, 400] width 16 height 16
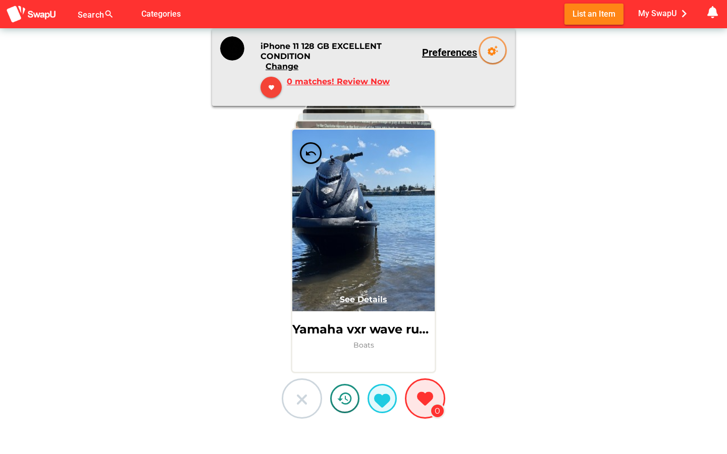
click at [305, 397] on icon at bounding box center [302, 400] width 16 height 16
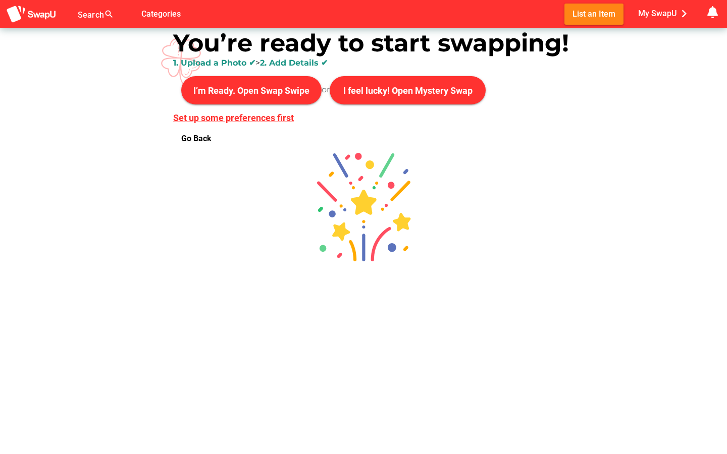
click at [245, 120] on span "Set up some preferences first" at bounding box center [233, 118] width 121 height 11
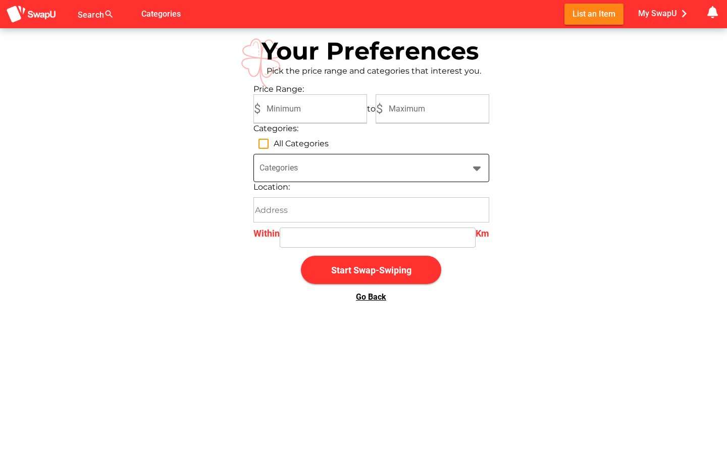
click at [338, 180] on div at bounding box center [363, 174] width 206 height 16
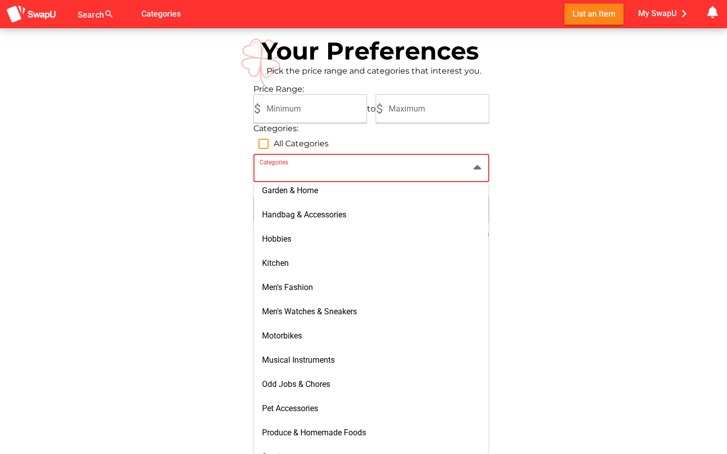
scroll to position [388, 0]
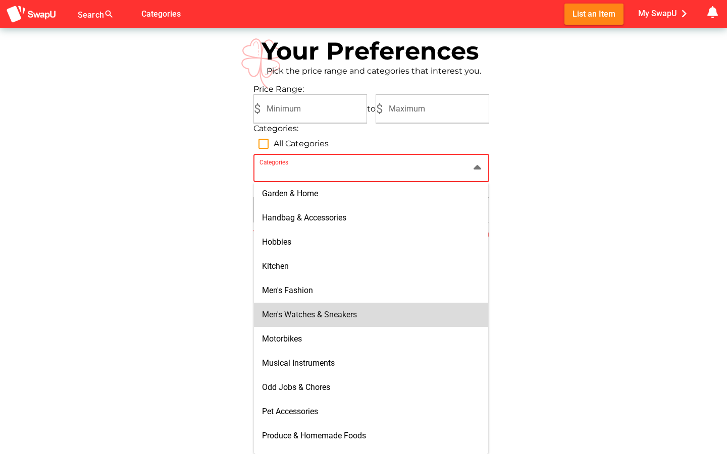
click at [320, 320] on div "Men's Watches & Sneakers" at bounding box center [371, 315] width 219 height 16
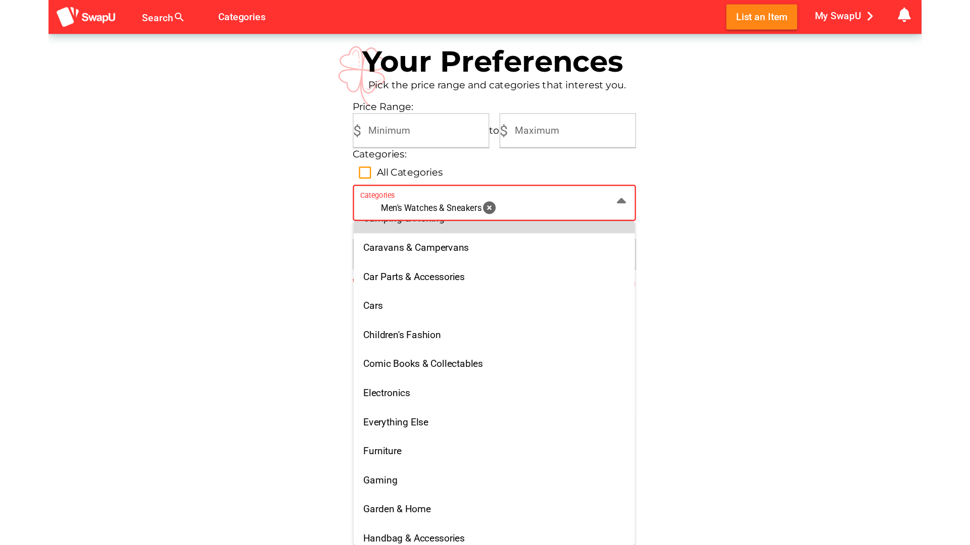
scroll to position [176, 0]
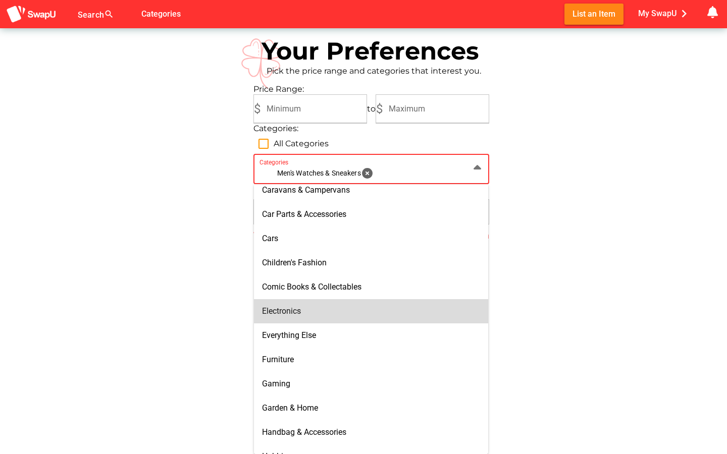
click at [302, 321] on div "Electronics" at bounding box center [371, 311] width 235 height 24
type input "Men's Watches & Sneakers, Electronics"
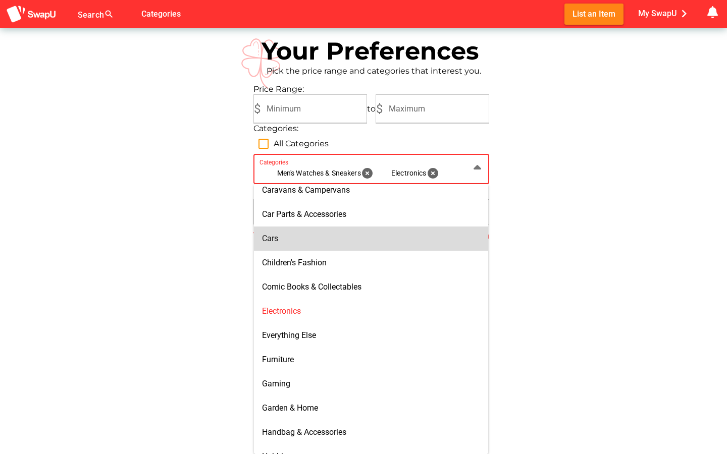
click at [579, 213] on div "Your Preferences Pick the price range and categories that interest you. Price R…" at bounding box center [363, 170] width 727 height 284
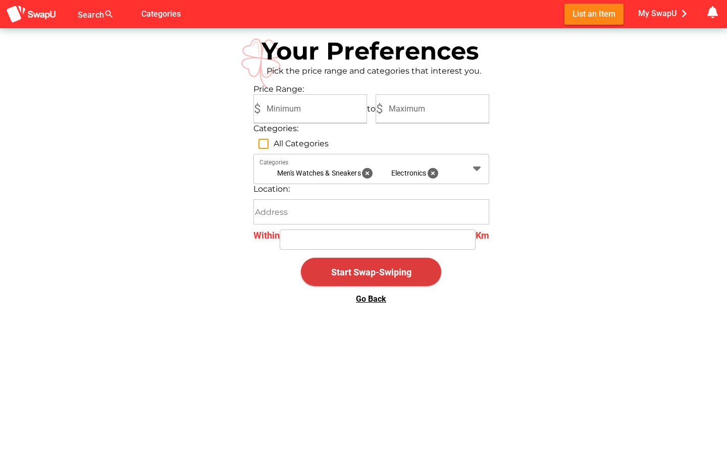
click at [381, 280] on span "Start Swap-Swiping" at bounding box center [371, 272] width 124 height 24
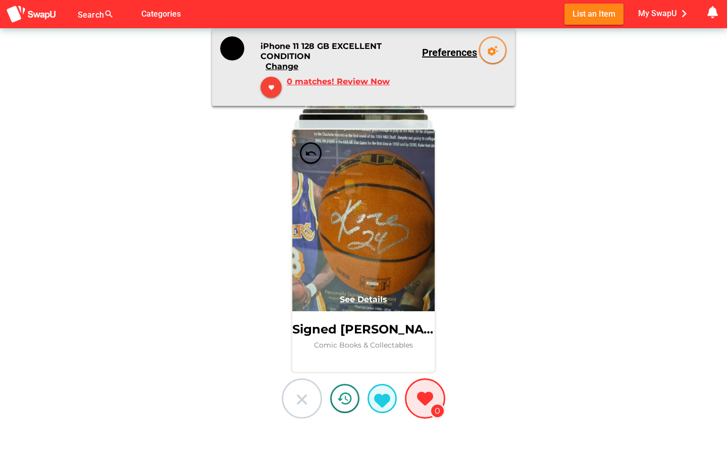
click at [293, 401] on button at bounding box center [302, 399] width 40 height 40
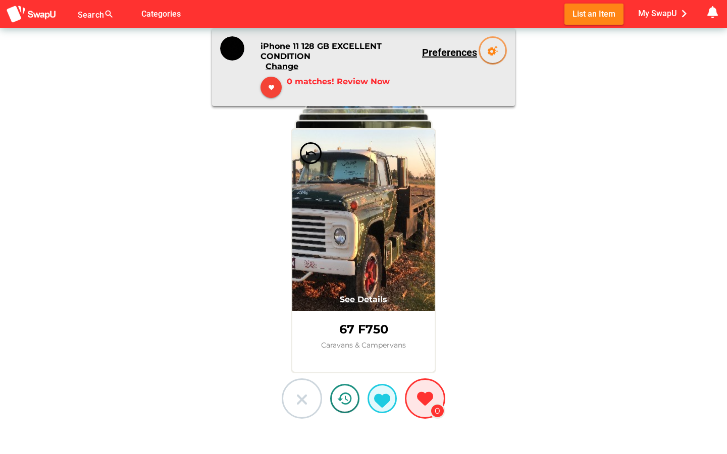
click at [293, 401] on button at bounding box center [302, 399] width 40 height 40
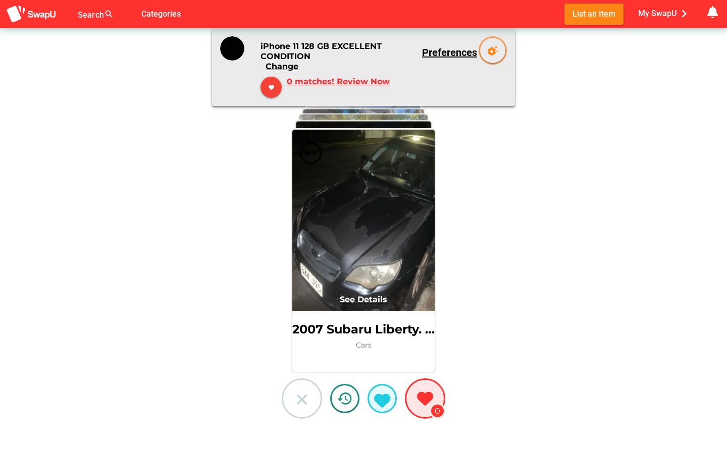
click at [293, 401] on button at bounding box center [302, 399] width 40 height 40
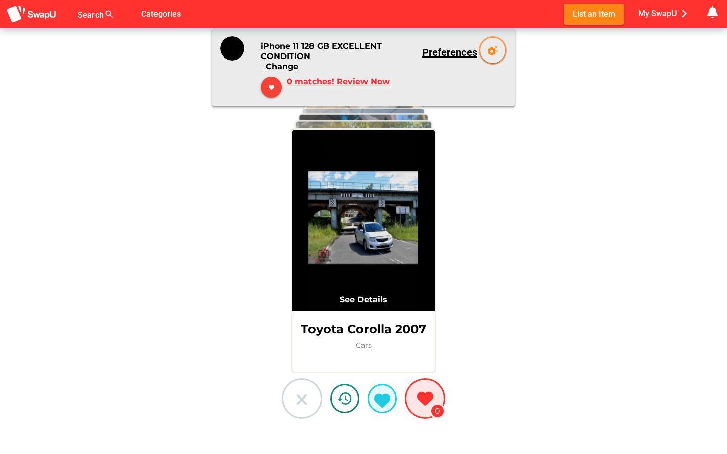
click at [293, 401] on button at bounding box center [302, 399] width 40 height 40
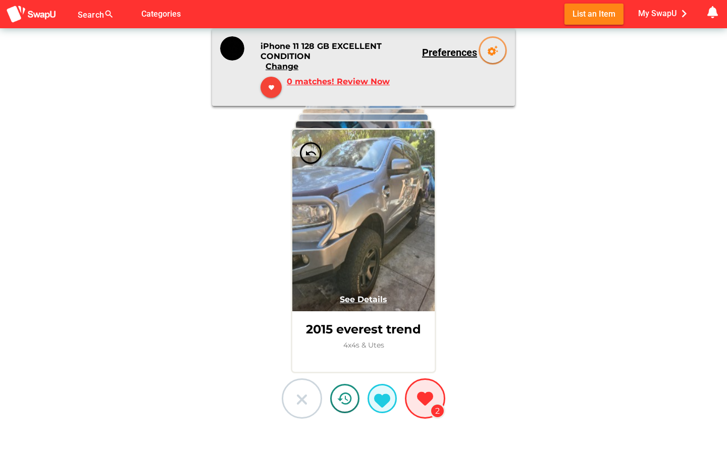
click at [293, 401] on button at bounding box center [302, 399] width 40 height 40
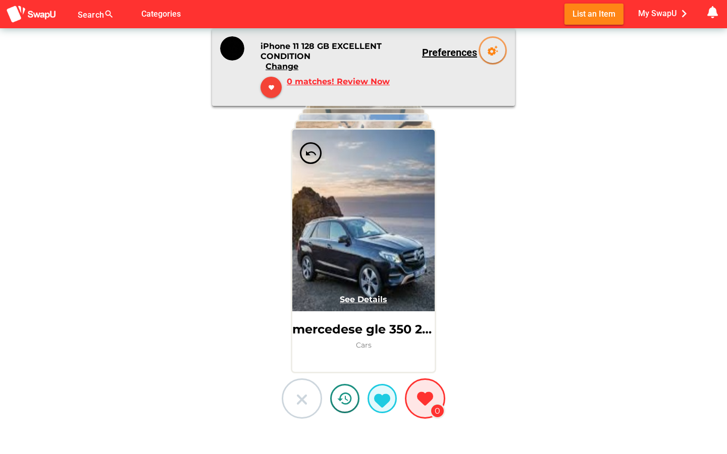
click at [293, 401] on button at bounding box center [302, 399] width 40 height 40
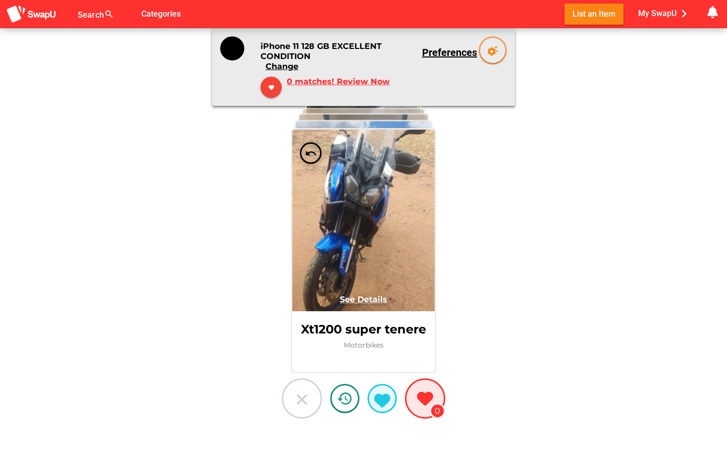
click at [293, 401] on button at bounding box center [302, 399] width 40 height 40
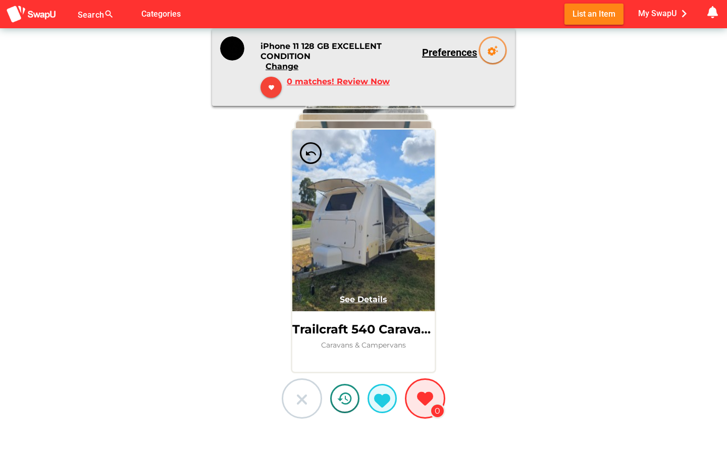
click at [293, 401] on button at bounding box center [302, 399] width 40 height 40
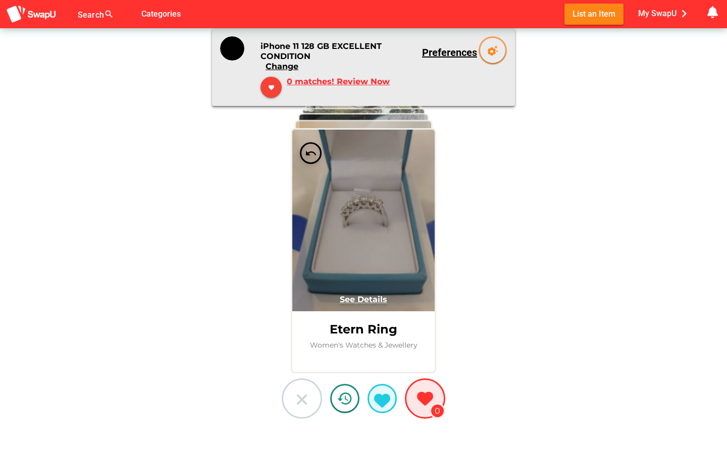
click at [293, 401] on button at bounding box center [302, 399] width 40 height 40
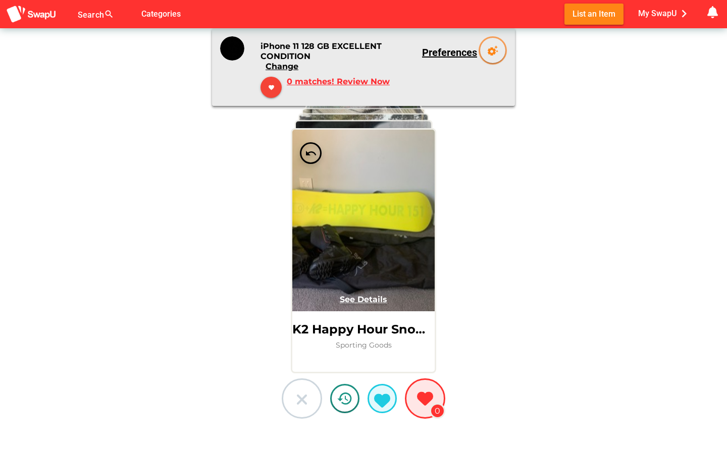
click at [293, 401] on button at bounding box center [302, 399] width 40 height 40
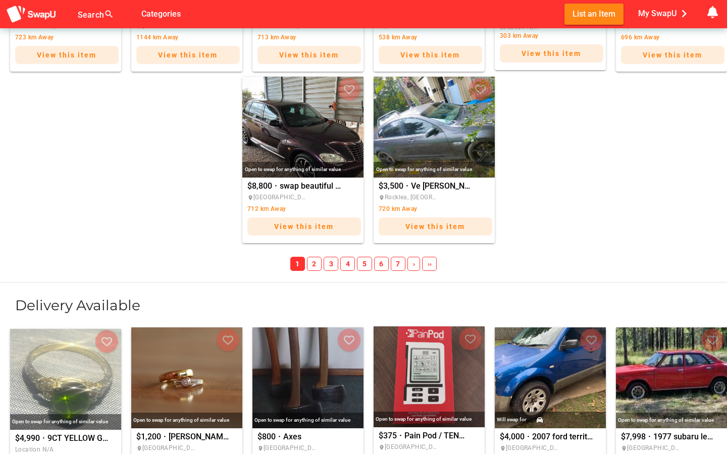
scroll to position [1209, 0]
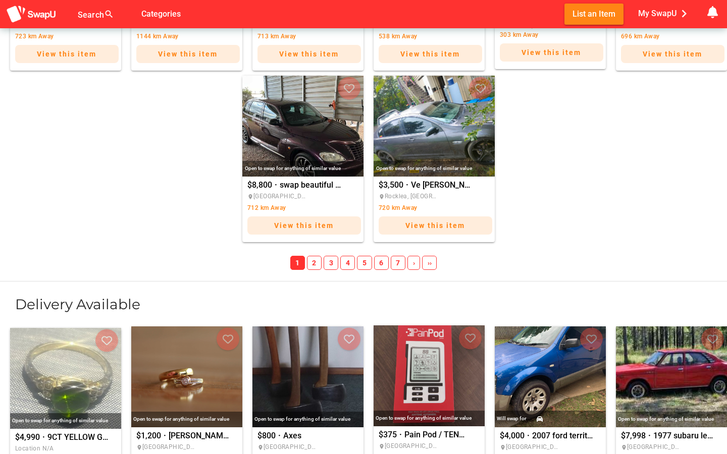
click at [316, 264] on span "2" at bounding box center [314, 263] width 15 height 14
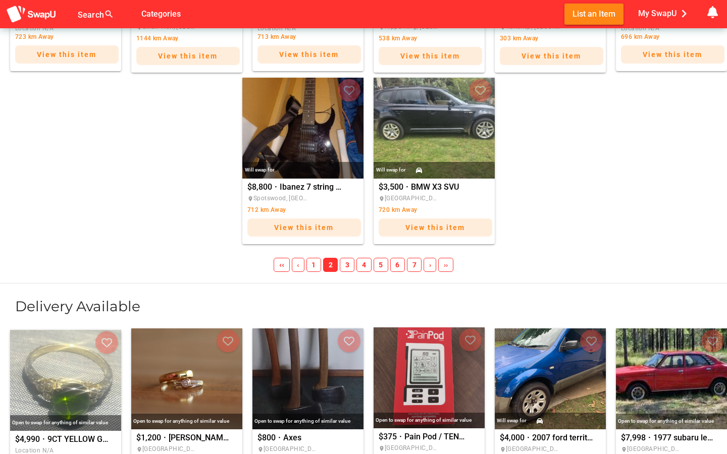
click at [316, 264] on span "1" at bounding box center [314, 265] width 15 height 14
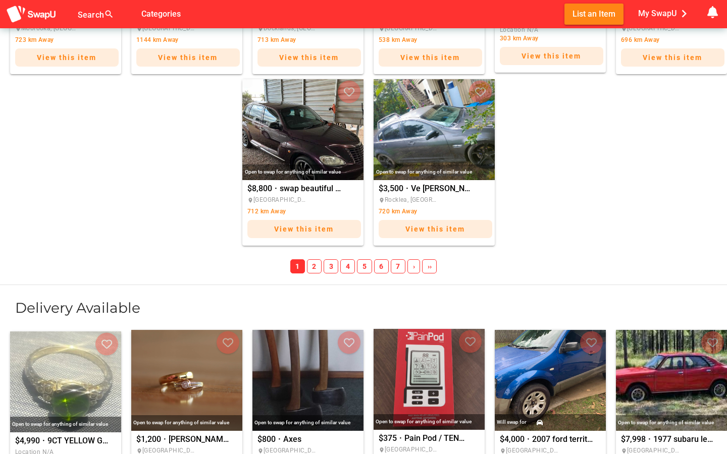
click at [316, 264] on span "2" at bounding box center [314, 267] width 15 height 14
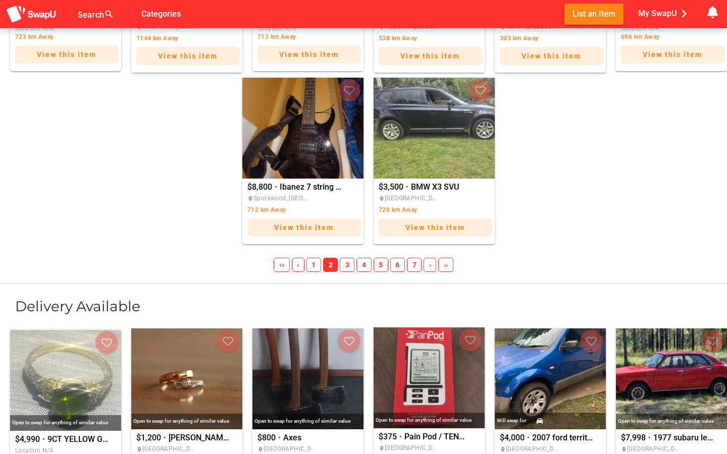
click at [316, 264] on span "1" at bounding box center [314, 265] width 15 height 14
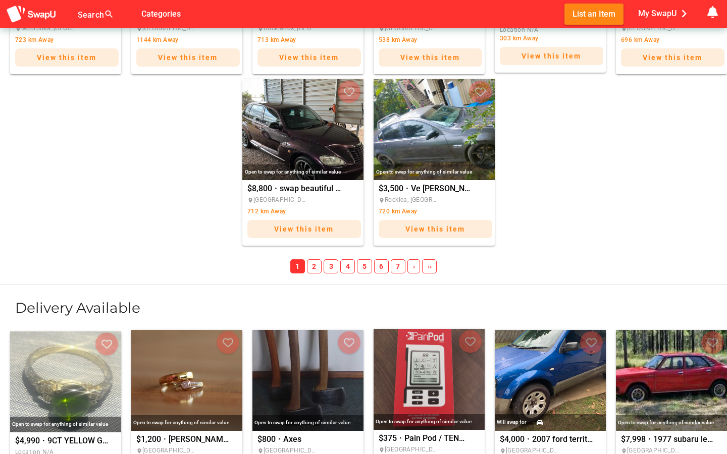
click at [316, 264] on span "2" at bounding box center [314, 267] width 15 height 14
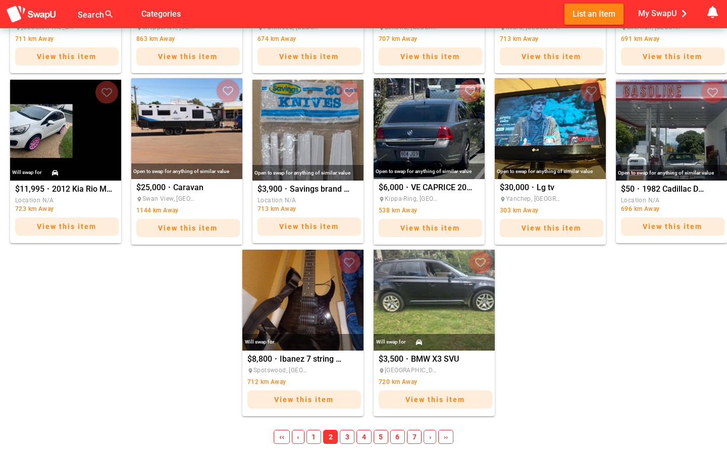
scroll to position [1035, 0]
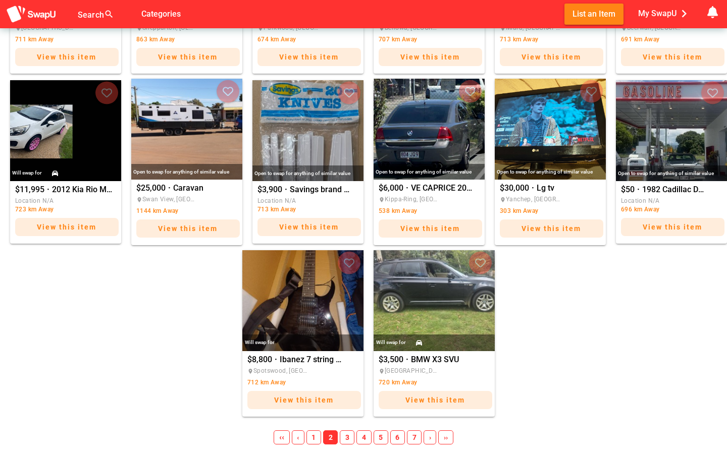
click at [347, 439] on span "3" at bounding box center [347, 438] width 15 height 14
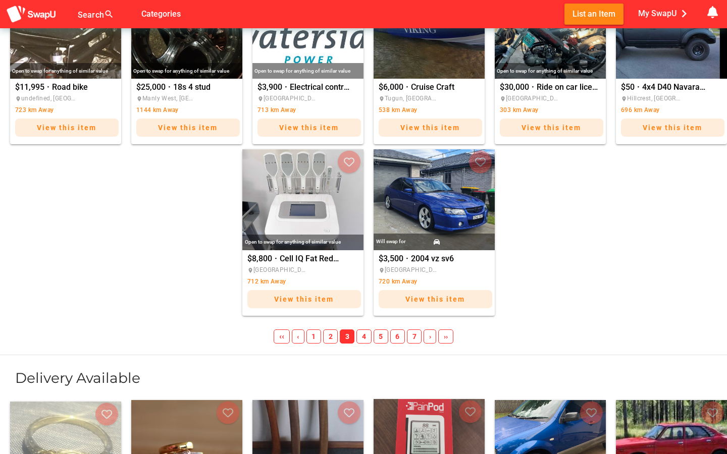
scroll to position [1137, 0]
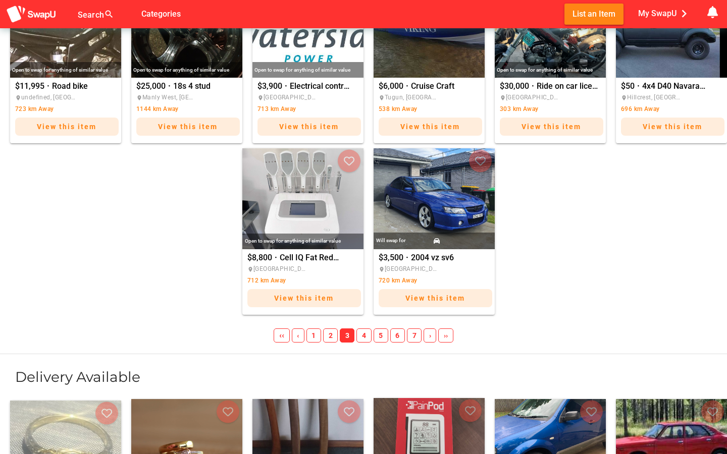
click at [366, 338] on span "4" at bounding box center [363, 336] width 15 height 14
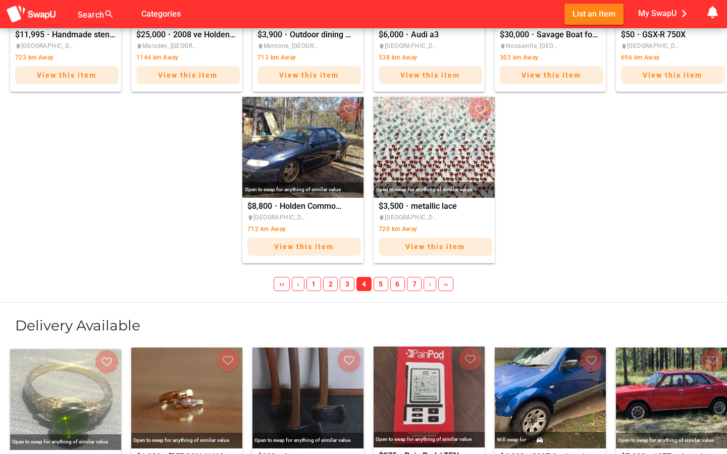
scroll to position [1188, 0]
click at [379, 282] on span "5" at bounding box center [381, 285] width 15 height 14
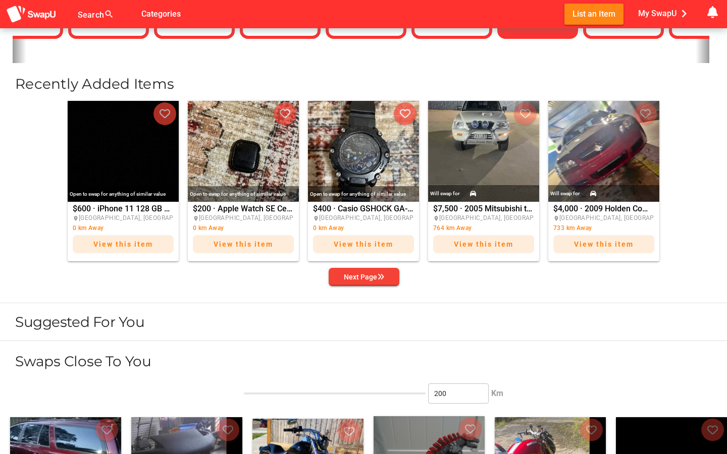
scroll to position [0, 0]
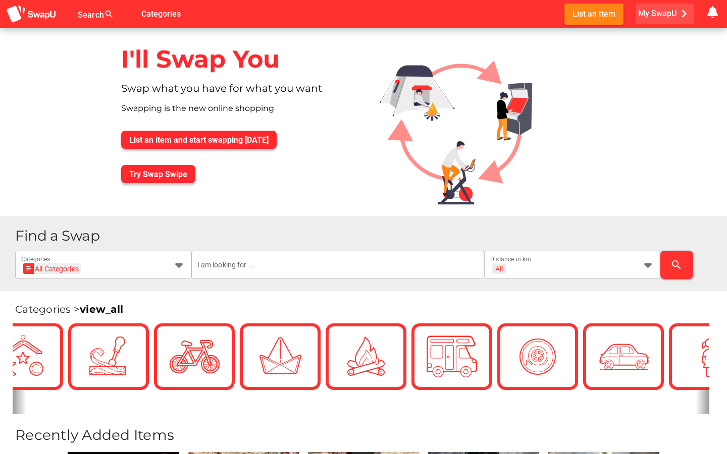
click at [640, 17] on span "My SwapU chevron_right" at bounding box center [665, 13] width 54 height 15
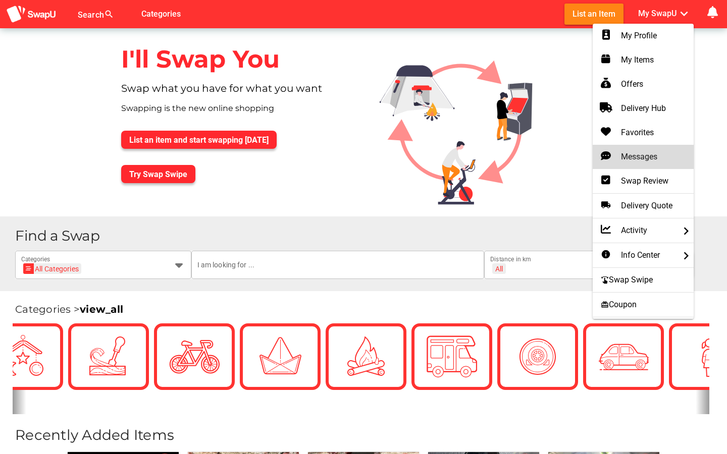
click at [637, 155] on div "Messages" at bounding box center [643, 157] width 85 height 12
